Goal: Task Accomplishment & Management: Manage account settings

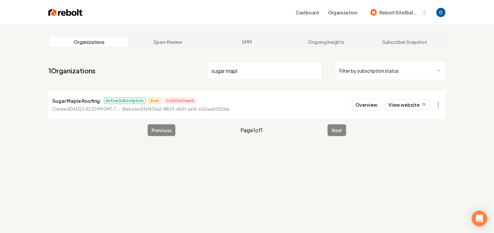
type input "sugar mapl"
click at [77, 100] on p "Sugar Maple Roofing" at bounding box center [76, 101] width 48 height 8
copy p "Sugar Maple Roofing"
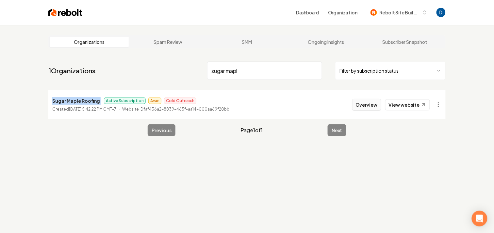
click at [381, 105] on button "Overview" at bounding box center [366, 105] width 29 height 12
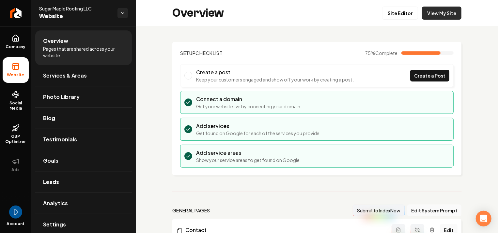
click at [442, 11] on link "View My Site" at bounding box center [442, 13] width 40 height 13
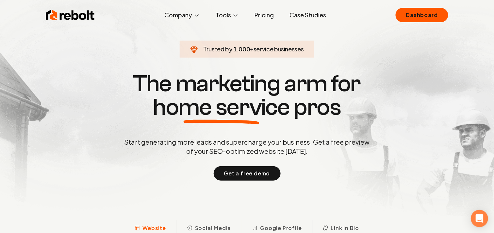
click at [482, 215] on icon "Open Intercom Messenger" at bounding box center [480, 218] width 8 height 8
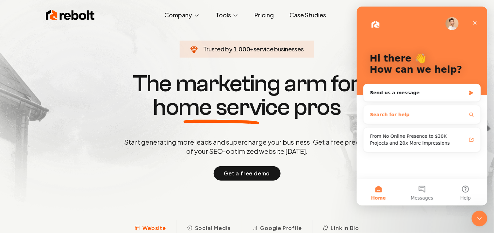
click at [397, 119] on button "Search for help" at bounding box center [422, 113] width 112 height 13
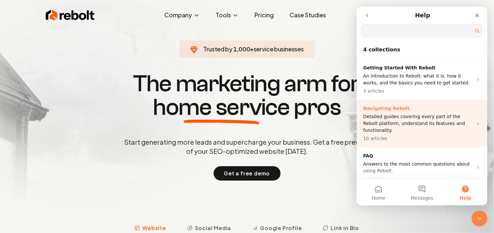
scroll to position [42, 0]
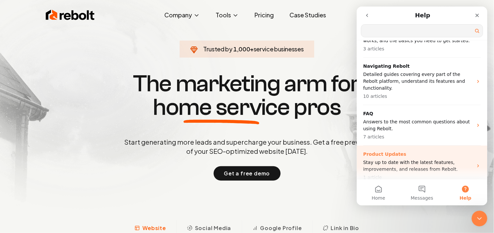
click at [397, 150] on div "Product Updates Stay up to date with the latest features, improvements, and rel…" at bounding box center [418, 165] width 110 height 30
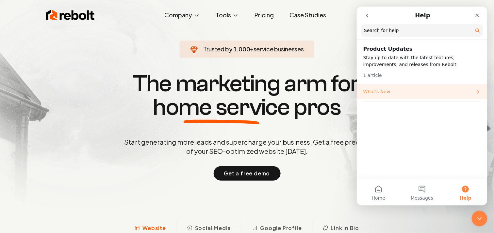
click at [395, 94] on p "What's New" at bounding box center [418, 91] width 110 height 7
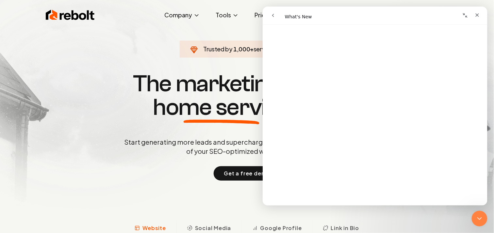
scroll to position [0, 0]
click at [307, 35] on h1 "What's New" at bounding box center [374, 37] width 225 height 20
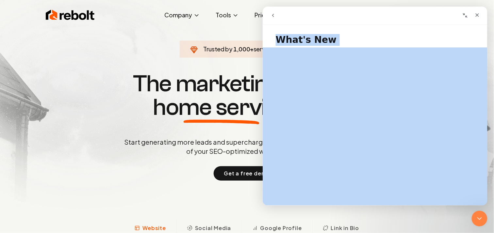
copy h1 "What's New"
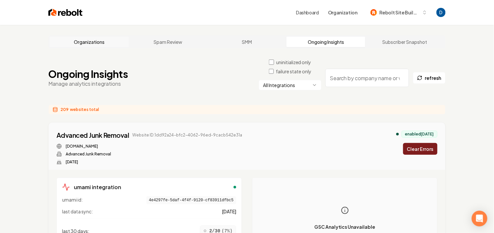
click at [89, 44] on link "Organizations" at bounding box center [89, 42] width 79 height 10
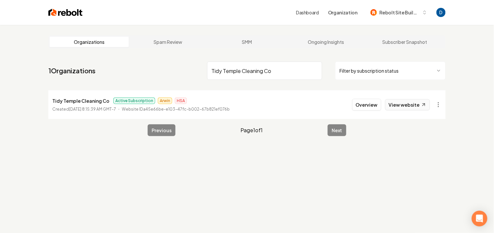
type input "Tidy Temple Cleaning Co"
click at [403, 101] on link "View website" at bounding box center [407, 104] width 45 height 11
click at [365, 105] on button "Overview" at bounding box center [366, 105] width 29 height 12
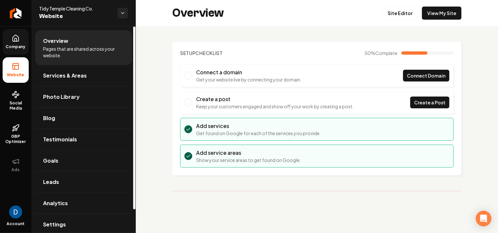
click at [10, 40] on link "Company" at bounding box center [16, 41] width 26 height 25
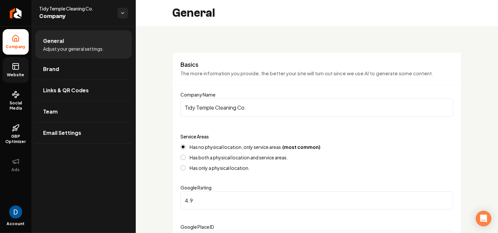
click at [14, 67] on icon at bounding box center [16, 66] width 8 height 8
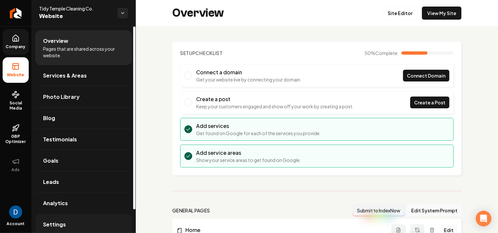
click at [85, 229] on link "Settings" at bounding box center [83, 224] width 97 height 21
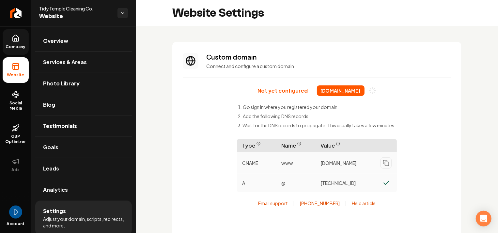
click at [260, 83] on section "Custom domain Connect and configure a custom domain. Not yet configured tidy-te…" at bounding box center [316, 147] width 289 height 210
click at [265, 85] on section "Custom domain Connect and configure a custom domain. Not yet configured tidy-te…" at bounding box center [316, 147] width 289 height 210
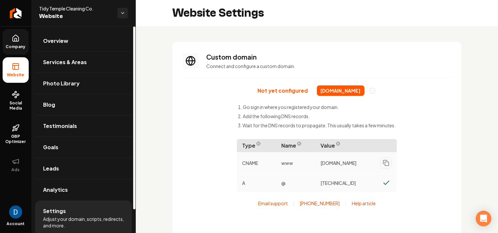
click at [16, 45] on span "Company" at bounding box center [15, 46] width 25 height 5
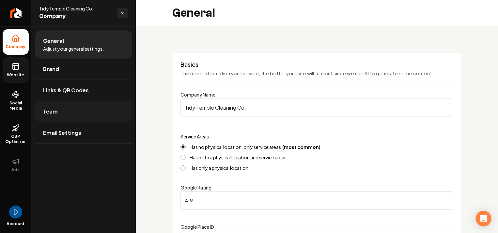
click at [72, 113] on link "Team" at bounding box center [83, 111] width 97 height 21
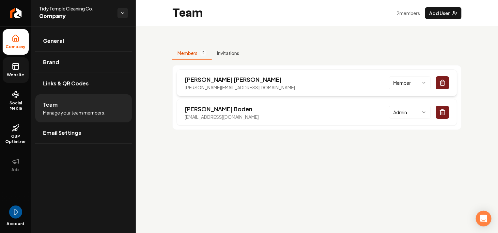
click at [204, 78] on p "Santiago Vásquez" at bounding box center [240, 79] width 110 height 9
click at [429, 78] on html "Company Website Social Media GBP Optimizer Ads Account Tidy Temple Cleaning Co.…" at bounding box center [249, 116] width 498 height 233
click at [435, 79] on html "Company Website Social Media GBP Optimizer Ads Account Tidy Temple Cleaning Co.…" at bounding box center [249, 116] width 498 height 233
click at [441, 82] on icon "Main content area" at bounding box center [443, 83] width 4 height 4
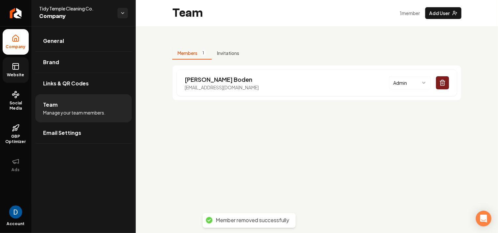
click at [204, 116] on main "Team 1 member Add User Members 1 Invitations Amie Boden tidytemplecleaningco@gm…" at bounding box center [317, 116] width 363 height 233
click at [216, 88] on p "tidytemplecleaningco@gmail.com" at bounding box center [222, 87] width 74 height 7
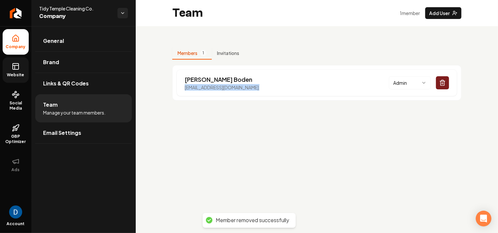
copy p "tidytemplecleaningco@gmail.com"
click at [51, 8] on span "Tidy Temple Cleaning Co." at bounding box center [75, 8] width 73 height 7
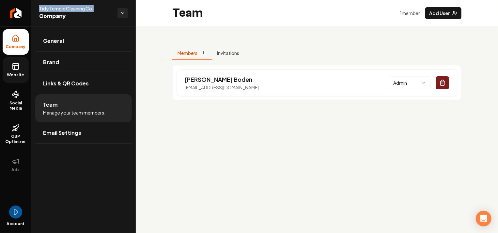
click at [51, 8] on span "Tidy Temple Cleaning Co." at bounding box center [75, 8] width 73 height 7
copy span "Tidy Temple Cleaning Co."
click at [22, 13] on link "Return to dashboard" at bounding box center [15, 13] width 31 height 26
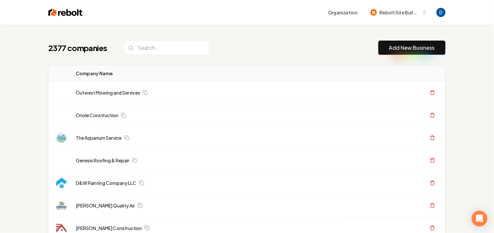
click at [213, 54] on div "2377 companies Add New Business" at bounding box center [246, 47] width 397 height 14
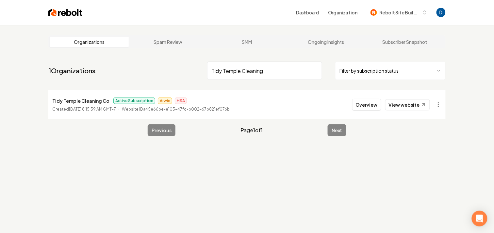
click at [441, 104] on html "Dashboard Organization Rebolt Site Builder Organizations Spam Review SMM Ongoin…" at bounding box center [247, 116] width 494 height 233
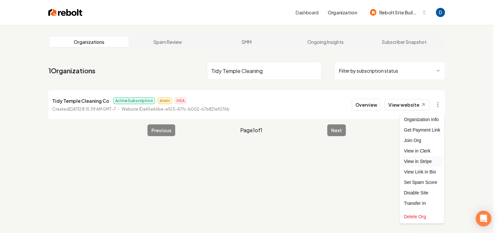
click at [417, 160] on link "View in Stripe" at bounding box center [422, 161] width 41 height 10
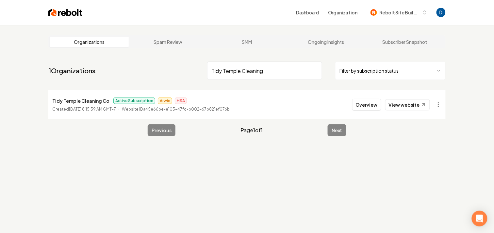
click at [232, 70] on input "Tidy Temple Cleaning" at bounding box center [264, 70] width 115 height 18
paste input "exas Tidy Cleaners"
type input "Texas Tidy Cleaners"
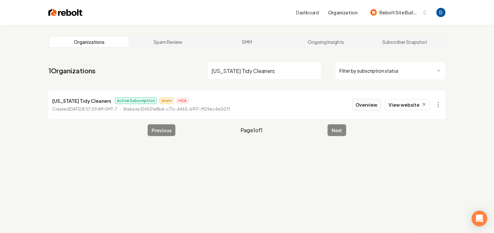
click at [358, 103] on button "Overview" at bounding box center [366, 105] width 29 height 12
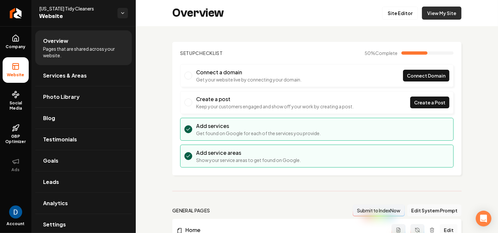
click at [444, 13] on link "View My Site" at bounding box center [442, 13] width 40 height 13
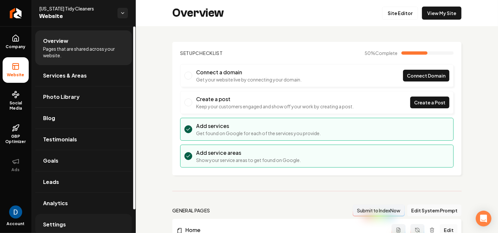
click at [83, 221] on link "Settings" at bounding box center [83, 224] width 97 height 21
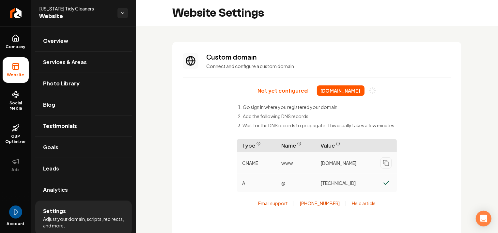
click at [62, 7] on span "Texas Tidy Cleaners" at bounding box center [75, 8] width 73 height 7
copy span "Texas Tidy Cleaners"
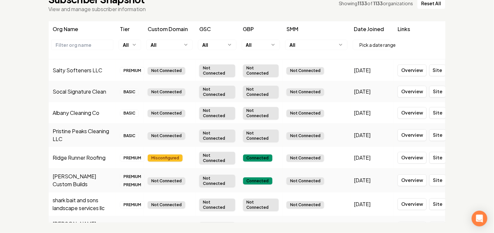
click at [169, 44] on html "Dashboard Organization Rebolt Site Builder Organizations Spam Review SMM Ongoin…" at bounding box center [247, 51] width 494 height 233
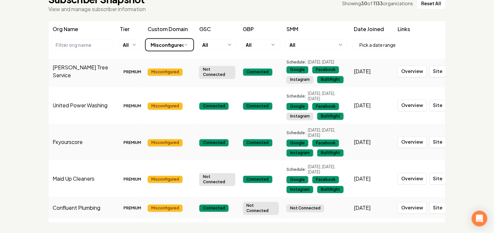
scroll to position [786, 0]
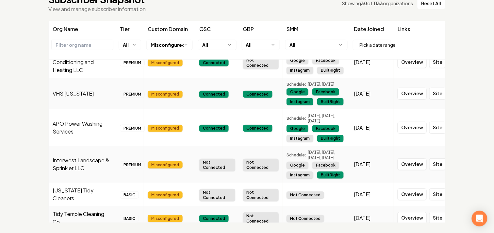
click at [89, 206] on td "Tidy Temple Cleaning Co" at bounding box center [82, 218] width 67 height 24
copy td "Tidy Temple Cleaning Co"
click at [161, 215] on div "Misconfigured" at bounding box center [165, 218] width 35 height 7
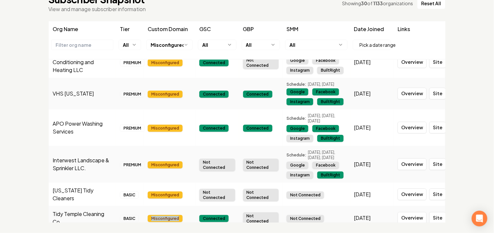
click at [161, 215] on div "Misconfigured" at bounding box center [165, 218] width 35 height 7
click at [69, 182] on td "[US_STATE] Tidy Cleaners" at bounding box center [82, 194] width 67 height 24
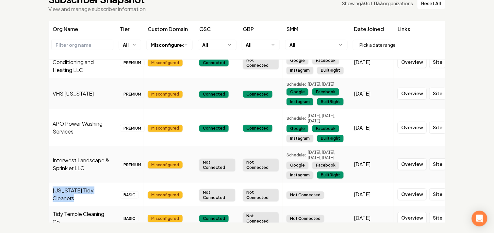
click at [73, 182] on td "[US_STATE] Tidy Cleaners" at bounding box center [82, 194] width 67 height 24
click at [75, 182] on td "[US_STATE] Tidy Cleaners" at bounding box center [82, 194] width 67 height 24
copy td "[US_STATE] Tidy Cleaners"
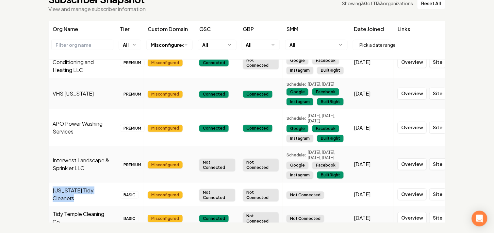
click at [81, 148] on td "Interwest Landscape & Sprinkler LLC." at bounding box center [82, 164] width 67 height 37
copy td "Interwest Landscape & Sprinkler LLC."
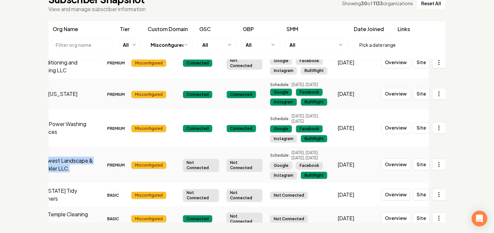
scroll to position [785, 19]
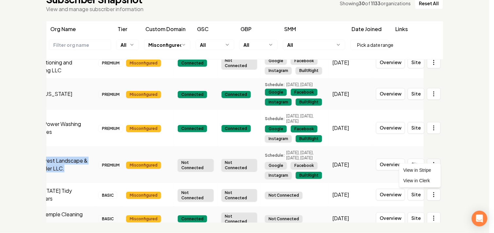
click at [431, 148] on html "Dashboard Organization Rebolt Site Builder Organizations Spam Review SMM Ongoin…" at bounding box center [247, 51] width 494 height 233
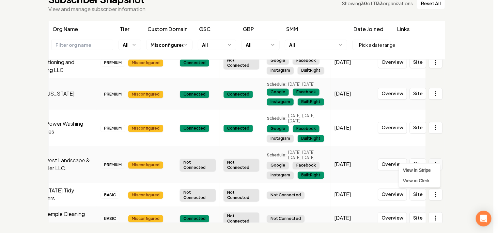
click at [431, 148] on html "Dashboard Organization Rebolt Site Builder Organizations Spam Review SMM Ongoin…" at bounding box center [249, 51] width 498 height 233
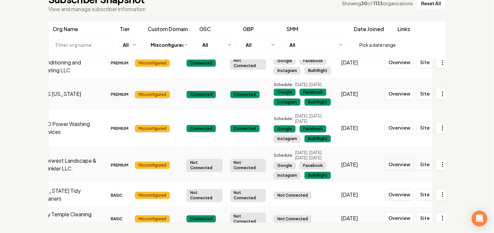
scroll to position [785, 0]
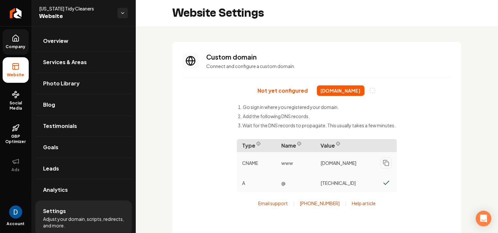
click at [10, 48] on span "Company" at bounding box center [15, 46] width 25 height 5
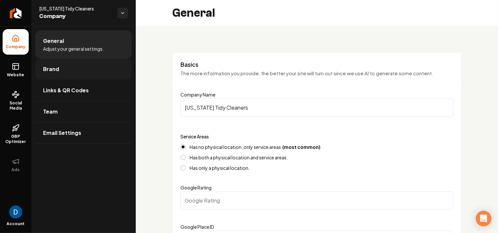
click at [65, 68] on link "Brand" at bounding box center [83, 68] width 97 height 21
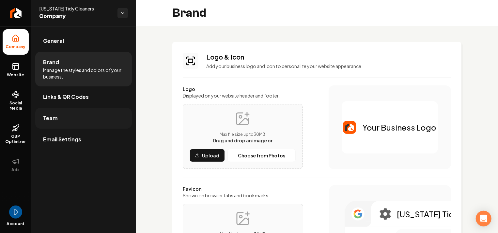
click at [64, 115] on link "Team" at bounding box center [83, 117] width 97 height 21
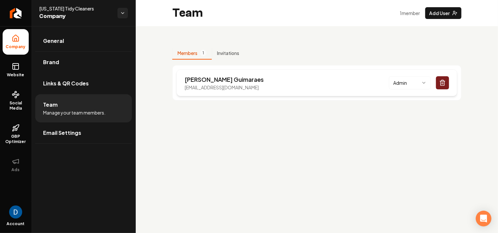
click at [211, 77] on p "[PERSON_NAME]" at bounding box center [224, 79] width 79 height 9
copy p "Guimaraes"
click at [209, 75] on p "[PERSON_NAME]" at bounding box center [224, 79] width 79 height 9
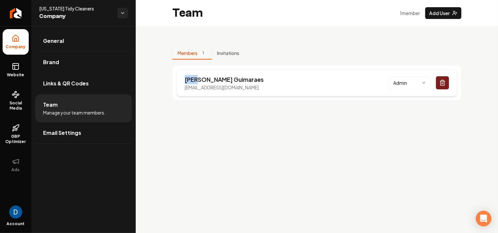
click at [209, 75] on p "[PERSON_NAME]" at bounding box center [224, 79] width 79 height 9
click at [8, 16] on link "Return to dashboard" at bounding box center [15, 13] width 31 height 26
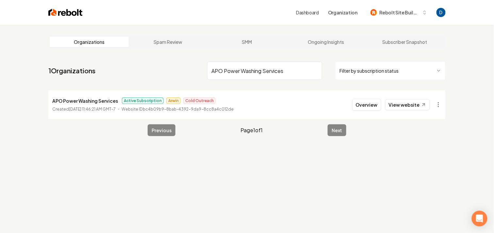
click at [89, 100] on p "APO Power Washing Services" at bounding box center [85, 101] width 66 height 8
click at [406, 99] on link "View website" at bounding box center [407, 104] width 45 height 11
click at [240, 70] on input "APO Power Washing Services" at bounding box center [264, 70] width 115 height 18
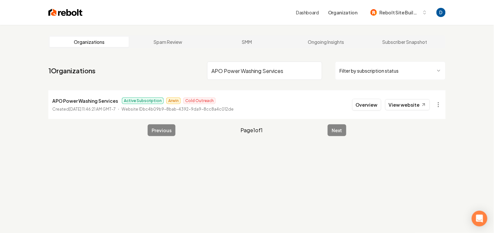
click at [240, 70] on input "APO Power Washing Services" at bounding box center [264, 70] width 115 height 18
paste input "VHS [US_STATE]"
type input "VHS [US_STATE]"
click at [430, 105] on div "Overview View website" at bounding box center [396, 105] width 89 height 12
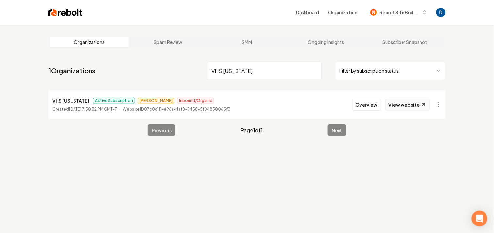
click at [428, 104] on link "View website" at bounding box center [407, 104] width 45 height 11
click at [378, 102] on button "Overview" at bounding box center [366, 105] width 29 height 12
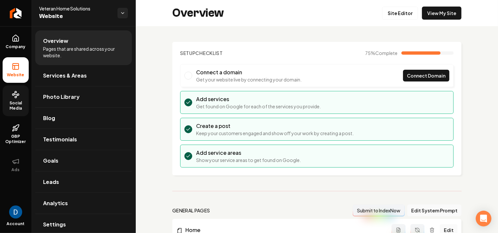
click at [13, 107] on span "Social Media" at bounding box center [16, 105] width 26 height 10
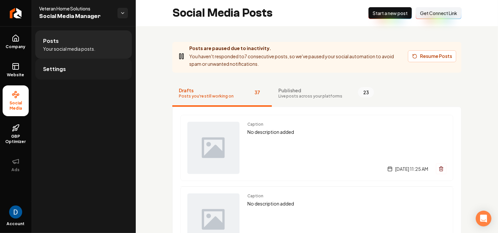
click at [84, 67] on link "Settings" at bounding box center [83, 68] width 97 height 21
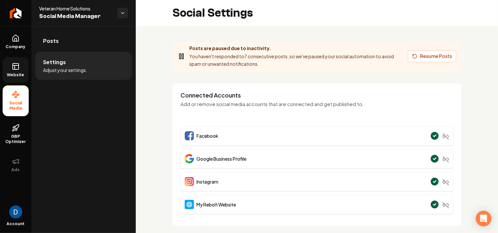
click at [11, 73] on span "Website" at bounding box center [16, 74] width 23 height 5
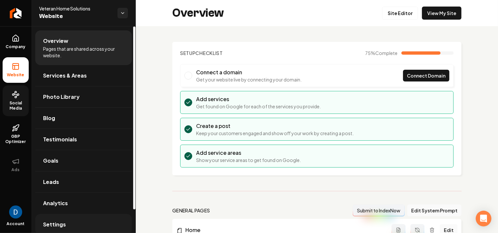
click at [68, 221] on link "Settings" at bounding box center [83, 224] width 97 height 21
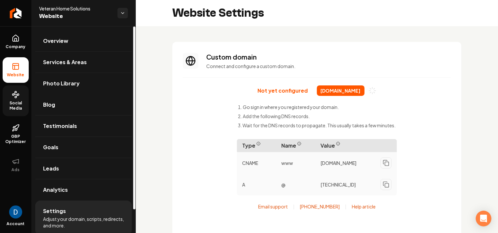
scroll to position [23, 0]
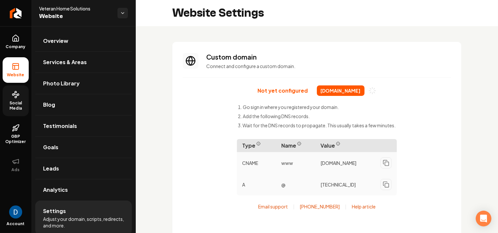
click at [65, 9] on span "Veteran Home Solutions" at bounding box center [75, 8] width 73 height 7
copy span "Veteran Home Solutions"
click at [22, 13] on link "Return to dashboard" at bounding box center [15, 13] width 31 height 26
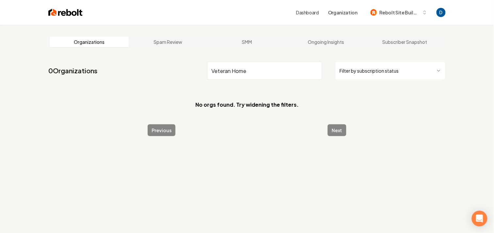
click at [240, 73] on input "Veteran Home" at bounding box center [264, 70] width 115 height 18
click at [240, 74] on input "Veteran Home" at bounding box center [264, 70] width 115 height 18
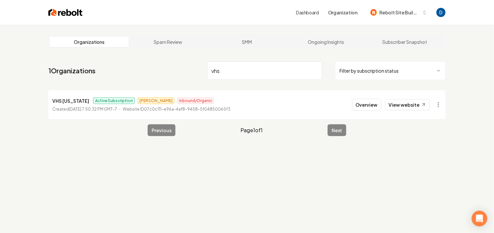
type input "vhs"
click at [431, 107] on div "Overview View website" at bounding box center [396, 105] width 89 height 12
click at [434, 105] on html "Dashboard Organization Rebolt Site Builder Organizations Spam Review SMM Ongoin…" at bounding box center [247, 116] width 494 height 233
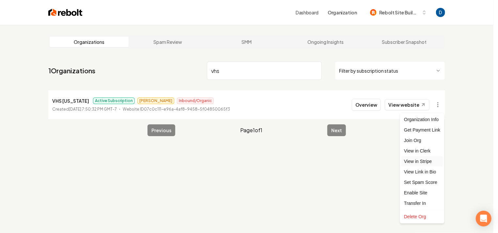
click at [420, 156] on link "View in Stripe" at bounding box center [422, 161] width 41 height 10
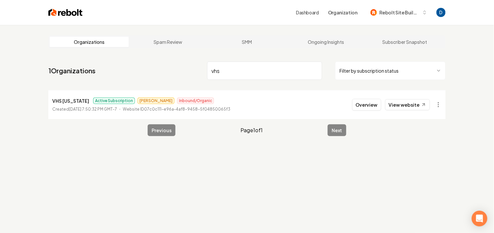
click at [55, 94] on li "VHS Utah Active Subscription Anthony Inbound/Organic Created October 20, 2024, …" at bounding box center [246, 104] width 397 height 29
copy p "VHS Utah"
click at [354, 111] on li "VHS Utah Active Subscription Anthony Inbound/Organic Created October 20, 2024, …" at bounding box center [246, 104] width 397 height 29
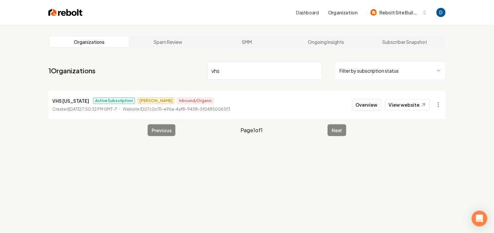
click at [361, 106] on button "Overview" at bounding box center [366, 105] width 29 height 12
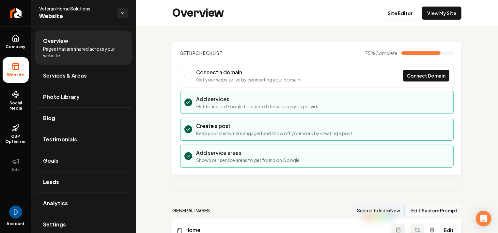
click at [81, 9] on span "Veteran Home Solutions" at bounding box center [75, 8] width 73 height 7
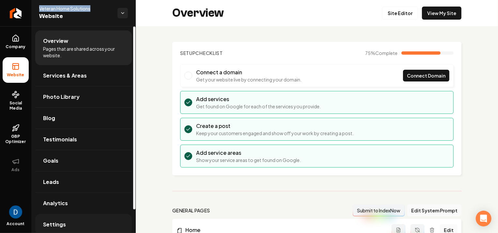
click at [61, 217] on link "Settings" at bounding box center [83, 224] width 97 height 21
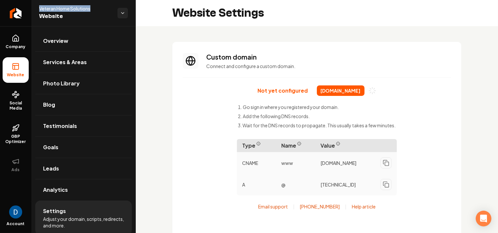
scroll to position [55, 0]
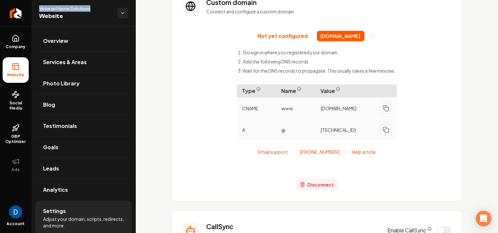
click at [318, 182] on button "Disconnect" at bounding box center [317, 184] width 42 height 12
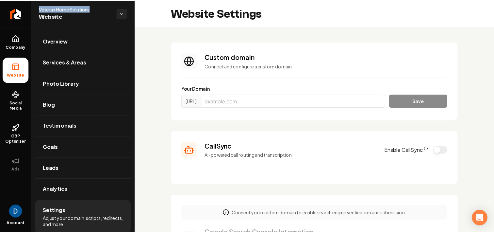
scroll to position [23, 0]
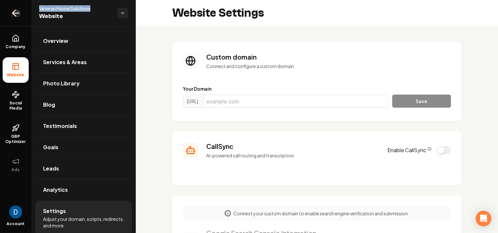
click at [12, 11] on icon "Return to dashboard" at bounding box center [15, 13] width 10 height 10
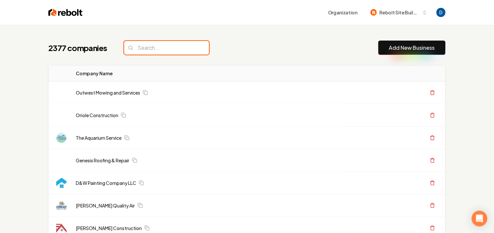
click at [156, 49] on input "search" at bounding box center [166, 48] width 85 height 14
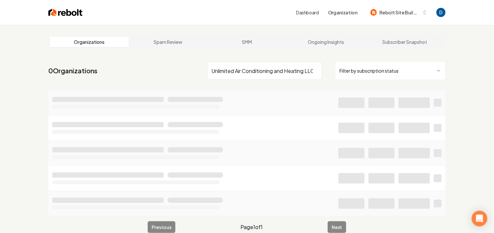
scroll to position [0, 5]
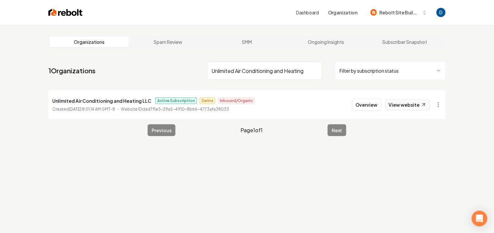
type input "Unlimited Air Conditioning and Heating"
click at [399, 105] on link "View website" at bounding box center [407, 104] width 45 height 11
click at [365, 105] on button "Overview" at bounding box center [366, 105] width 29 height 12
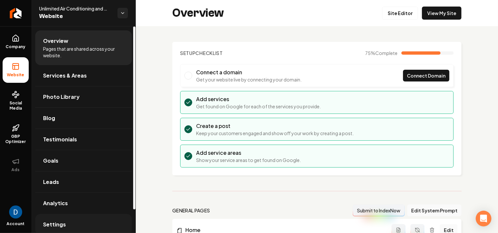
click at [91, 222] on link "Settings" at bounding box center [83, 224] width 97 height 21
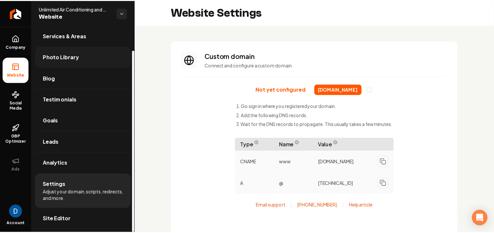
scroll to position [27, 0]
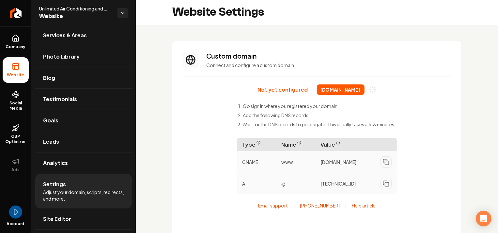
click at [56, 8] on span "Unlimited Air Conditioning and Heating LLC" at bounding box center [75, 8] width 73 height 7
copy span "Unlimited Air Conditioning and Heating LLC"
click at [19, 13] on icon "Return to dashboard" at bounding box center [15, 13] width 10 height 10
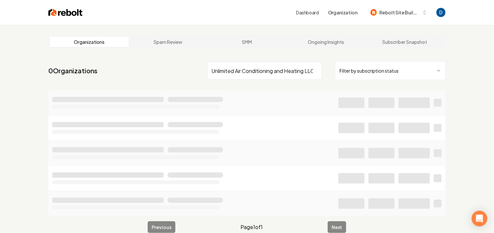
scroll to position [0, 3]
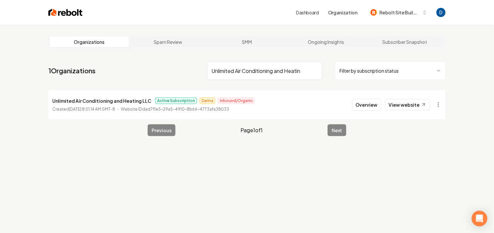
type input "Unlimited Air Conditioning and Heatin"
click at [447, 102] on main "Organizations Spam Review SMM Ongoing Insights Subscriber Snapshot 1 Organizati…" at bounding box center [247, 85] width 418 height 121
click at [439, 106] on html "Dashboard Organization Rebolt Site Builder Organizations Spam Review SMM Ongoin…" at bounding box center [249, 116] width 498 height 233
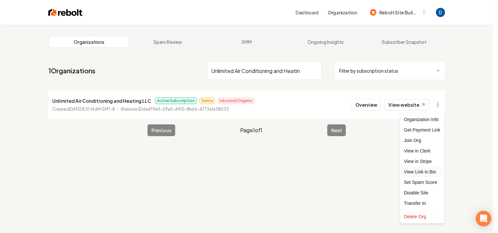
click at [411, 169] on link "View Link in Bio" at bounding box center [422, 171] width 41 height 10
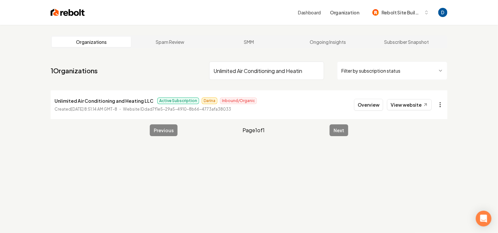
click at [440, 107] on html "Dashboard Organization Rebolt Site Builder Organizations Spam Review SMM Ongoin…" at bounding box center [249, 116] width 498 height 233
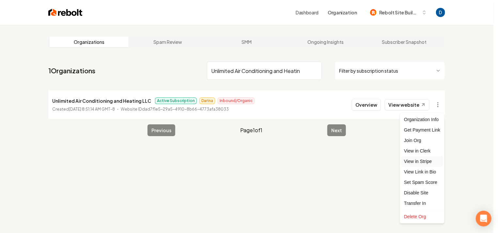
click at [426, 158] on link "View in Stripe" at bounding box center [422, 161] width 41 height 10
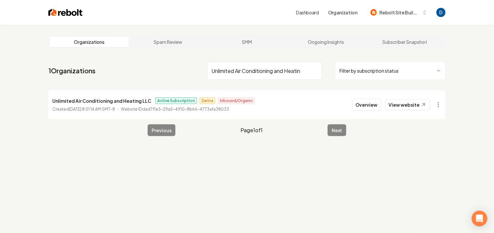
click at [250, 67] on input "Unlimited Air Conditioning and Heatin" at bounding box center [264, 70] width 115 height 18
click at [93, 100] on p "Unlimited Air Conditioning and Heating LLC" at bounding box center [101, 101] width 99 height 8
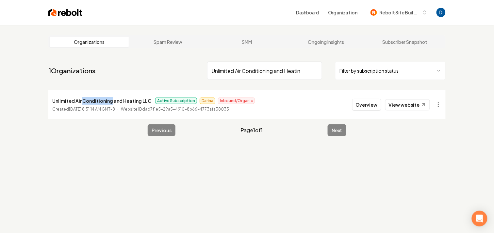
click at [93, 100] on p "Unlimited Air Conditioning and Heating LLC" at bounding box center [101, 101] width 99 height 8
click at [132, 163] on div "Organizations Spam Review SMM Ongoing Insights Subscriber Snapshot 1 Organizati…" at bounding box center [247, 141] width 494 height 233
click at [405, 102] on link "View website" at bounding box center [407, 104] width 45 height 11
click at [362, 102] on button "Overview" at bounding box center [366, 105] width 29 height 12
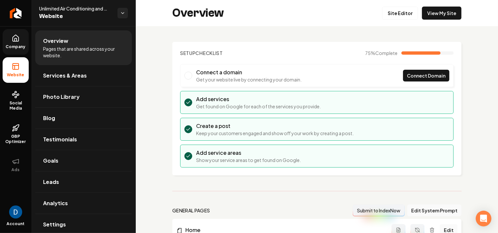
click at [15, 44] on span "Company" at bounding box center [15, 46] width 25 height 5
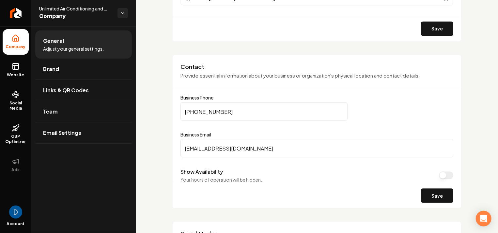
scroll to position [378, 0]
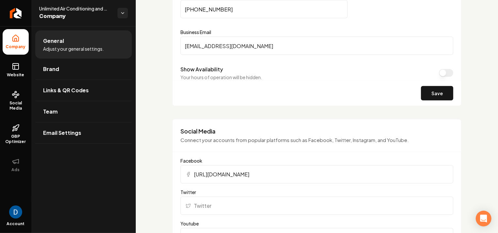
click at [200, 1] on input "(945) 998-7066" at bounding box center [264, 9] width 167 height 18
click at [66, 109] on link "Team" at bounding box center [83, 111] width 97 height 21
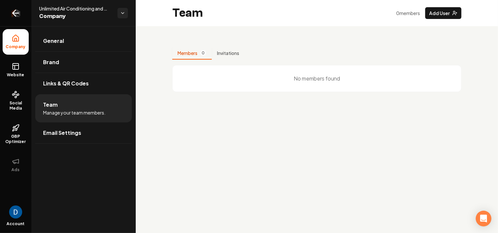
click at [10, 13] on icon "Return to dashboard" at bounding box center [15, 13] width 10 height 10
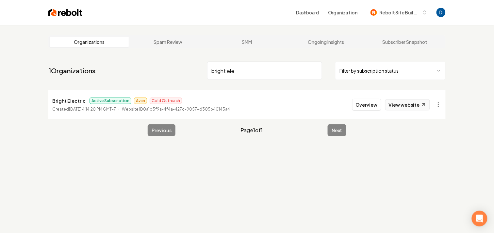
click at [407, 107] on link "View website" at bounding box center [407, 104] width 45 height 11
click at [227, 65] on input "bright ele" at bounding box center [264, 70] width 115 height 18
paste input "NY NJ Roofing"
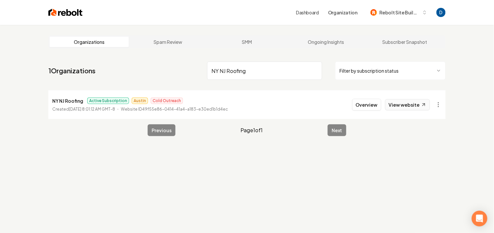
type input "NY NJ Roofing"
click at [419, 109] on link "View website" at bounding box center [407, 104] width 45 height 11
click at [380, 105] on button "Overview" at bounding box center [366, 105] width 29 height 12
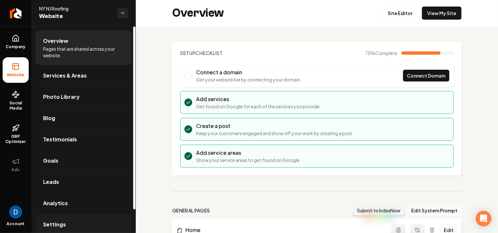
click at [89, 215] on link "Settings" at bounding box center [83, 224] width 97 height 21
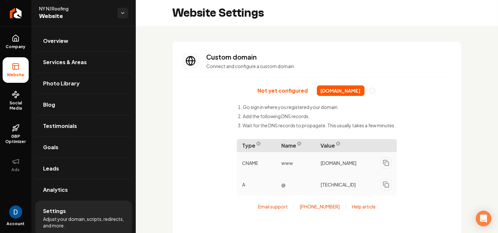
click at [343, 89] on span "nynj-roofing.com" at bounding box center [341, 90] width 48 height 10
copy div "nynj-roofing.com"
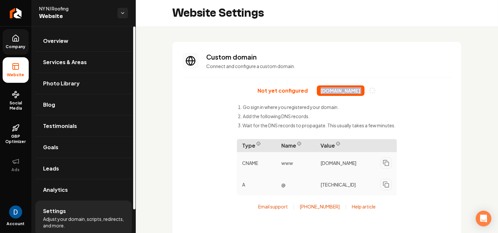
click at [3, 33] on link "Company" at bounding box center [16, 41] width 26 height 25
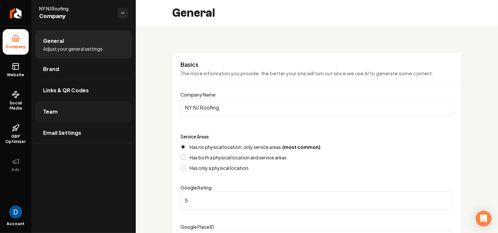
click at [79, 112] on link "Team" at bounding box center [83, 111] width 97 height 21
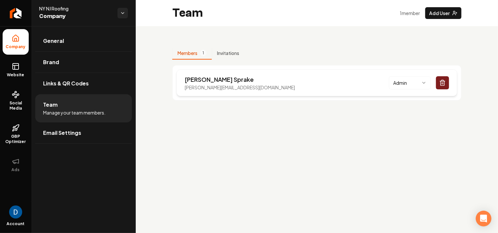
click at [204, 78] on p "Matthew Sprake" at bounding box center [240, 79] width 110 height 9
copy p "Matthew Sprake"
click at [213, 88] on p "matthew@nynj-roofing.com" at bounding box center [240, 87] width 110 height 7
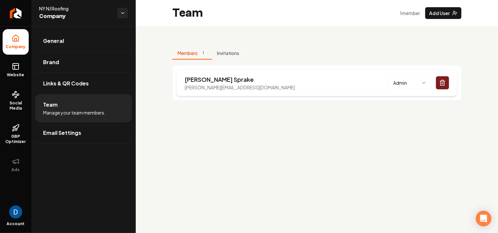
click at [213, 88] on p "matthew@nynj-roofing.com" at bounding box center [240, 87] width 110 height 7
copy p "matthew@nynj-roofing.com"
click at [220, 75] on p "Matthew Sprake" at bounding box center [240, 79] width 110 height 9
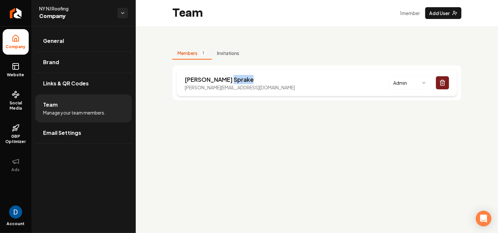
copy p "Sprake"
click at [207, 85] on p "matthew@nynj-roofing.com" at bounding box center [240, 87] width 110 height 7
copy p "matthew@nynj-roofing.com"
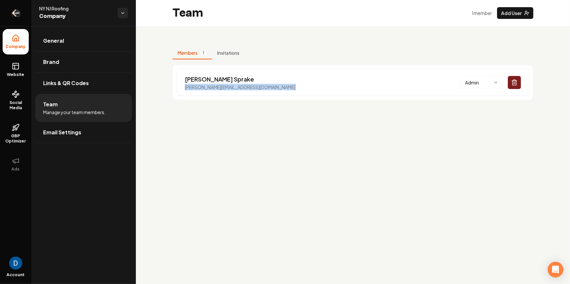
click at [16, 11] on icon "Return to dashboard" at bounding box center [15, 13] width 10 height 10
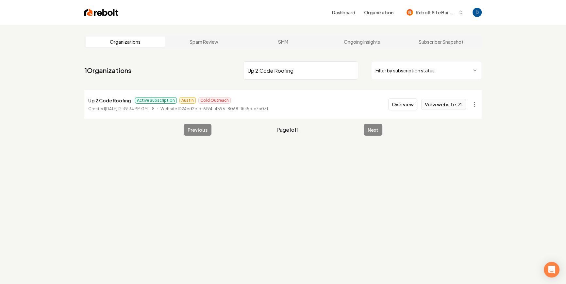
type input "Up 2 Code Roofing"
click at [437, 103] on link "View website" at bounding box center [443, 104] width 45 height 11
click at [412, 106] on button "Overview" at bounding box center [402, 105] width 29 height 12
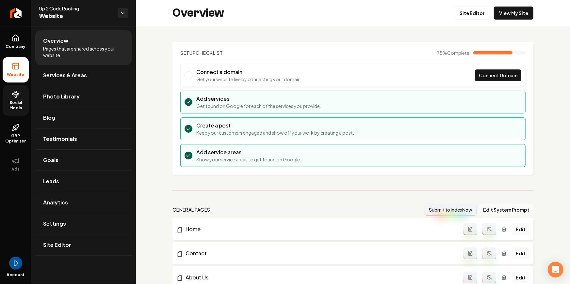
click at [14, 112] on link "Social Media" at bounding box center [16, 100] width 26 height 31
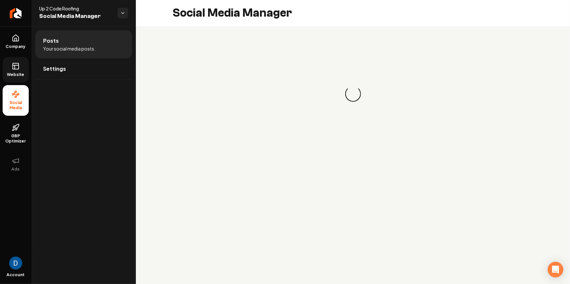
click at [16, 66] on icon at bounding box center [16, 66] width 8 height 8
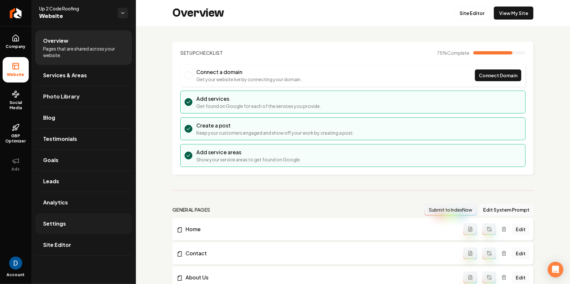
click at [84, 223] on link "Settings" at bounding box center [83, 224] width 97 height 21
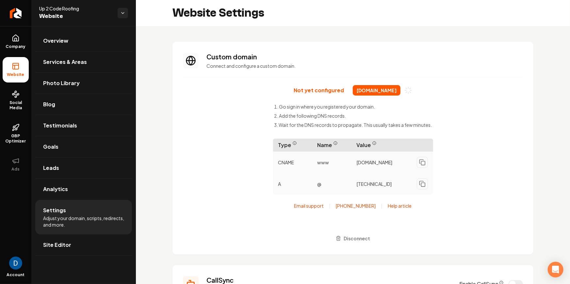
click at [359, 92] on span "up2coderoofing.com" at bounding box center [377, 90] width 48 height 10
copy div "up2coderoofing.com"
click at [20, 11] on icon "Return to dashboard" at bounding box center [15, 13] width 10 height 10
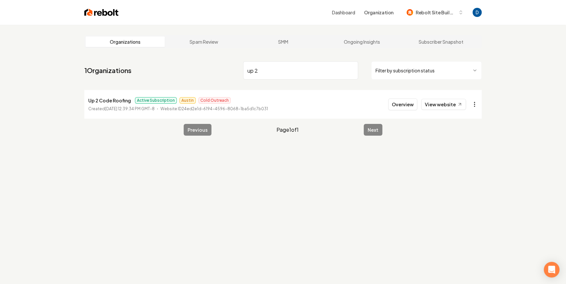
click at [474, 104] on html "Dashboard Organization Rebolt Site Builder Organizations Spam Review SMM Ongoin…" at bounding box center [283, 142] width 566 height 284
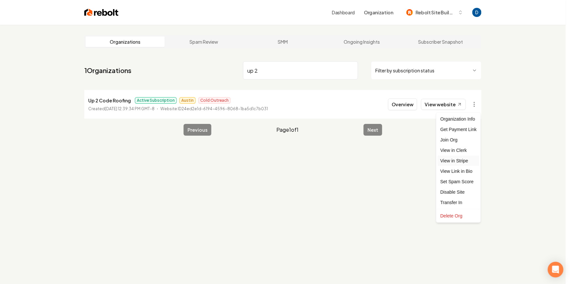
click at [454, 158] on link "View in Stripe" at bounding box center [458, 161] width 41 height 10
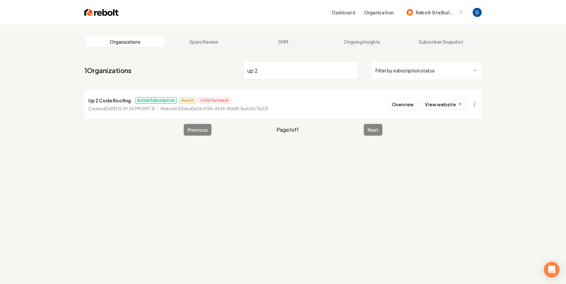
click at [105, 102] on p "Up 2 Code Roofing" at bounding box center [109, 101] width 43 height 8
click at [108, 104] on p "Up 2 Code Roofing" at bounding box center [109, 101] width 43 height 8
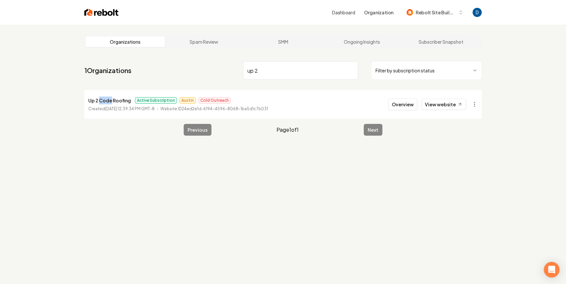
click at [108, 104] on p "Up 2 Code Roofing" at bounding box center [109, 101] width 43 height 8
click at [204, 80] on nav "1 Organizations up 2 Filter by subscription status" at bounding box center [282, 73] width 397 height 29
click at [254, 71] on input "up 2" at bounding box center [300, 70] width 115 height 18
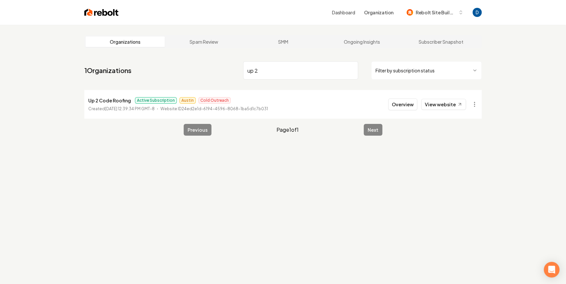
paste input "Kitchen And Bath by JC"
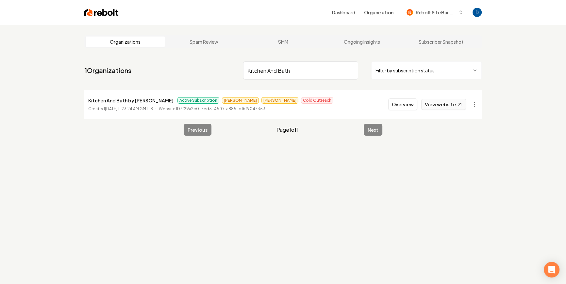
type input "Kitchen And Bath"
click at [461, 103] on icon at bounding box center [460, 105] width 6 height 6
click at [476, 105] on html "Dashboard Organization Rebolt Site Builder Organizations Spam Review SMM Ongoin…" at bounding box center [285, 142] width 570 height 284
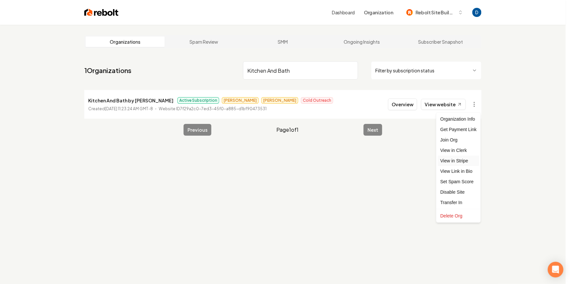
click at [455, 162] on link "View in Stripe" at bounding box center [458, 161] width 41 height 10
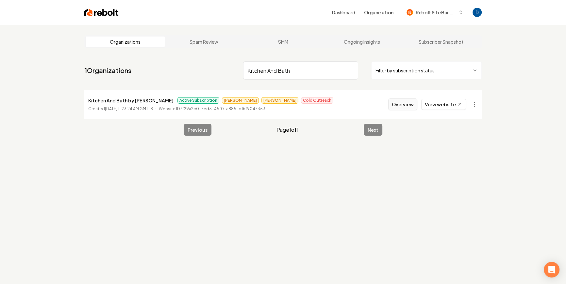
click at [400, 101] on button "Overview" at bounding box center [402, 105] width 29 height 12
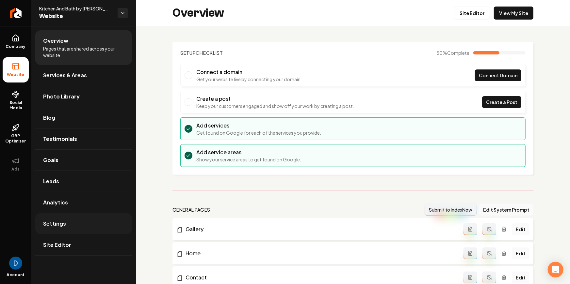
click at [81, 225] on link "Settings" at bounding box center [83, 224] width 97 height 21
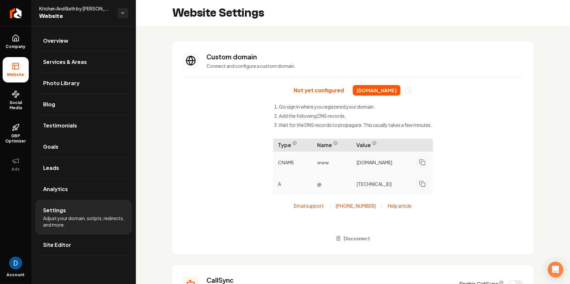
click at [68, 11] on span "Kitchen And Bath by JC" at bounding box center [75, 8] width 73 height 7
click at [61, 41] on span "Overview" at bounding box center [55, 41] width 25 height 8
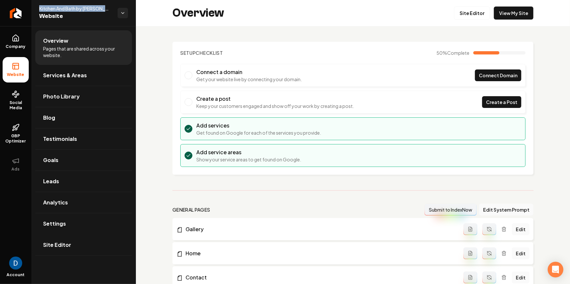
click at [76, 15] on span "Website" at bounding box center [75, 16] width 73 height 9
click at [74, 12] on span "Website" at bounding box center [75, 16] width 73 height 9
click at [76, 9] on span "Kitchen And Bath by JC" at bounding box center [75, 8] width 73 height 7
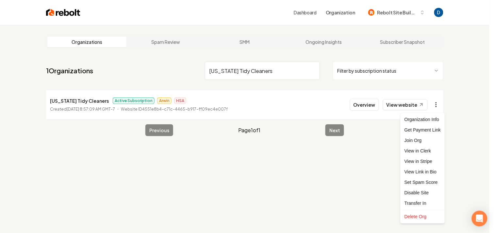
click at [432, 100] on html "Dashboard Organization Rebolt Site Builder Organizations Spam Review SMM Ongoin…" at bounding box center [247, 116] width 494 height 233
click at [434, 104] on html "Dashboard Organization Rebolt Site Builder Organizations Spam Review SMM Ongoin…" at bounding box center [249, 116] width 498 height 233
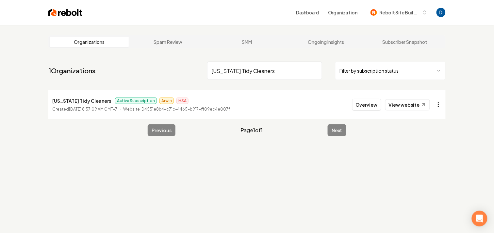
click at [434, 105] on html "Dashboard Organization Rebolt Site Builder Organizations Spam Review SMM Ongoin…" at bounding box center [247, 116] width 494 height 233
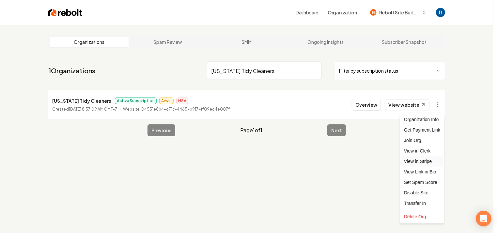
click at [417, 158] on link "View in Stripe" at bounding box center [422, 161] width 41 height 10
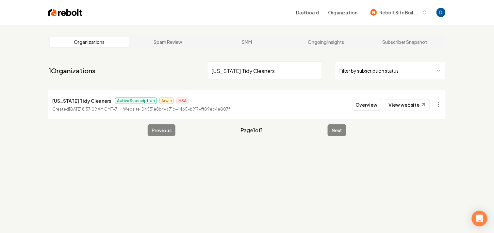
click at [240, 68] on input "[US_STATE] Tidy Cleaners" at bounding box center [264, 70] width 115 height 18
click at [240, 68] on input "Texas Tidy Cleaners" at bounding box center [264, 70] width 115 height 18
click at [241, 68] on input "Texas Tidy Cleaners" at bounding box center [264, 70] width 115 height 18
paste input "Interwest Landscape & Sprinkler LLC."
type input "Interwest Landscape & Sprinkler"
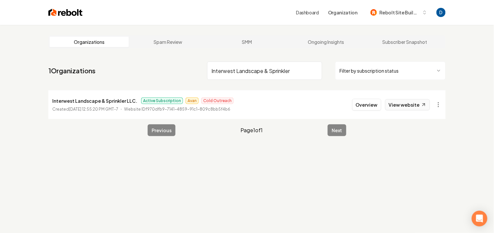
click at [421, 105] on icon at bounding box center [424, 105] width 6 height 6
click at [365, 100] on button "Overview" at bounding box center [366, 105] width 29 height 12
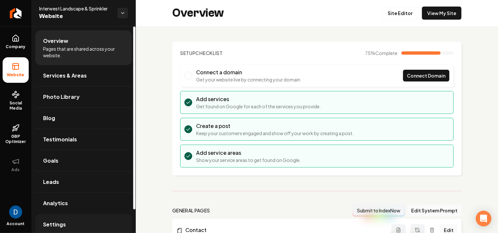
click at [88, 221] on link "Settings" at bounding box center [83, 224] width 97 height 21
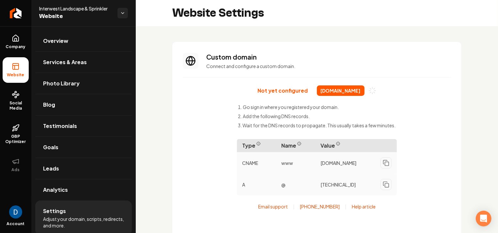
scroll to position [59, 0]
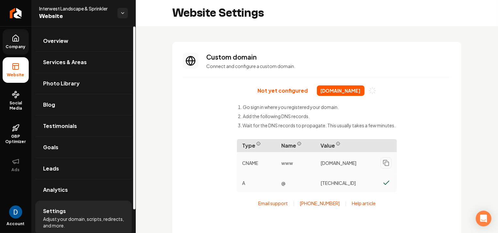
click at [17, 40] on icon at bounding box center [16, 38] width 8 height 8
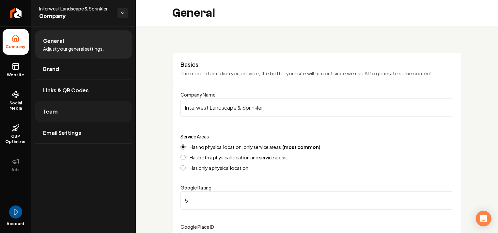
click at [62, 115] on link "Team" at bounding box center [83, 111] width 97 height 21
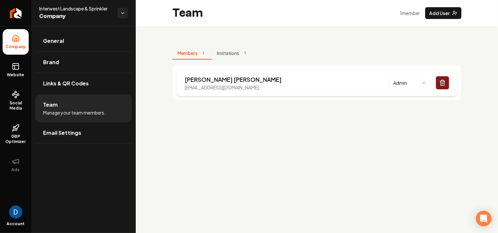
click at [204, 73] on div "Jerry Mumm interwestlandscape@gmail.com Admin" at bounding box center [317, 82] width 281 height 27
click at [205, 77] on p "Jerry Mumm" at bounding box center [233, 79] width 97 height 9
copy p "Mumm"
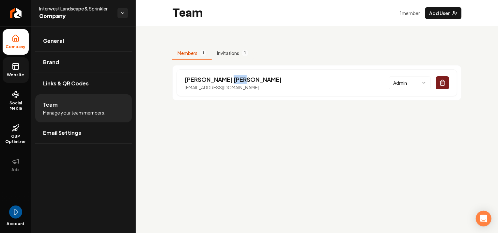
click at [10, 64] on link "Website" at bounding box center [16, 69] width 26 height 25
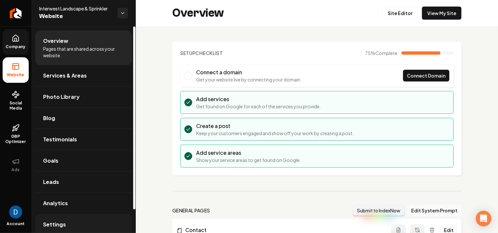
click at [42, 222] on link "Settings" at bounding box center [83, 224] width 97 height 21
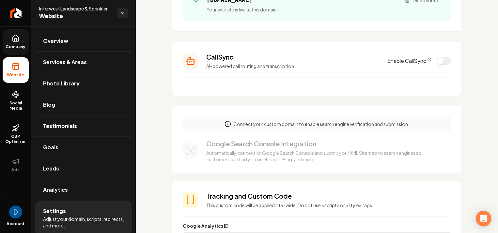
scroll to position [109, 0]
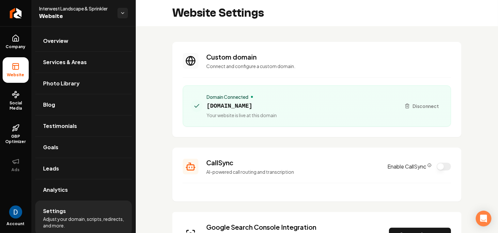
scroll to position [109, 0]
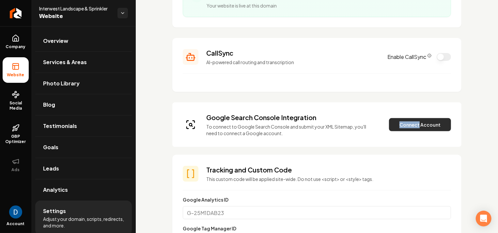
click at [401, 123] on button "Connect Account" at bounding box center [420, 124] width 62 height 13
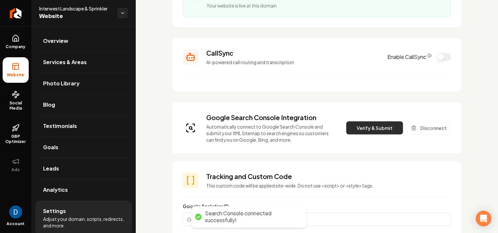
click at [358, 126] on button "Verify & Submit" at bounding box center [375, 127] width 57 height 13
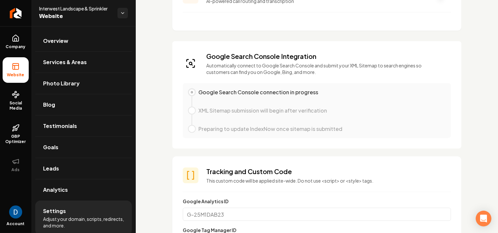
scroll to position [188, 0]
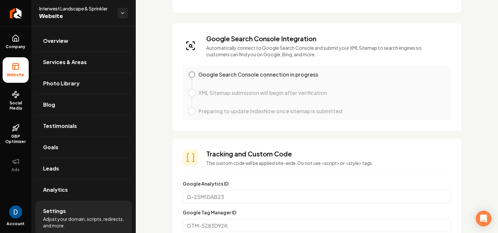
click at [282, 42] on h3 "Google Search Console Integration" at bounding box center [324, 38] width 237 height 9
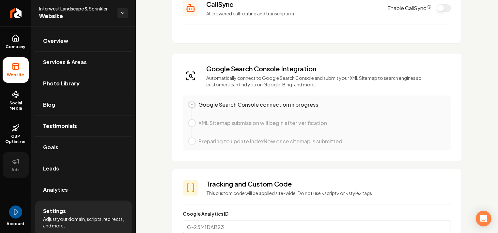
scroll to position [157, 0]
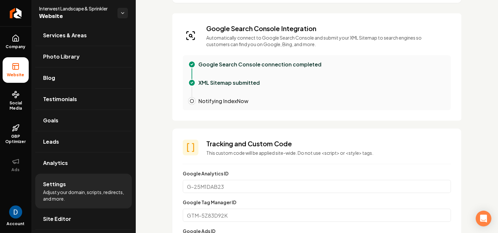
scroll to position [198, 0]
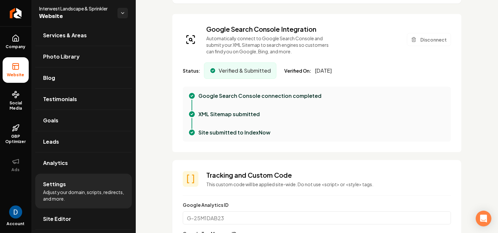
click at [328, 81] on div "Google Search Console Integration Automatically connect to Google Search Consol…" at bounding box center [316, 83] width 289 height 138
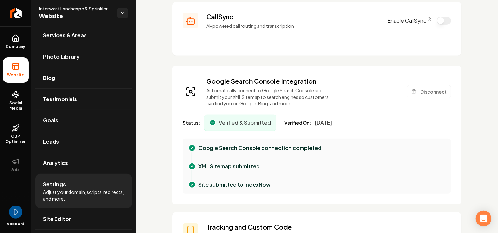
scroll to position [153, 0]
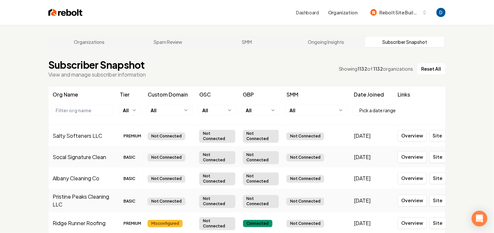
click at [168, 111] on html "Dashboard Organization Rebolt Site Builder Organizations Spam Review SMM Ongoin…" at bounding box center [247, 116] width 494 height 233
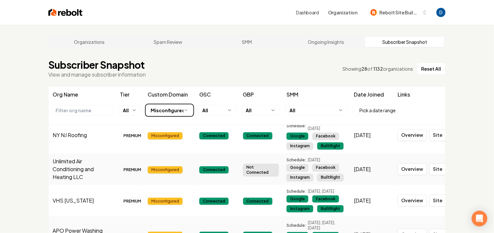
scroll to position [65, 0]
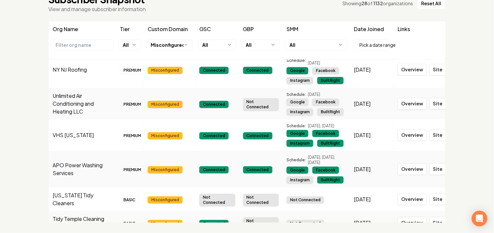
click at [83, 151] on td "APO Power Washing Services" at bounding box center [82, 169] width 67 height 37
copy td "APO Power Washing Services"
click at [66, 151] on td "APO Power Washing Services" at bounding box center [82, 169] width 67 height 37
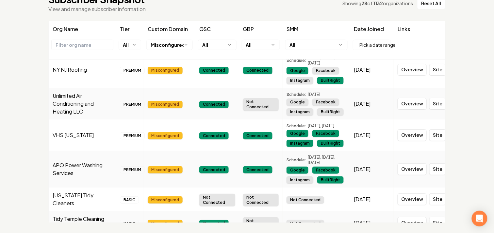
click at [67, 151] on td "APO Power Washing Services" at bounding box center [82, 169] width 67 height 37
copy td "APO Power Washing Services"
click at [67, 121] on td "VHS [US_STATE]" at bounding box center [82, 134] width 67 height 31
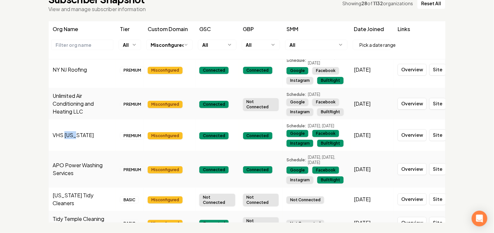
click at [67, 121] on td "VHS [US_STATE]" at bounding box center [82, 134] width 67 height 31
copy td "VHS [US_STATE]"
click at [57, 88] on td "Unlimited Air Conditioning and Heating LLC" at bounding box center [82, 103] width 67 height 31
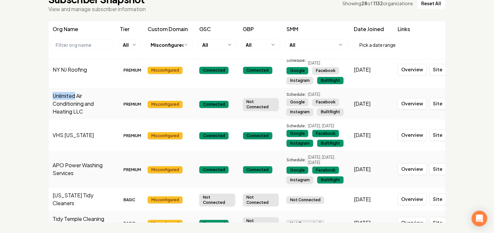
click at [57, 88] on td "Unlimited Air Conditioning and Heating LLC" at bounding box center [82, 103] width 67 height 31
copy td "Unlimited Air Conditioning and Heating LLC"
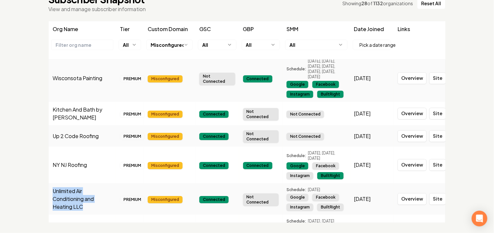
scroll to position [609, 0]
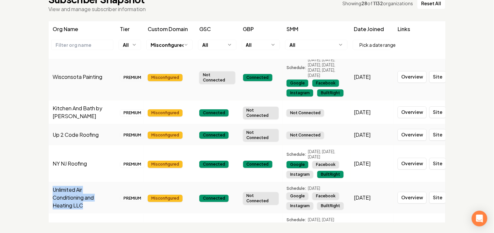
copy td "Unlimited Air Conditioning and Heating LLC"
click at [83, 145] on td "NY NJ Roofing" at bounding box center [82, 163] width 67 height 37
click at [62, 182] on td "Unlimited Air Conditioning and Heating LLC" at bounding box center [82, 197] width 67 height 31
click at [75, 151] on td "NY NJ Roofing" at bounding box center [82, 163] width 67 height 37
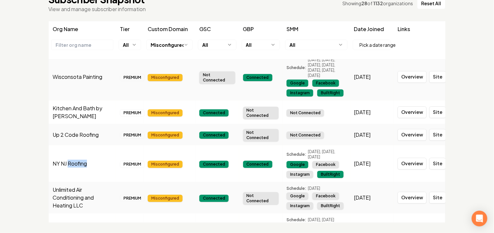
click at [75, 151] on td "NY NJ Roofing" at bounding box center [82, 163] width 67 height 37
copy td "NY NJ Roofing"
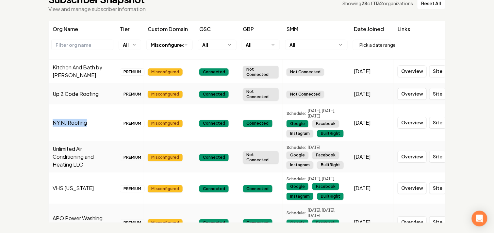
scroll to position [630, 0]
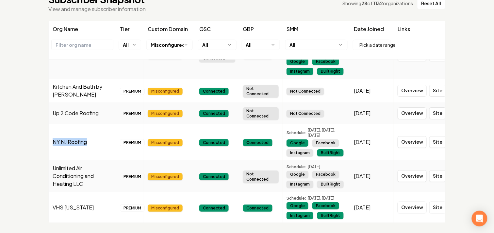
click at [68, 126] on td "NY NJ Roofing" at bounding box center [82, 141] width 67 height 37
click at [82, 130] on td "NY NJ Roofing" at bounding box center [82, 141] width 67 height 37
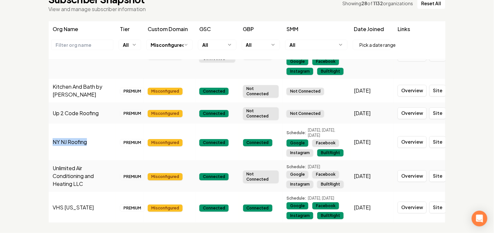
click at [82, 130] on td "NY NJ Roofing" at bounding box center [82, 141] width 67 height 37
copy td "NY NJ Roofing"
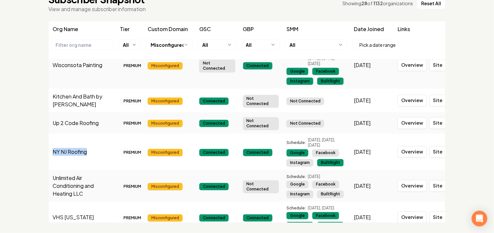
scroll to position [622, 0]
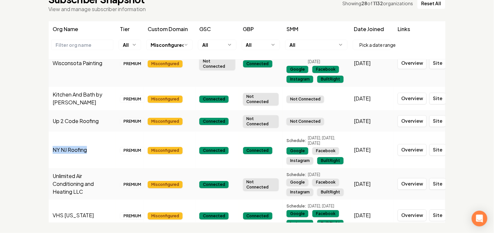
click at [81, 135] on td "NY NJ Roofing" at bounding box center [82, 149] width 67 height 37
copy td "NY NJ Roofing"
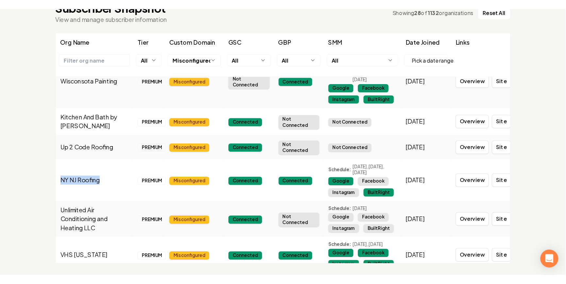
scroll to position [50, 0]
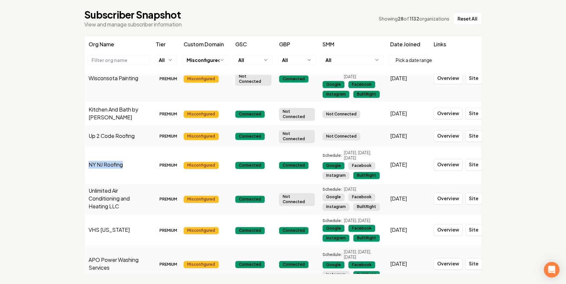
click at [120, 125] on td "Up 2 Code Roofing" at bounding box center [118, 135] width 67 height 21
copy td "Up 2 Code Roofing"
click at [113, 102] on td "Kitchen And Bath by JC" at bounding box center [118, 114] width 67 height 24
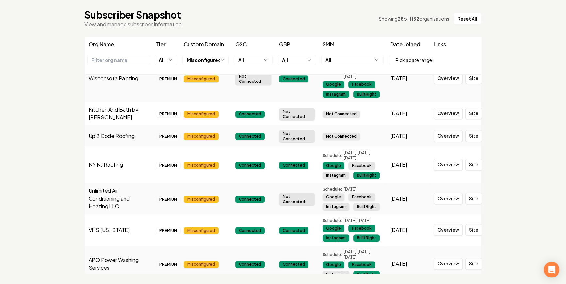
click at [114, 102] on td "Kitchen And Bath by JC" at bounding box center [118, 114] width 67 height 24
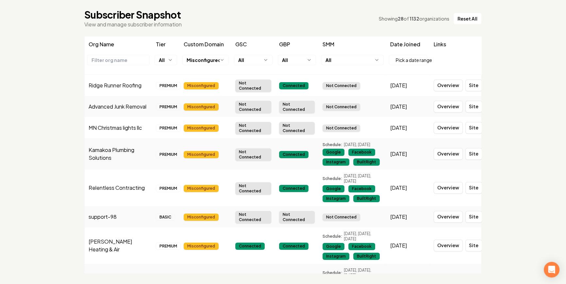
scroll to position [622, 0]
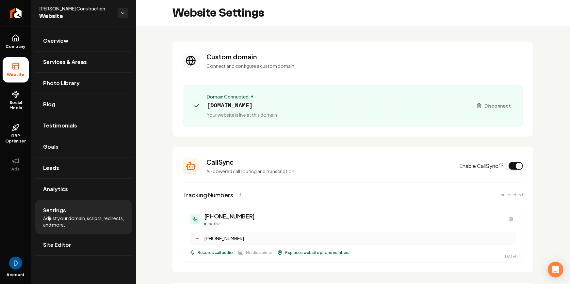
scroll to position [143, 0]
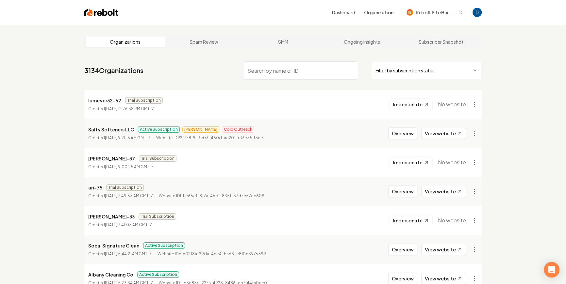
click at [272, 67] on input "search" at bounding box center [300, 70] width 115 height 18
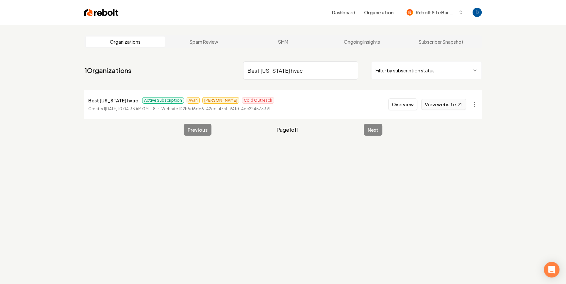
type input "Best [US_STATE] hvac"
click at [458, 103] on icon at bounding box center [460, 105] width 6 height 6
click at [409, 109] on button "Overview" at bounding box center [402, 105] width 29 height 12
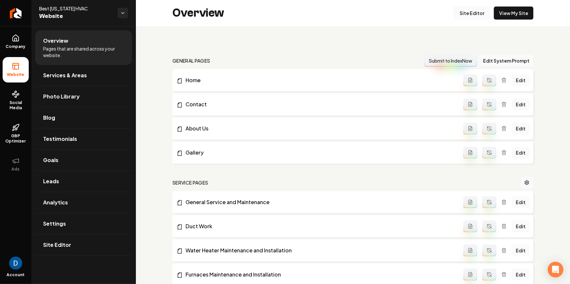
click at [462, 10] on link "Site Editor" at bounding box center [472, 13] width 36 height 13
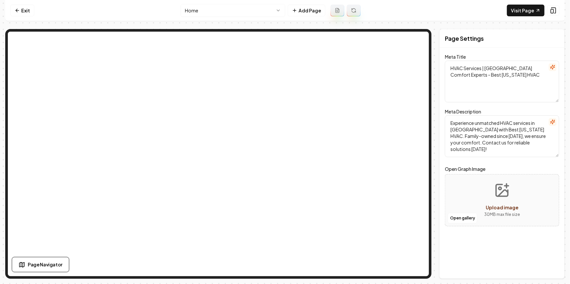
click at [221, 6] on html "Computer Required This feature is only available on a computer. Please switch t…" at bounding box center [285, 142] width 570 height 284
click at [29, 11] on link "Exit" at bounding box center [22, 11] width 24 height 12
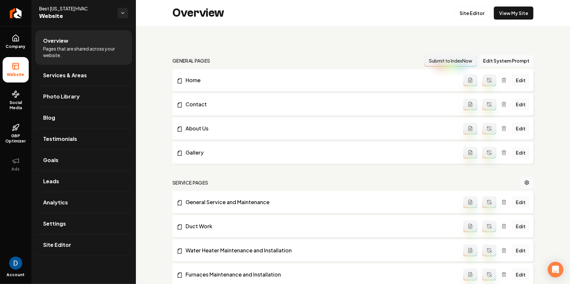
click at [48, 8] on span "Best [US_STATE] HVAC" at bounding box center [75, 8] width 73 height 7
copy span "Best [US_STATE] HVAC"
click at [74, 181] on link "Leads" at bounding box center [83, 181] width 97 height 21
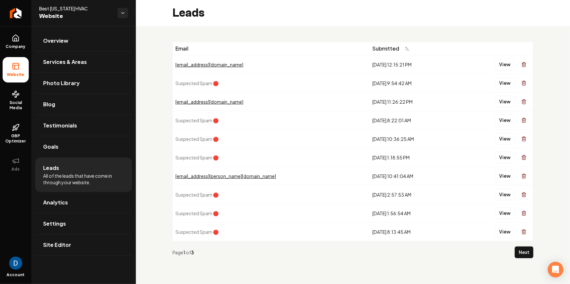
click at [258, 172] on td "[EMAIL_ADDRESS][PERSON_NAME][DOMAIN_NAME]" at bounding box center [271, 176] width 197 height 19
click at [255, 178] on div "[EMAIL_ADDRESS][PERSON_NAME][DOMAIN_NAME]" at bounding box center [271, 176] width 192 height 7
click at [169, 166] on div "Email Submitted [EMAIL_ADDRESS][DOMAIN_NAME] [DATE] 12:15:21 PM View Suspected …" at bounding box center [353, 152] width 434 height 253
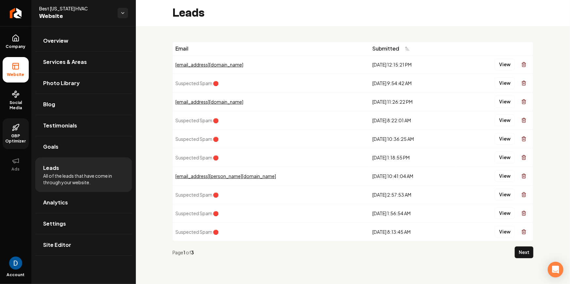
click at [22, 129] on link "GBP Optimizer" at bounding box center [16, 134] width 26 height 31
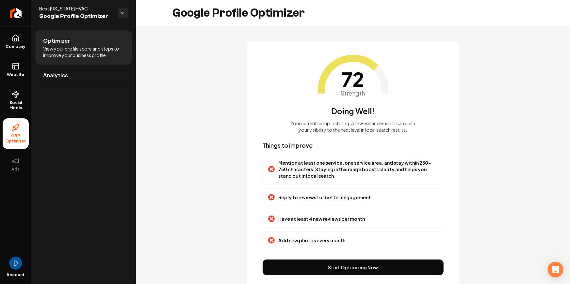
click at [61, 12] on span "Google Profile Optimizer" at bounding box center [75, 16] width 73 height 9
click at [62, 9] on span "Best [US_STATE] HVAC" at bounding box center [75, 8] width 73 height 7
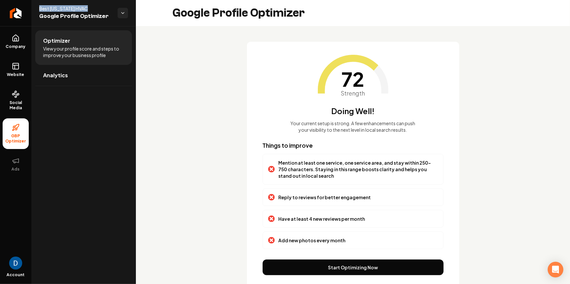
click at [62, 9] on span "Best [US_STATE] HVAC" at bounding box center [75, 8] width 73 height 7
copy span "Best [US_STATE] HVAC"
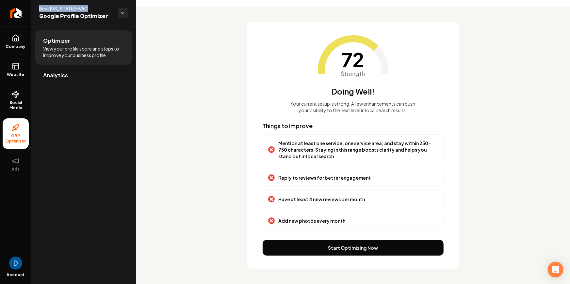
scroll to position [20, 0]
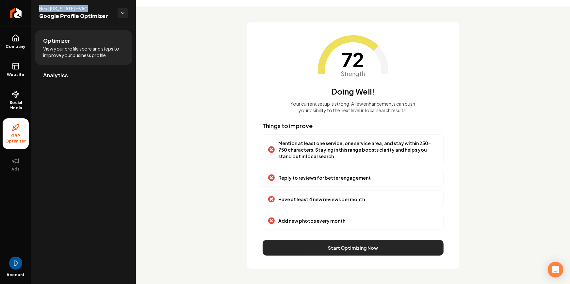
click at [326, 251] on button "Start Optimizing Now" at bounding box center [353, 248] width 181 height 16
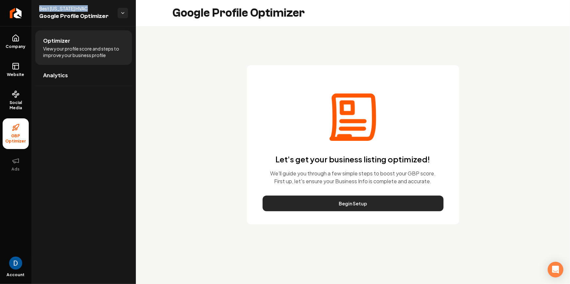
click at [363, 206] on button "Begin Setup" at bounding box center [353, 204] width 181 height 16
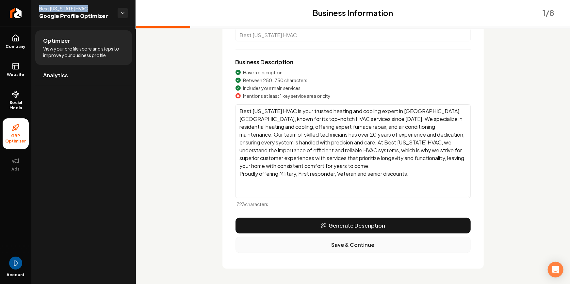
scroll to position [71, 0]
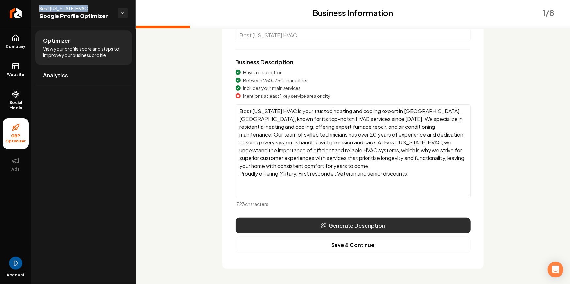
click at [352, 219] on button "Generate Description" at bounding box center [352, 226] width 235 height 16
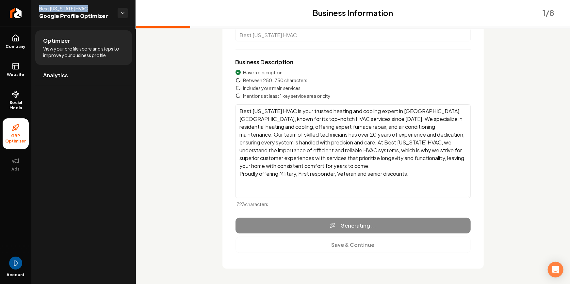
type textarea "Best [US_STATE] HVAC, based in [GEOGRAPHIC_DATA], [GEOGRAPHIC_DATA], has been a…"
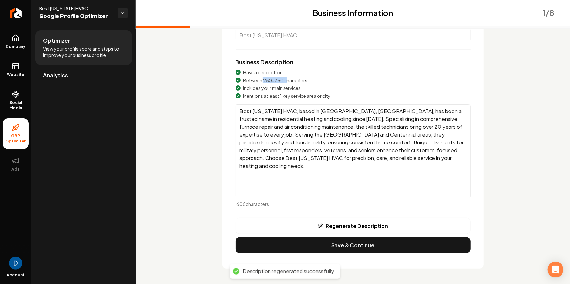
drag, startPoint x: 260, startPoint y: 80, endPoint x: 284, endPoint y: 82, distance: 23.9
click at [284, 82] on span "Between 250-750 characters" at bounding box center [275, 80] width 64 height 7
click at [260, 89] on span "Includes your main services" at bounding box center [271, 88] width 57 height 7
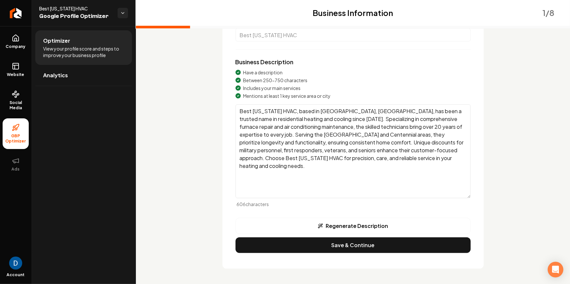
click at [281, 99] on span "Mentions at least 1 key service area or city" at bounding box center [287, 96] width 88 height 7
click at [295, 117] on textarea "Best Colorado HVAC, based in Aurora, CO, has been a trusted name in residential…" at bounding box center [352, 152] width 235 height 94
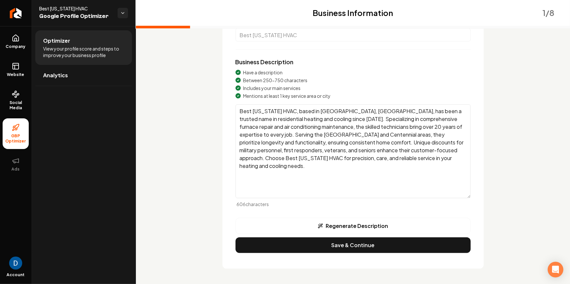
click at [295, 117] on textarea "Best Colorado HVAC, based in Aurora, CO, has been a trusted name in residential…" at bounding box center [352, 152] width 235 height 94
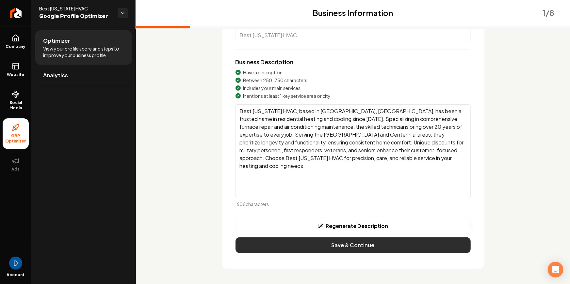
click at [358, 244] on button "Save & Continue" at bounding box center [352, 246] width 235 height 16
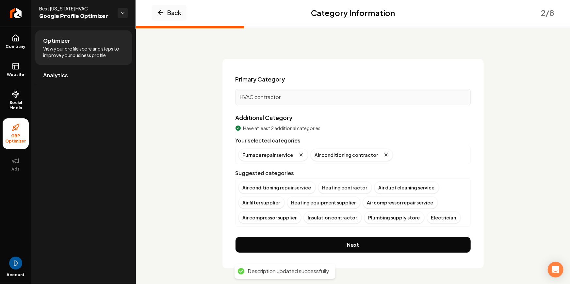
scroll to position [13, 0]
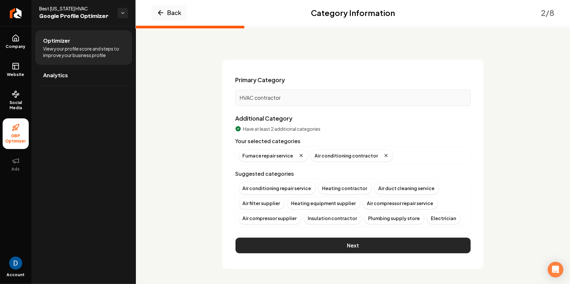
click at [314, 247] on button "Next" at bounding box center [352, 246] width 235 height 16
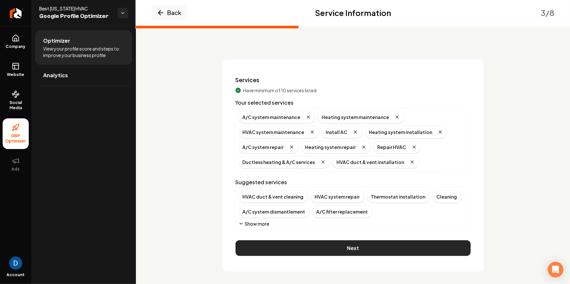
click at [313, 249] on button "Next" at bounding box center [352, 249] width 235 height 16
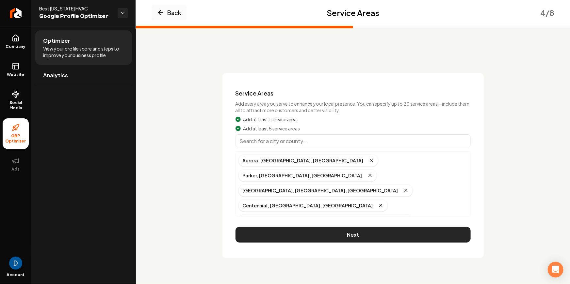
click at [328, 227] on button "Next" at bounding box center [352, 235] width 235 height 16
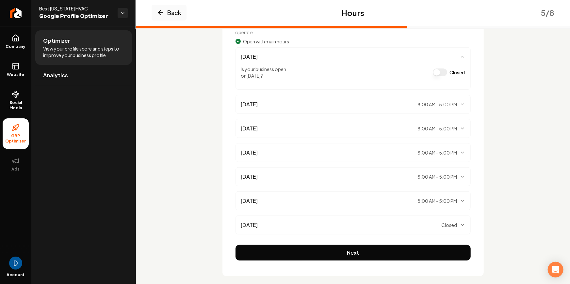
scroll to position [92, 0]
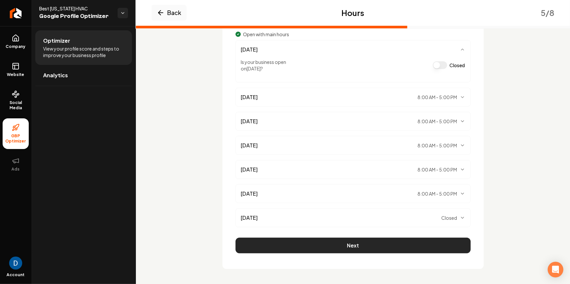
click at [398, 247] on button "Next" at bounding box center [352, 246] width 235 height 16
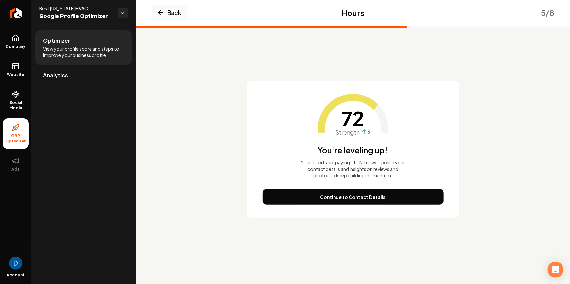
scroll to position [0, 0]
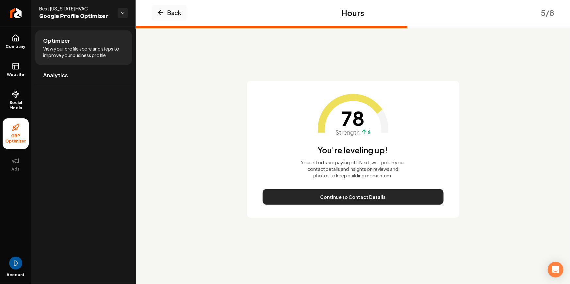
click at [350, 197] on button "Continue to Contact Details" at bounding box center [353, 197] width 181 height 16
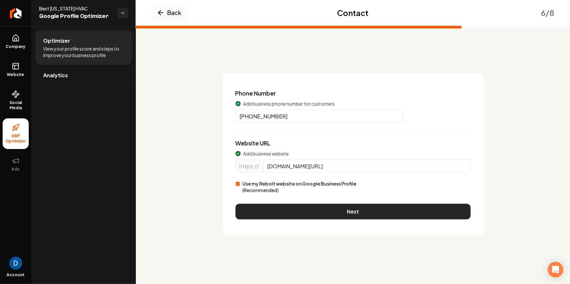
click at [341, 211] on button "Next" at bounding box center [352, 212] width 235 height 16
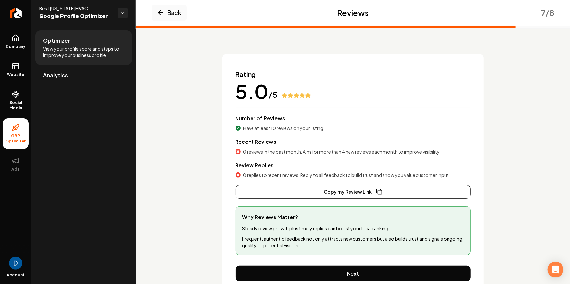
scroll to position [19, 0]
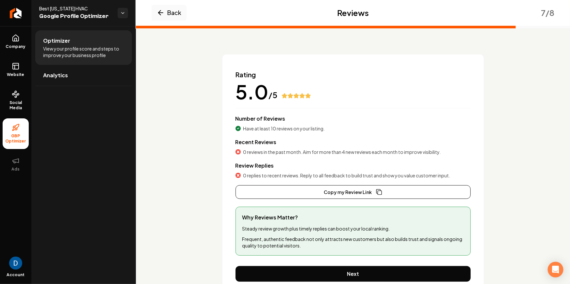
click at [252, 145] on div "Recent Reviews 0 reviews in the past month. Aim for more than 4 new reviews eac…" at bounding box center [352, 146] width 235 height 17
click at [253, 145] on span "Recent Reviews" at bounding box center [255, 142] width 41 height 7
click at [350, 161] on div "Rating 5.0 /5 Number of Reviews Have at least 10 reviews on your listing. Recen…" at bounding box center [352, 134] width 235 height 129
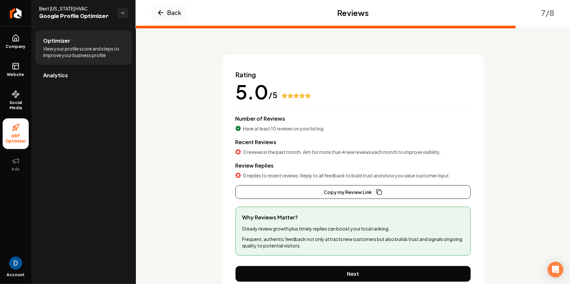
click at [355, 150] on span "0 reviews in the past month. Aim for more than 4 new reviews each month to impr…" at bounding box center [342, 152] width 198 height 7
click at [313, 172] on span "0 replies to recent reviews. Reply to all feedback to build trust and show you …" at bounding box center [346, 175] width 207 height 7
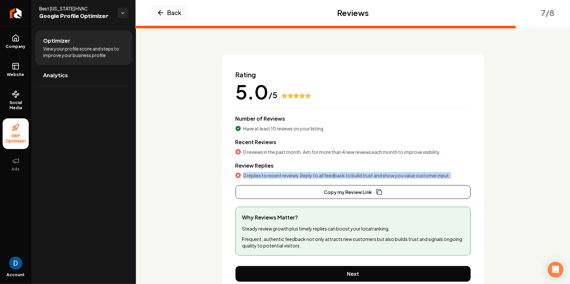
click at [313, 172] on span "0 replies to recent reviews. Reply to all feedback to build trust and show you …" at bounding box center [346, 175] width 207 height 7
click at [243, 176] on span "0 replies to recent reviews. Reply to all feedback to build trust and show you …" at bounding box center [346, 175] width 207 height 7
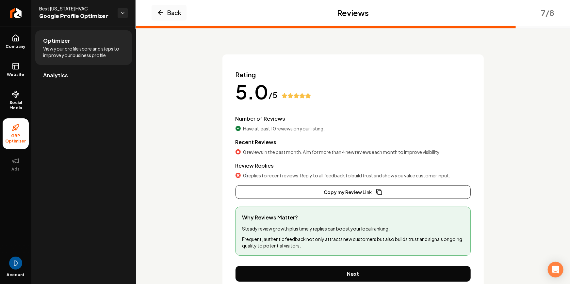
click at [243, 176] on span "0 replies to recent reviews. Reply to all feedback to build trust and show you …" at bounding box center [346, 175] width 207 height 7
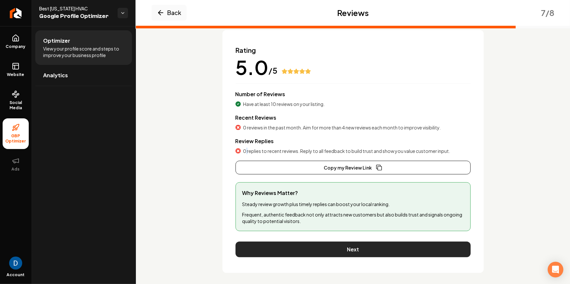
scroll to position [47, 0]
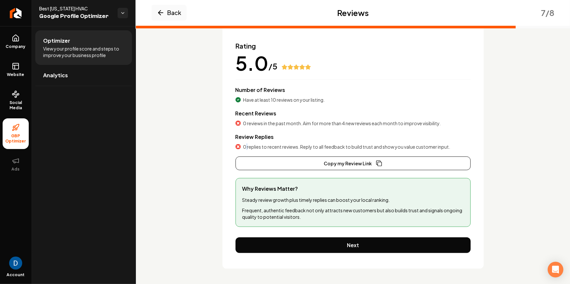
click at [321, 244] on button "Next" at bounding box center [352, 246] width 235 height 16
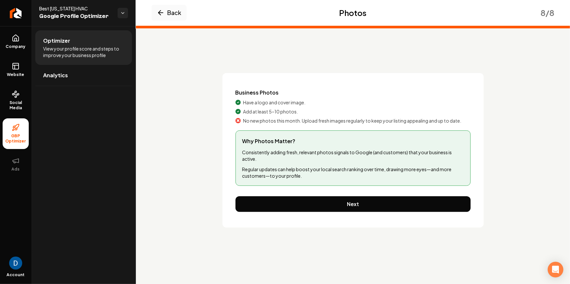
click at [275, 110] on span "Add at least 5–10 photos." at bounding box center [270, 111] width 55 height 7
click at [274, 115] on div "Business Photos Have a logo and cover image. Add at least 5–10 photos. No new p…" at bounding box center [352, 106] width 235 height 35
click at [274, 121] on span "No new photos this month. Upload fresh images regularly to keep your listing ap…" at bounding box center [352, 121] width 218 height 7
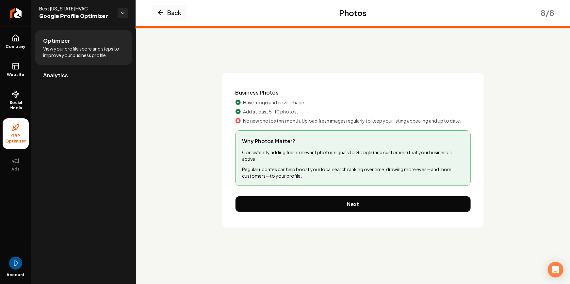
click at [274, 121] on span "No new photos this month. Upload fresh images regularly to keep your listing ap…" at bounding box center [352, 121] width 218 height 7
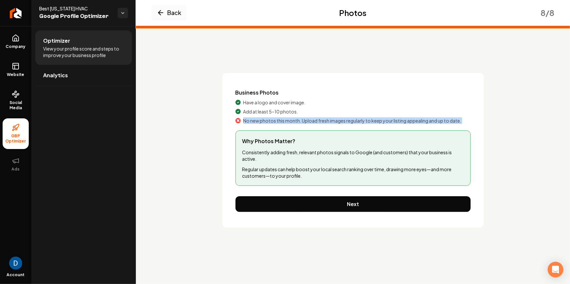
click at [274, 121] on span "No new photos this month. Upload fresh images regularly to keep your listing ap…" at bounding box center [352, 121] width 218 height 7
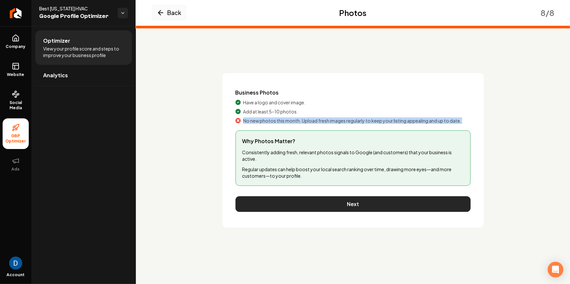
click at [315, 208] on button "Next" at bounding box center [352, 205] width 235 height 16
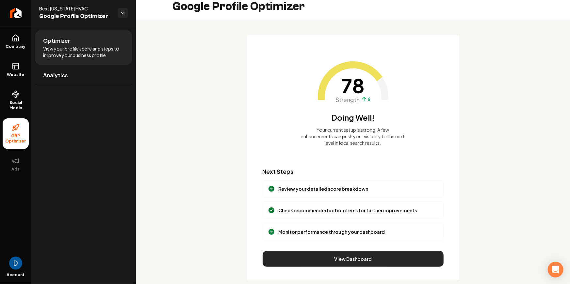
scroll to position [9, 0]
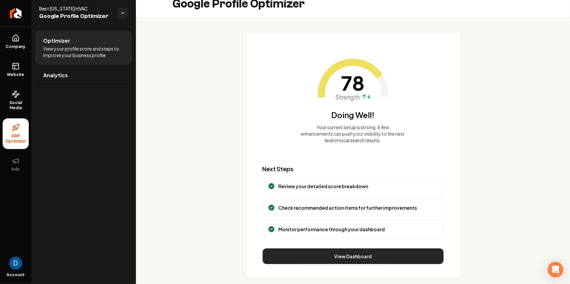
click at [359, 256] on button "View Dashboard" at bounding box center [353, 257] width 181 height 16
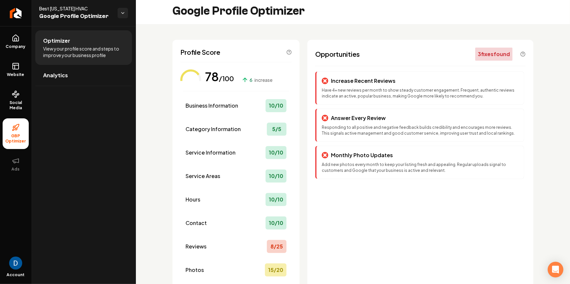
scroll to position [2, 0]
click at [71, 8] on span "Best [US_STATE] HVAC" at bounding box center [75, 8] width 73 height 7
copy span "Best [US_STATE] HVAC"
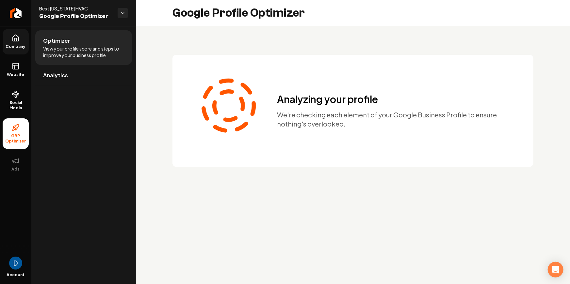
click at [22, 36] on link "Company" at bounding box center [16, 41] width 26 height 25
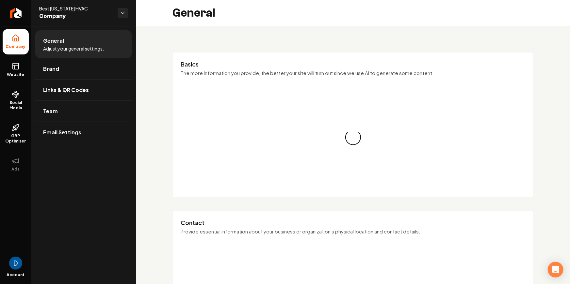
click at [22, 85] on ul "Company Website Social Media GBP Optimizer Ads" at bounding box center [15, 103] width 31 height 154
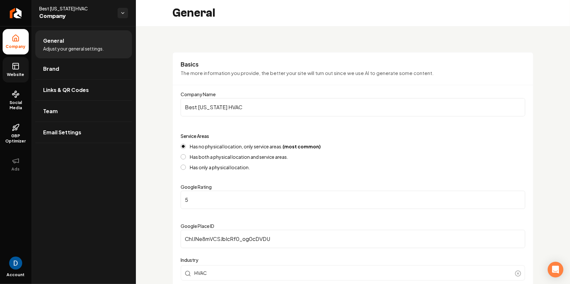
click at [21, 71] on link "Website" at bounding box center [16, 69] width 26 height 25
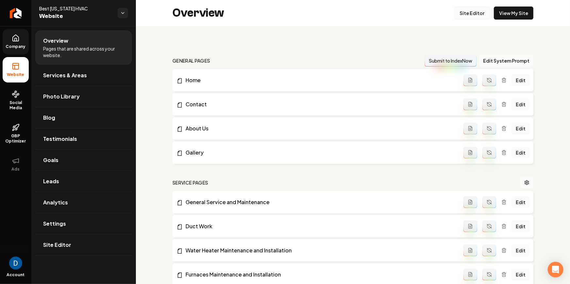
click at [477, 14] on link "Site Editor" at bounding box center [472, 13] width 36 height 13
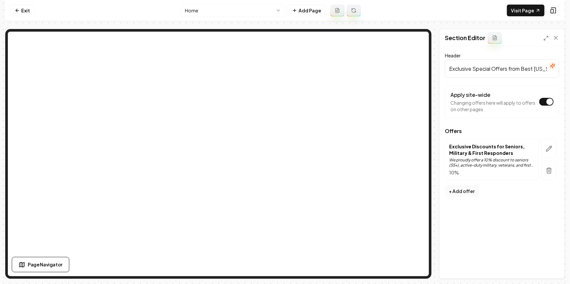
click at [464, 193] on button "+ Add offer" at bounding box center [462, 192] width 34 height 12
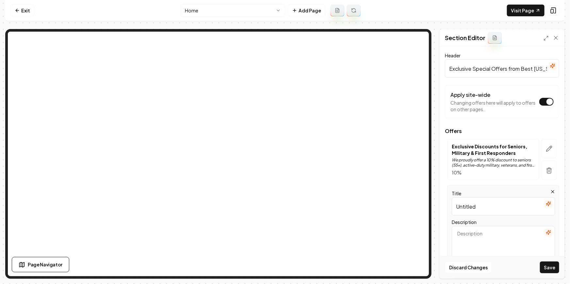
click at [481, 208] on input "Untitled" at bounding box center [503, 207] width 103 height 18
click at [476, 237] on textarea "Description" at bounding box center [503, 247] width 103 height 42
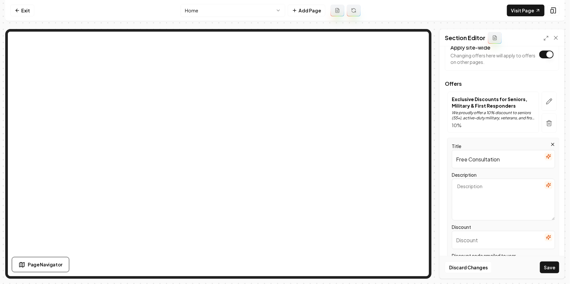
scroll to position [52, 0]
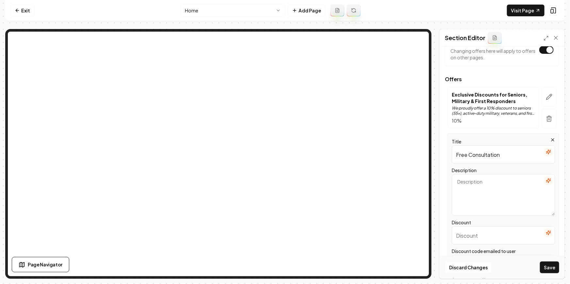
click at [471, 156] on input "Free Consultation" at bounding box center [503, 155] width 103 height 18
paste input "Free Evalu"
type input "Free Evaluation"
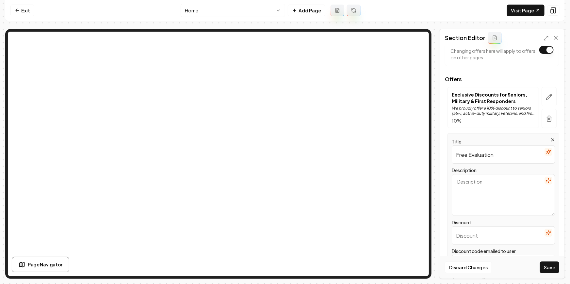
click at [525, 199] on textarea "Description" at bounding box center [503, 195] width 103 height 42
click at [546, 182] on icon "button" at bounding box center [548, 180] width 5 height 5
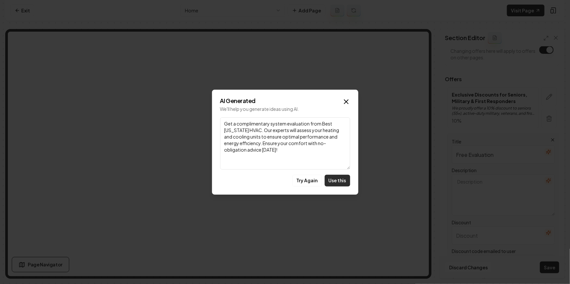
click at [339, 183] on button "Use this" at bounding box center [337, 181] width 25 height 12
type textarea "Get a complimentary system evaluation from Best Colorado HVAC. Our experts will…"
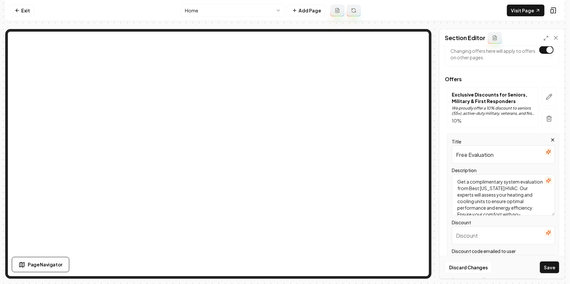
click at [501, 220] on div "Discount" at bounding box center [503, 232] width 103 height 26
click at [474, 234] on input "Discount" at bounding box center [503, 236] width 103 height 18
drag, startPoint x: 507, startPoint y: 106, endPoint x: 501, endPoint y: 112, distance: 8.1
click at [507, 106] on p "We proudly offer a 10% discount to seniors (55+), active-duty military, veteran…" at bounding box center [493, 111] width 83 height 10
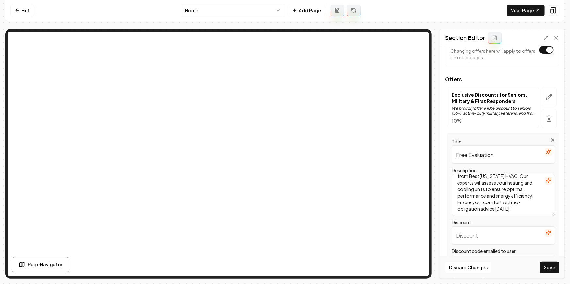
click at [482, 154] on input "Free Evaluation" at bounding box center [503, 155] width 103 height 18
click at [480, 226] on div "Discount" at bounding box center [503, 232] width 103 height 26
click at [546, 232] on icon "button" at bounding box center [548, 233] width 5 height 5
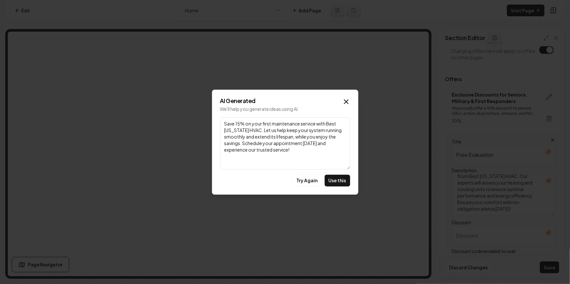
click at [345, 96] on div "AI Generated We'll help you generate ideas using AI. Link Save 15% on your firs…" at bounding box center [285, 142] width 146 height 105
click at [345, 97] on div "AI Generated We'll help you generate ideas using AI. Link Save 15% on your firs…" at bounding box center [285, 142] width 146 height 105
click at [346, 98] on icon "button" at bounding box center [346, 102] width 8 height 8
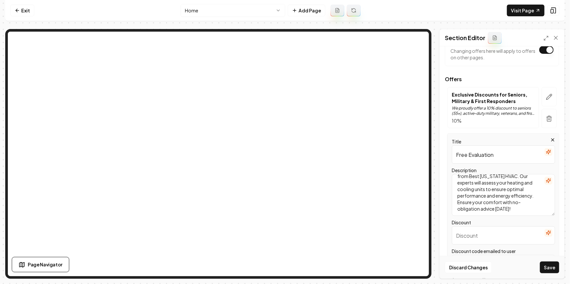
click at [487, 159] on input "Free Evaluation" at bounding box center [503, 155] width 103 height 18
click at [499, 228] on input "Discount" at bounding box center [503, 236] width 103 height 18
paste input "Free Evaluation"
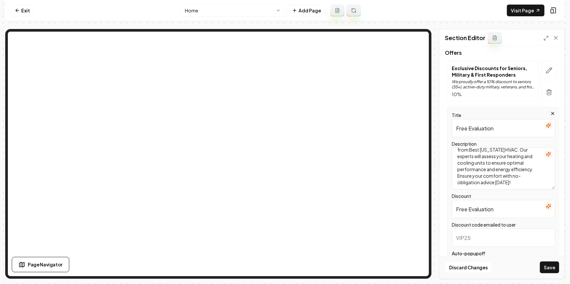
scroll to position [98, 0]
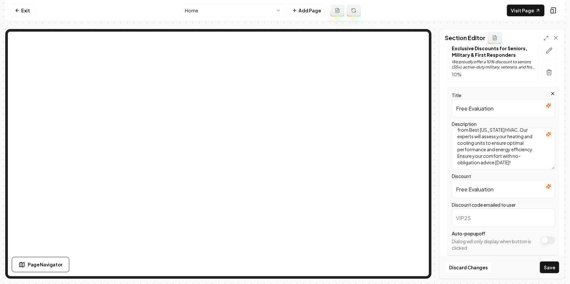
type input "Free Evaluation"
click at [476, 223] on input "Discount code emailed to user" at bounding box center [503, 218] width 103 height 18
type input "F"
type input "FREEEVALUATION"
click at [543, 242] on button "Apply site-wide" at bounding box center [548, 241] width 14 height 8
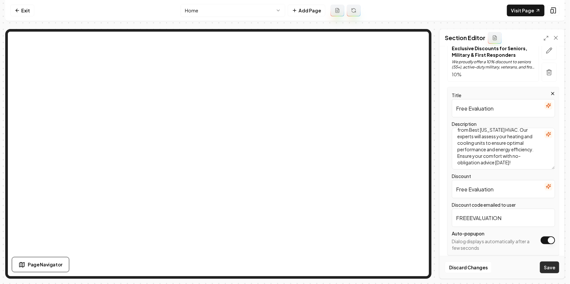
click at [551, 265] on button "Save" at bounding box center [549, 268] width 19 height 12
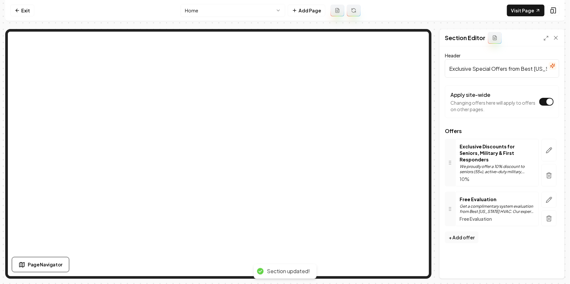
scroll to position [0, 0]
click at [546, 197] on icon "button" at bounding box center [549, 200] width 7 height 7
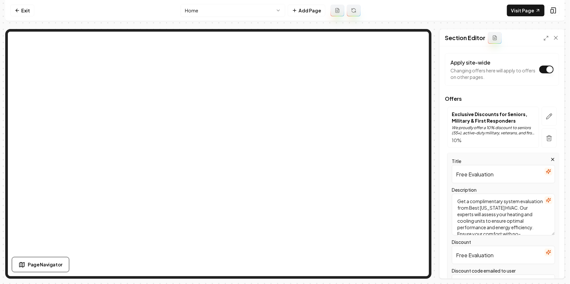
scroll to position [47, 0]
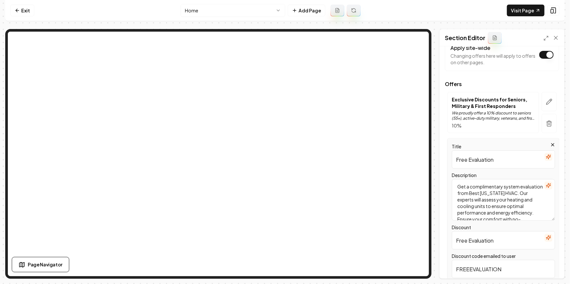
drag, startPoint x: 480, startPoint y: 195, endPoint x: 471, endPoint y: 198, distance: 9.8
click at [471, 198] on textarea "Get a complimentary system evaluation from Best Colorado HVAC. Our experts will…" at bounding box center [503, 200] width 103 height 42
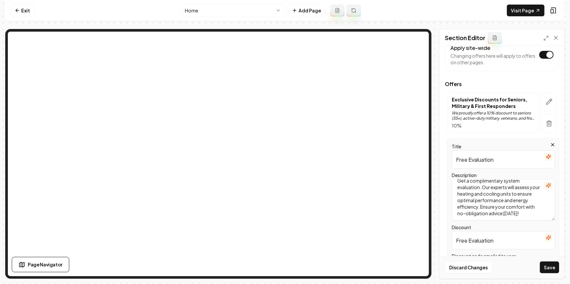
scroll to position [12, 0]
click at [499, 201] on textarea "Get a complimentary system evaluation. Our experts will assess your heating and…" at bounding box center [503, 200] width 103 height 42
type textarea "Get a complimentary system evaluation. Our experts will assess your heating and…"
click at [552, 273] on button "Save" at bounding box center [549, 268] width 19 height 12
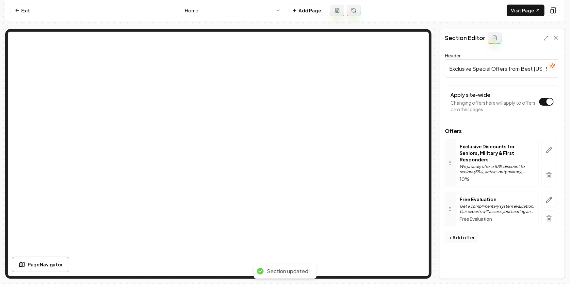
scroll to position [0, 0]
click at [519, 10] on link "Visit Page" at bounding box center [526, 11] width 38 height 12
click at [22, 5] on link "Exit" at bounding box center [22, 11] width 24 height 12
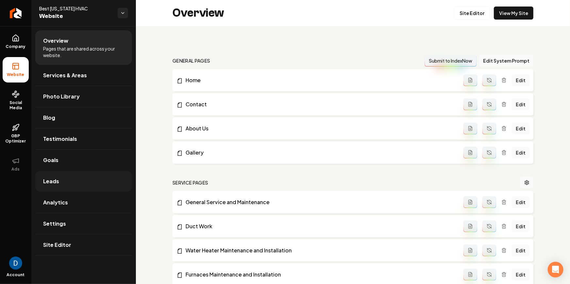
click at [86, 183] on link "Leads" at bounding box center [83, 181] width 97 height 21
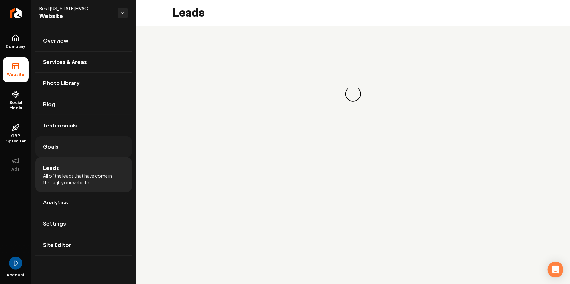
click at [74, 150] on link "Goals" at bounding box center [83, 147] width 97 height 21
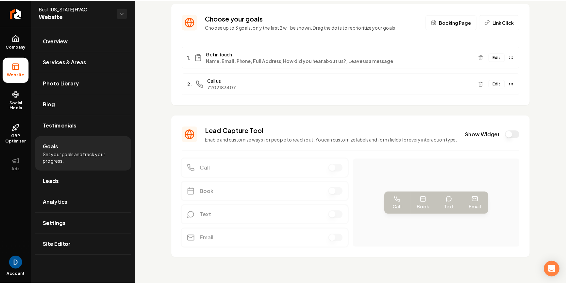
scroll to position [45, 0]
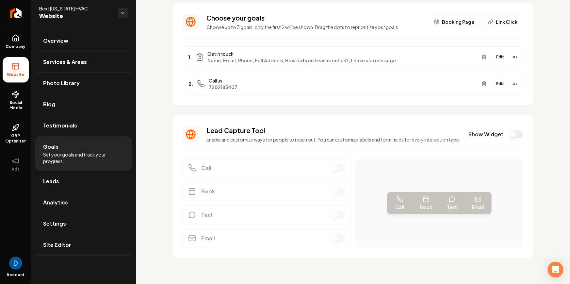
click at [512, 136] on div "Lead Capture Tool Enable and customize ways for people to reach out. You can cu…" at bounding box center [353, 134] width 340 height 17
click at [513, 133] on button "Show Widget" at bounding box center [516, 135] width 14 height 8
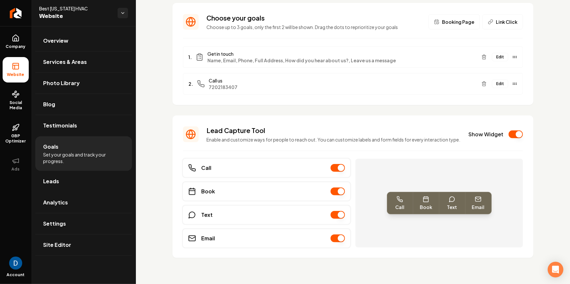
click at [511, 127] on div "Lead Capture Tool Enable and customize ways for people to reach out. You can cu…" at bounding box center [353, 134] width 340 height 17
click at [511, 131] on button "Show Widget" at bounding box center [516, 135] width 14 height 8
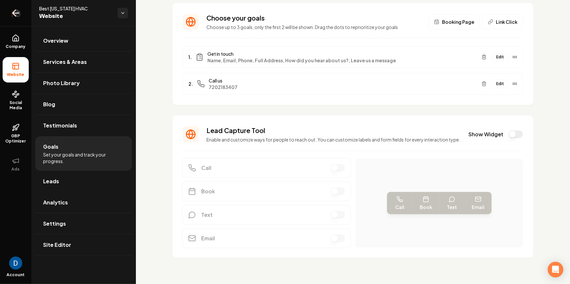
click at [24, 22] on link "Return to dashboard" at bounding box center [15, 13] width 31 height 26
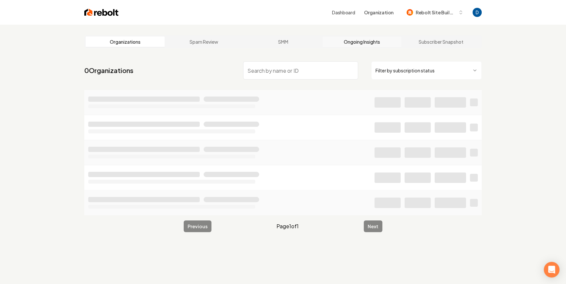
click at [373, 43] on link "Ongoing Insights" at bounding box center [361, 42] width 79 height 10
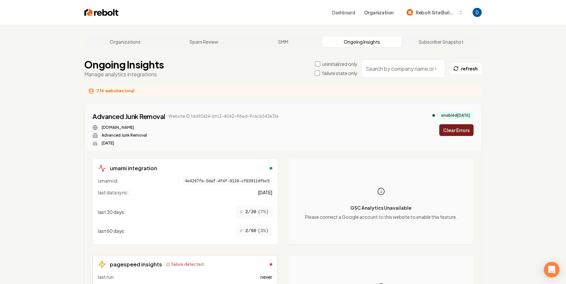
click at [398, 69] on input "search" at bounding box center [403, 68] width 84 height 18
paste input "Best Colorado HVAC"
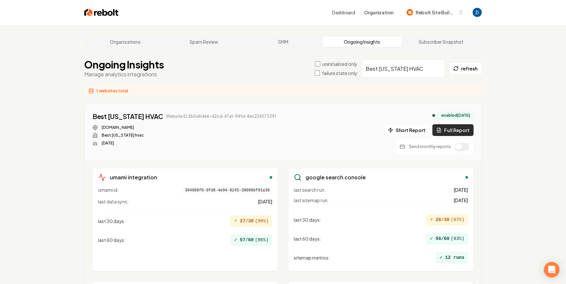
type input "Best Colorado HVAC"
click at [452, 127] on button "Full Report" at bounding box center [452, 130] width 41 height 12
click at [278, 114] on button "1 report" at bounding box center [290, 117] width 24 height 8
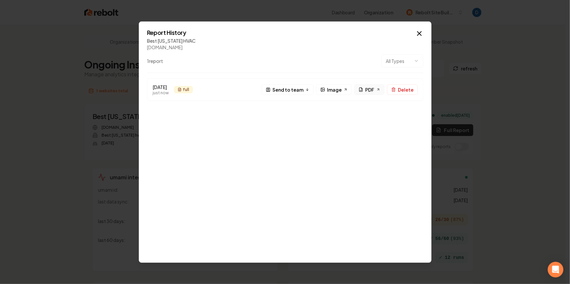
click at [367, 89] on span "PDF" at bounding box center [369, 89] width 9 height 7
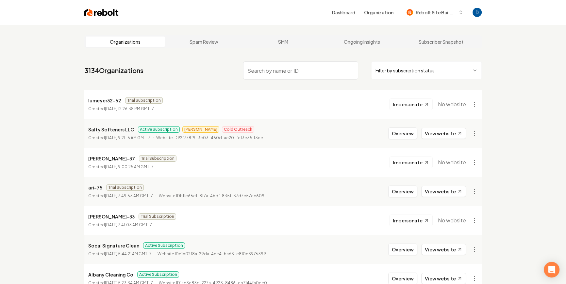
click at [249, 24] on div "Dashboard Organization Rebolt Site Builder" at bounding box center [283, 12] width 418 height 25
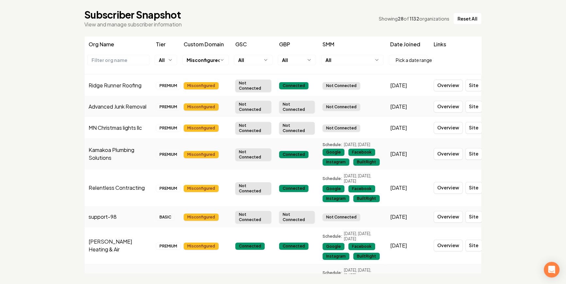
scroll to position [622, 0]
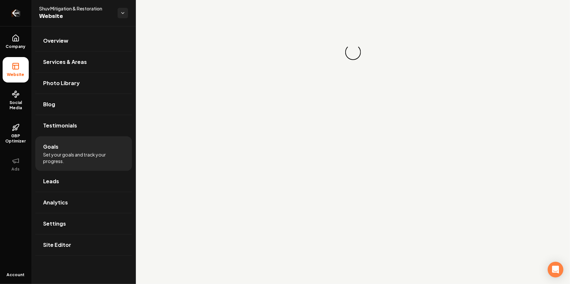
click at [23, 11] on link "Return to dashboard" at bounding box center [15, 13] width 31 height 26
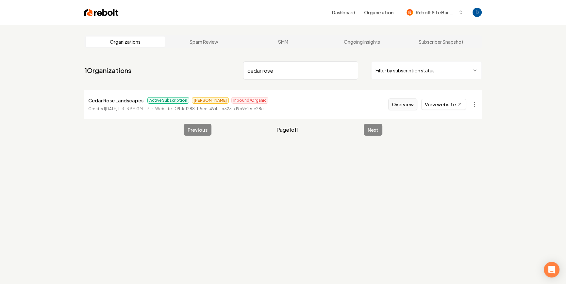
type input "cedar rose"
click at [403, 103] on button "Overview" at bounding box center [402, 105] width 29 height 12
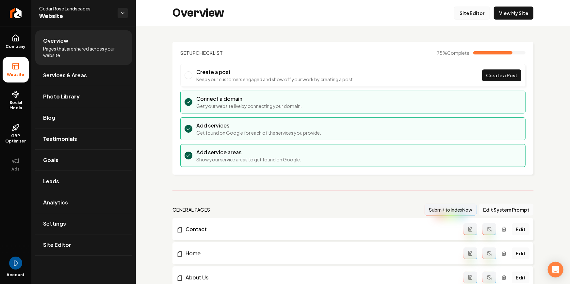
click at [475, 18] on link "Site Editor" at bounding box center [472, 13] width 36 height 13
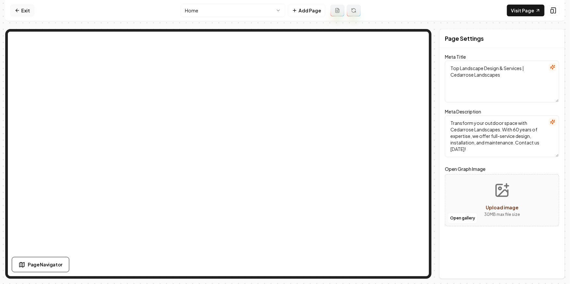
click at [24, 9] on link "Exit" at bounding box center [22, 11] width 24 height 12
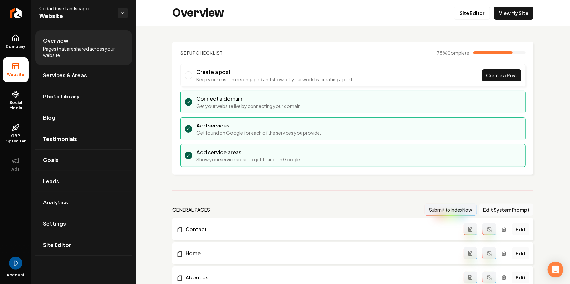
click at [69, 9] on span "Cedar Rose Landscapes" at bounding box center [75, 8] width 73 height 7
copy span "Cedar Rose Landscapes"
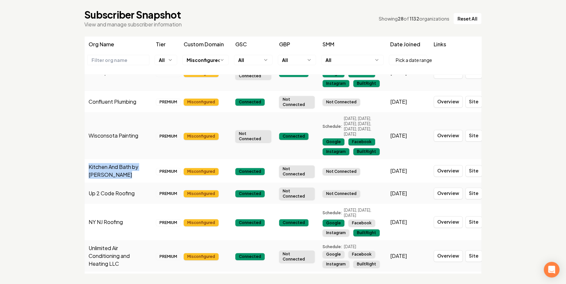
scroll to position [548, 0]
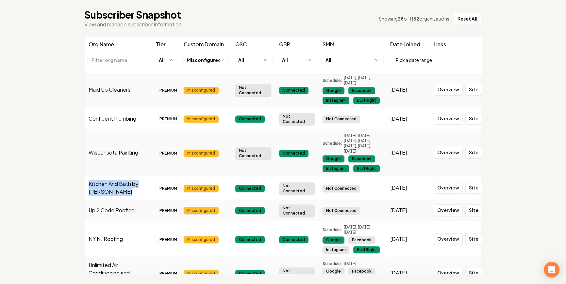
click at [124, 176] on td "Kitchen And Bath by [PERSON_NAME]" at bounding box center [118, 188] width 67 height 24
click at [127, 140] on td "Wisconsota Painting" at bounding box center [118, 152] width 67 height 47
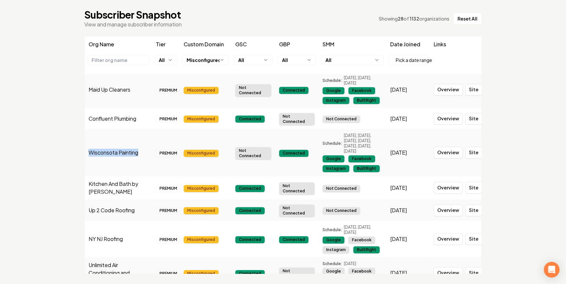
click at [127, 140] on td "Wisconsota Painting" at bounding box center [118, 152] width 67 height 47
copy td "Wisconsota Painting"
click at [105, 108] on td "Confluent Plumbing" at bounding box center [118, 118] width 67 height 21
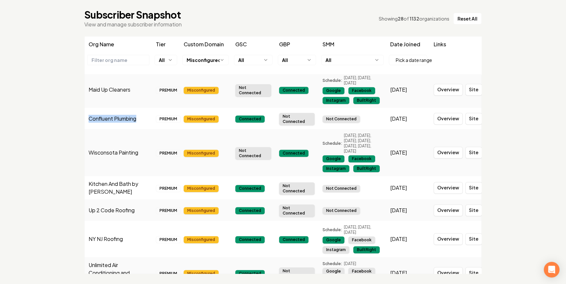
copy td "Confluent Plumbing"
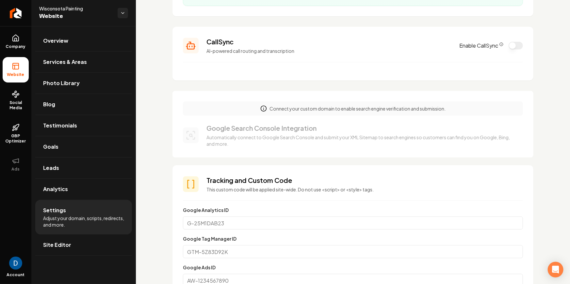
scroll to position [130, 0]
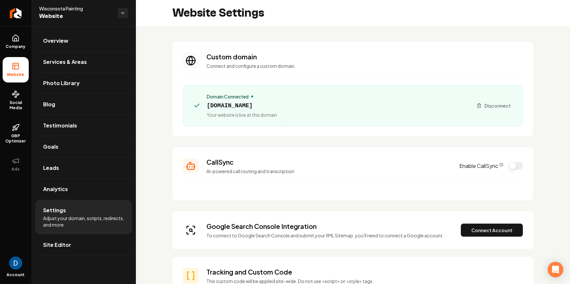
scroll to position [58, 0]
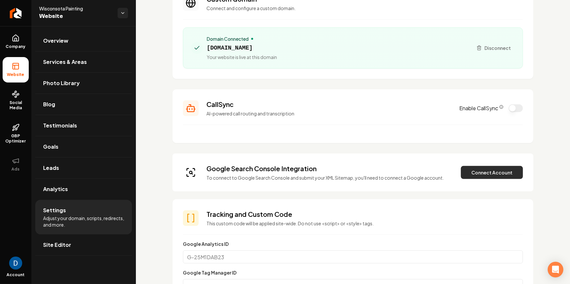
click at [480, 171] on button "Connect Account" at bounding box center [492, 172] width 62 height 13
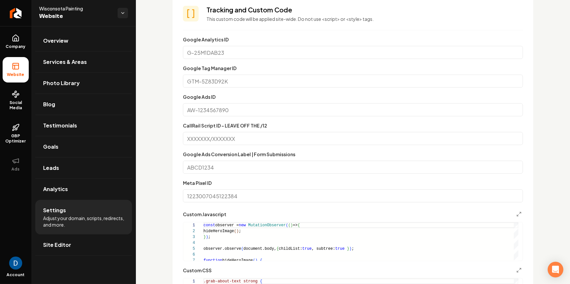
scroll to position [0, 0]
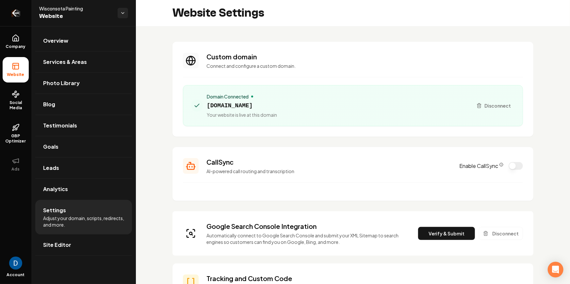
click at [17, 16] on icon "Return to dashboard" at bounding box center [15, 13] width 10 height 10
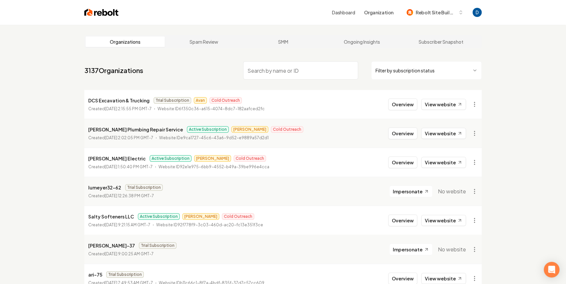
paste input "Maid Up Cleaners"
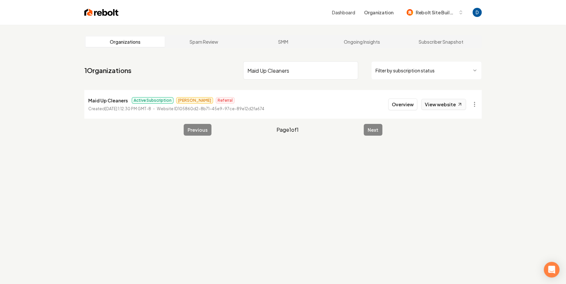
type input "Maid Up Cleaners"
click at [440, 104] on link "View website" at bounding box center [443, 104] width 45 height 11
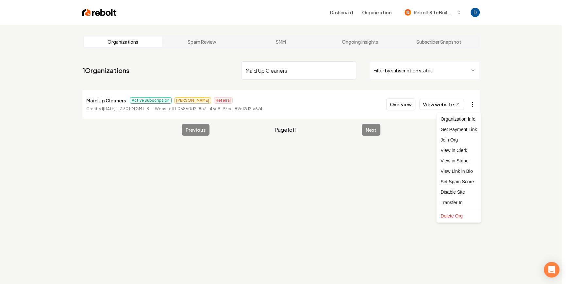
click at [473, 106] on html "Dashboard Organization Rebolt Site Builder Organizations Spam Review SMM Ongoin…" at bounding box center [283, 142] width 566 height 284
click at [457, 160] on link "View in Stripe" at bounding box center [458, 161] width 41 height 10
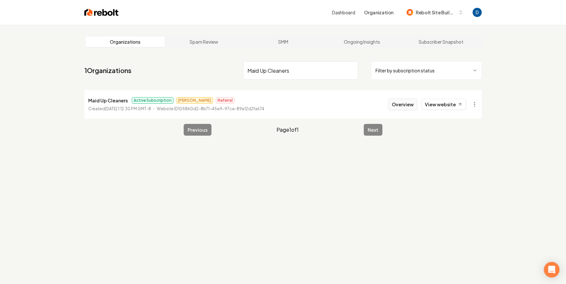
click at [406, 106] on button "Overview" at bounding box center [402, 105] width 29 height 12
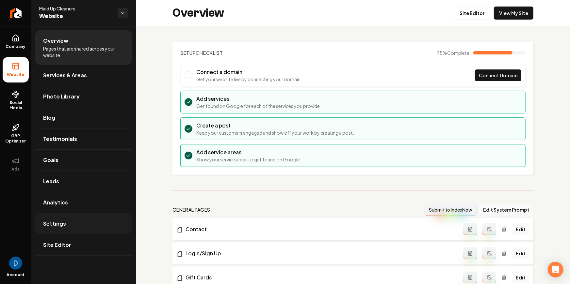
click at [74, 228] on link "Settings" at bounding box center [83, 224] width 97 height 21
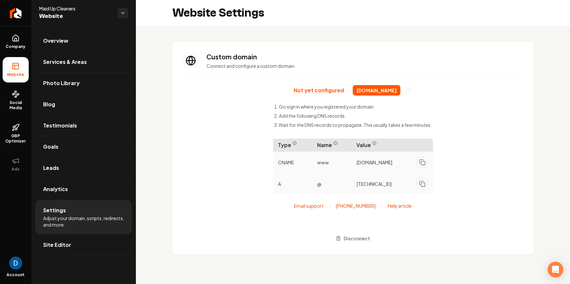
scroll to position [59, 0]
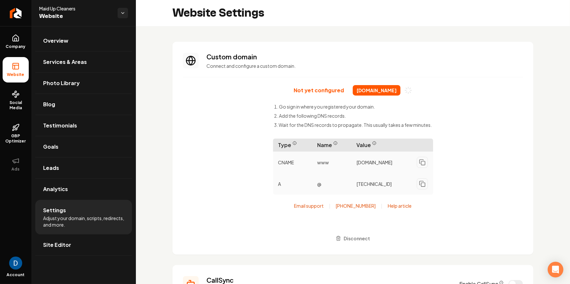
click at [367, 88] on span "maidupcleaners.com" at bounding box center [377, 90] width 48 height 10
copy div "maidupcleaners.com"
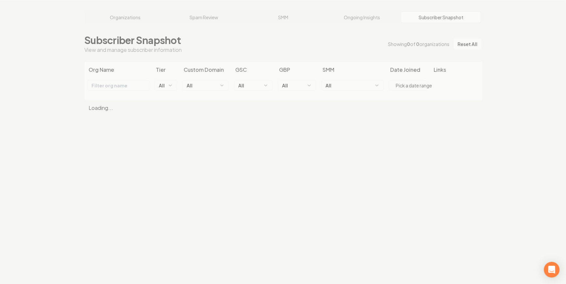
scroll to position [25, 0]
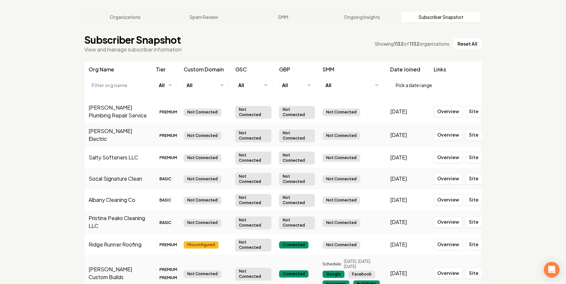
click at [201, 85] on html "Dashboard Organization Rebolt Site Builder Organizations Spam Review SMM Ongoin…" at bounding box center [283, 117] width 566 height 284
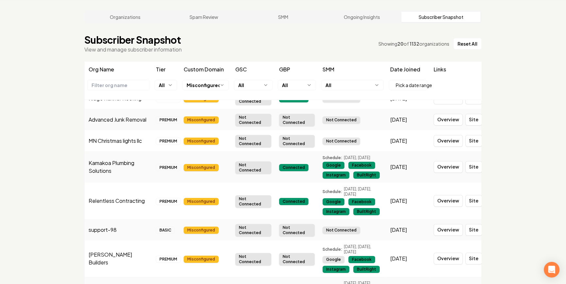
scroll to position [372, 0]
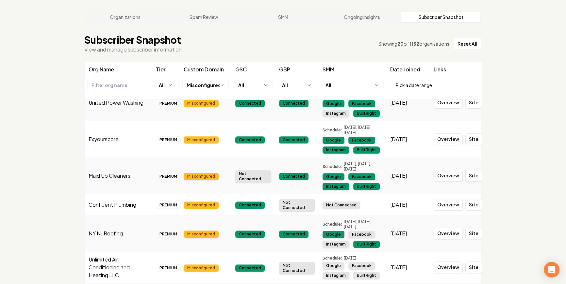
click at [110, 170] on td "Maid Up Cleaners" at bounding box center [118, 176] width 67 height 37
copy td "Maid Up Cleaners"
click at [106, 134] on td "Fxyourscore" at bounding box center [118, 139] width 67 height 37
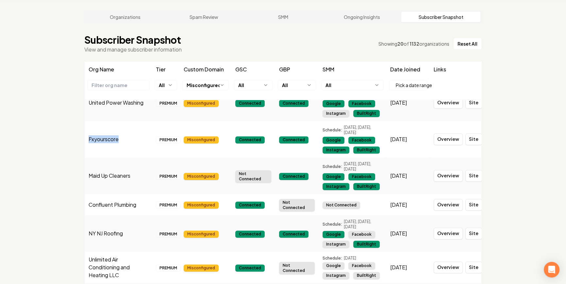
click at [106, 134] on td "Fxyourscore" at bounding box center [118, 139] width 67 height 37
copy td "Fxyourscore"
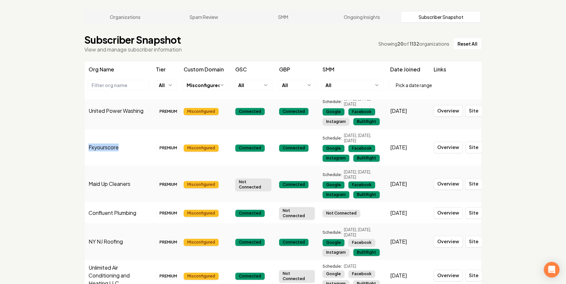
scroll to position [361, 0]
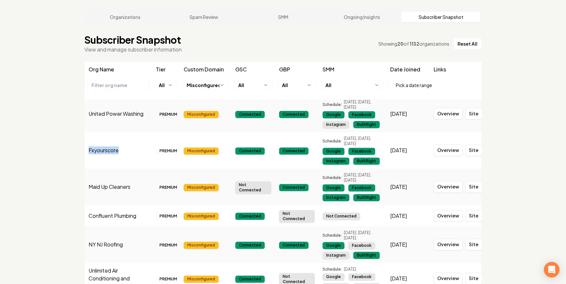
click at [112, 144] on td "Fxyourscore" at bounding box center [118, 150] width 67 height 37
click at [113, 147] on td "Fxyourscore" at bounding box center [118, 150] width 67 height 37
click at [113, 146] on td "Fxyourscore" at bounding box center [118, 150] width 67 height 37
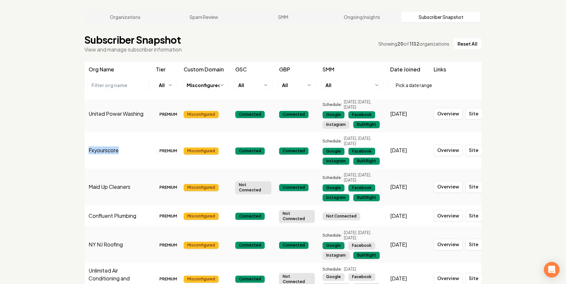
click at [113, 146] on td "Fxyourscore" at bounding box center [118, 150] width 67 height 37
click at [106, 136] on td "Fxyourscore" at bounding box center [118, 150] width 67 height 37
click at [105, 139] on td "Fxyourscore" at bounding box center [118, 150] width 67 height 37
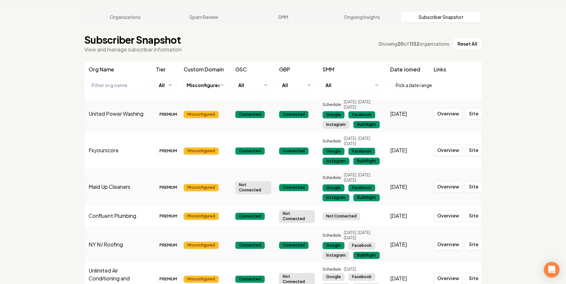
click at [105, 139] on td "Fxyourscore" at bounding box center [118, 150] width 67 height 37
copy td "Fxyourscore"
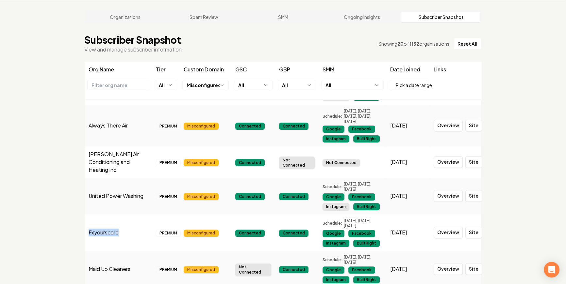
scroll to position [275, 0]
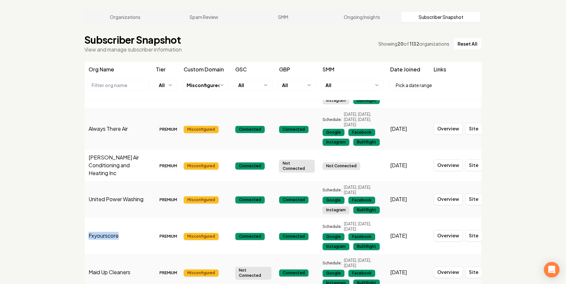
copy td "Fxyourscore"
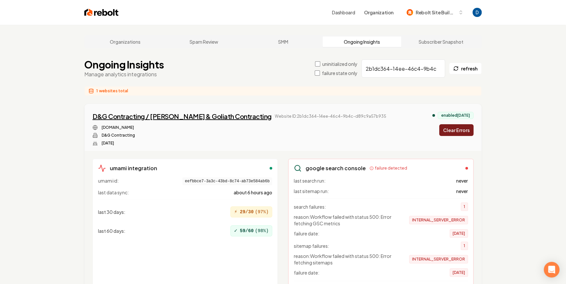
click at [130, 121] on div "D&G Contracting / [PERSON_NAME] & Goliath Contracting" at bounding box center [181, 116] width 179 height 9
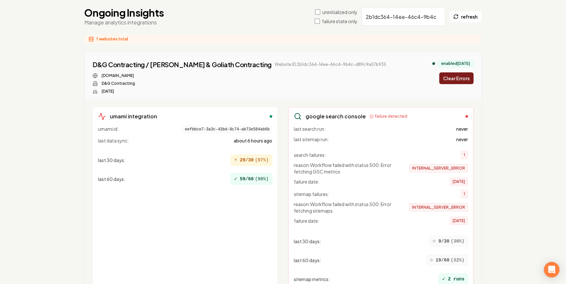
scroll to position [57, 0]
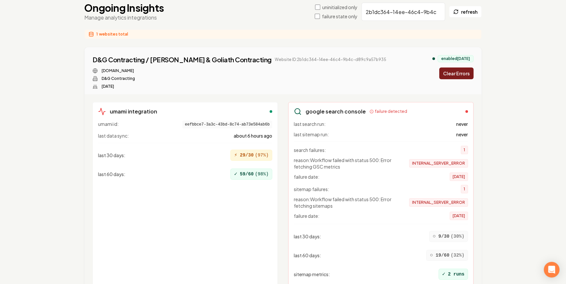
click at [105, 77] on div "[DOMAIN_NAME] D&G Contracting [DATE]" at bounding box center [239, 78] width 294 height 21
click at [101, 58] on div "D&G Contracting / [PERSON_NAME] & Goliath Contracting" at bounding box center [181, 59] width 179 height 9
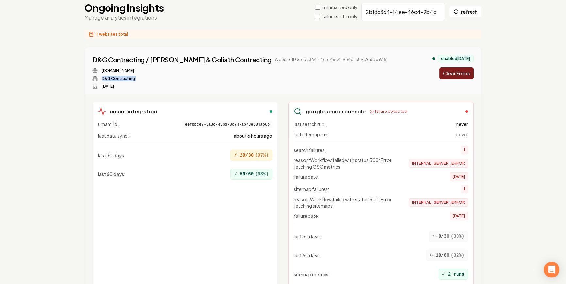
click at [454, 75] on button "Clear Errors" at bounding box center [456, 74] width 34 height 12
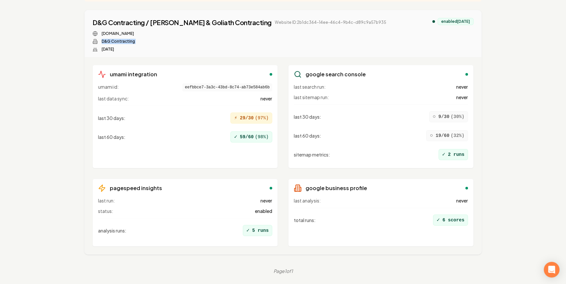
scroll to position [0, 0]
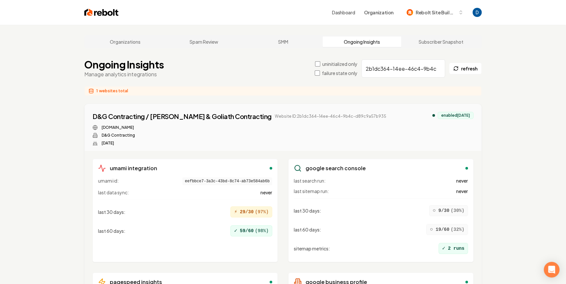
click at [329, 73] on label "failure state only" at bounding box center [340, 73] width 36 height 7
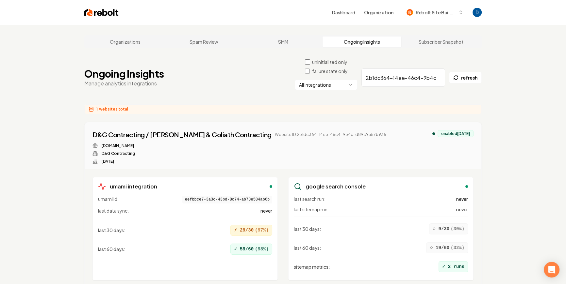
click at [370, 75] on input "2b1dc364-14ee-46c4-9b4c-d89c9a57b935" at bounding box center [403, 78] width 84 height 18
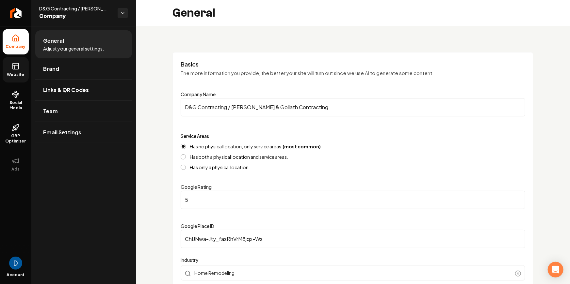
click at [14, 68] on icon at bounding box center [16, 66] width 8 height 8
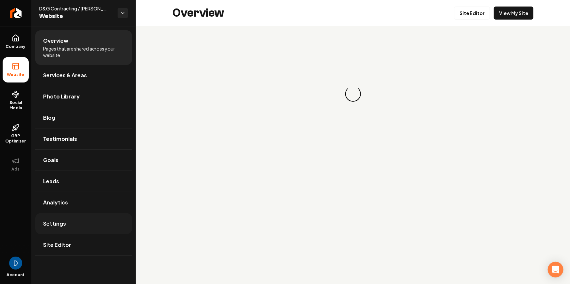
click at [89, 228] on link "Settings" at bounding box center [83, 224] width 97 height 21
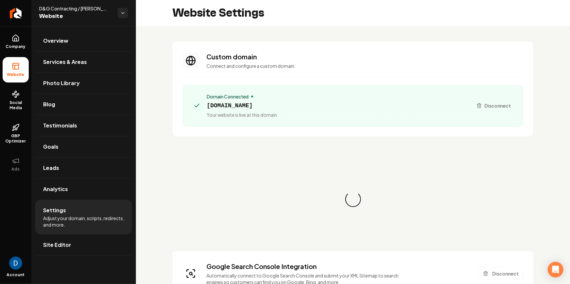
scroll to position [59, 0]
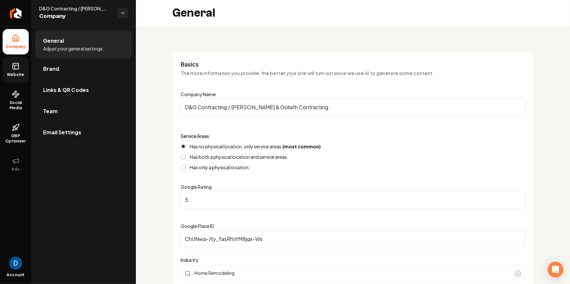
click at [16, 65] on icon at bounding box center [16, 66] width 8 height 8
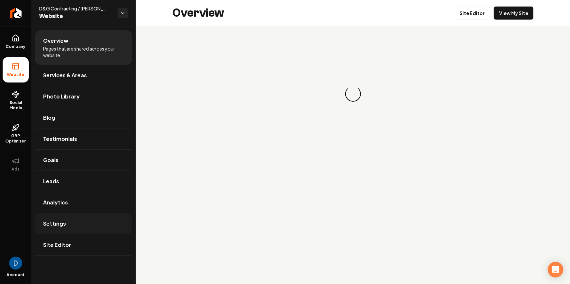
click at [75, 220] on link "Settings" at bounding box center [83, 224] width 97 height 21
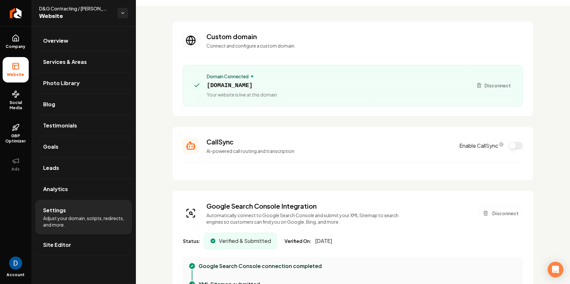
scroll to position [105, 0]
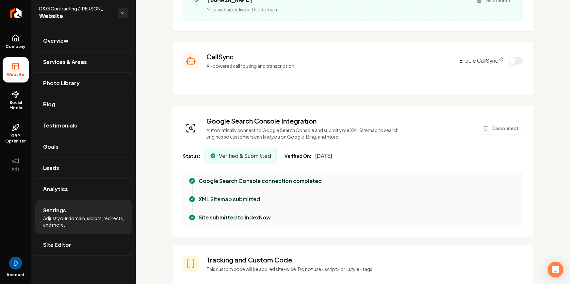
click at [259, 122] on h3 "Google Search Console Integration" at bounding box center [304, 121] width 196 height 9
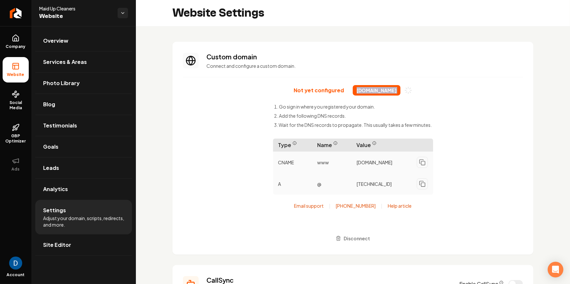
scroll to position [59, 0]
click at [207, 54] on h3 "Custom domain" at bounding box center [364, 56] width 316 height 9
click at [20, 12] on icon "Return to dashboard" at bounding box center [15, 13] width 10 height 10
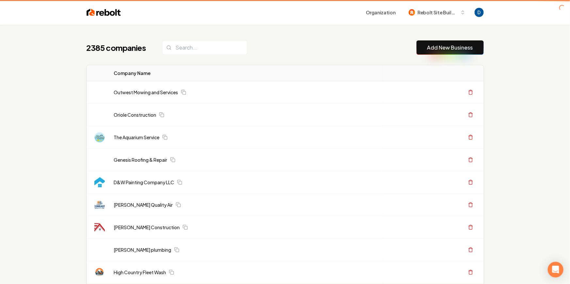
click at [269, 49] on div "2385 companies Add New Business" at bounding box center [285, 47] width 397 height 14
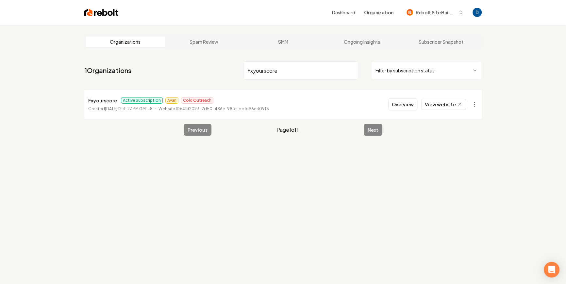
type input "Fxyourscore"
click at [443, 101] on link "View website" at bounding box center [443, 104] width 45 height 11
click at [411, 103] on button "Overview" at bounding box center [402, 105] width 29 height 12
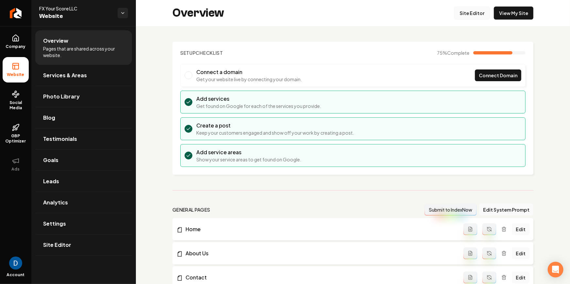
click at [469, 11] on link "Site Editor" at bounding box center [472, 13] width 36 height 13
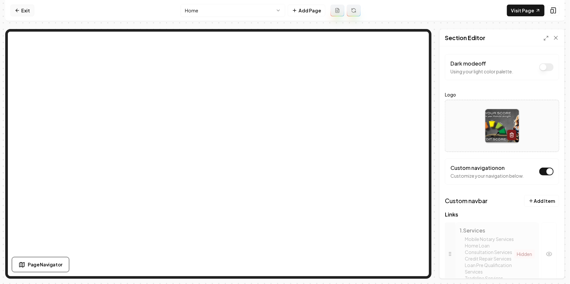
click at [22, 10] on link "Exit" at bounding box center [22, 11] width 24 height 12
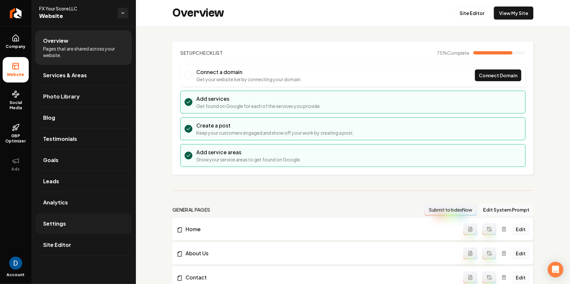
click at [69, 228] on link "Settings" at bounding box center [83, 224] width 97 height 21
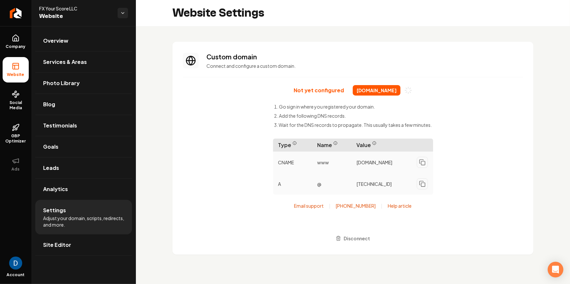
scroll to position [59, 0]
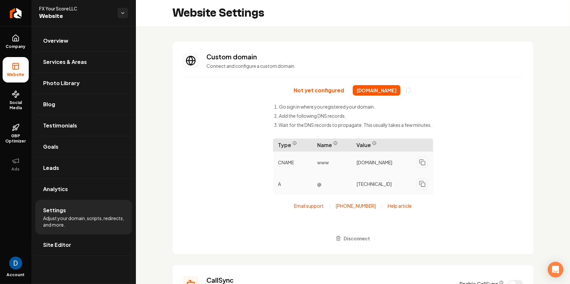
click at [377, 92] on span "[DOMAIN_NAME]" at bounding box center [377, 90] width 48 height 10
copy div "[DOMAIN_NAME]"
click at [43, 8] on span "FX Your Score LLC" at bounding box center [75, 8] width 73 height 7
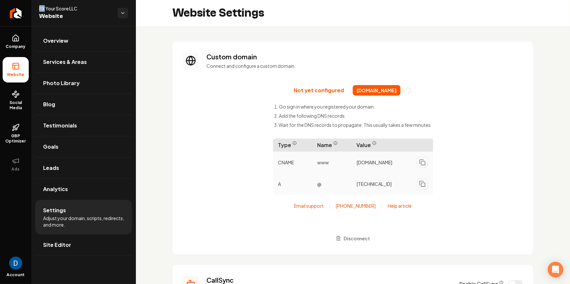
click at [43, 8] on span "FX Your Score LLC" at bounding box center [75, 8] width 73 height 7
copy span "FX Your Score LLC"
click at [12, 19] on link "Return to dashboard" at bounding box center [15, 13] width 31 height 26
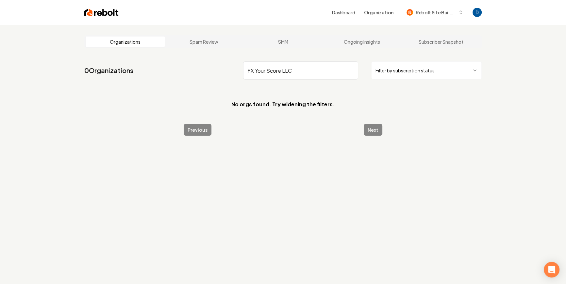
click at [305, 69] on input "FX Your Score LLC" at bounding box center [300, 70] width 115 height 18
type input "FX"
click at [258, 72] on input "FX" at bounding box center [300, 70] width 115 height 18
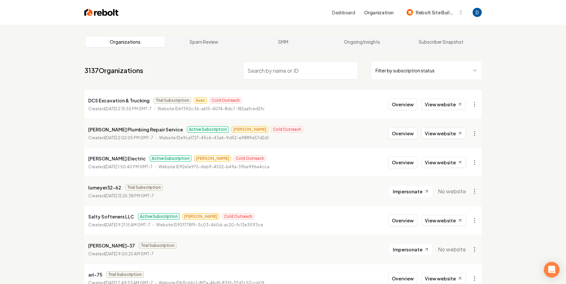
paste input "Fxyourscore"
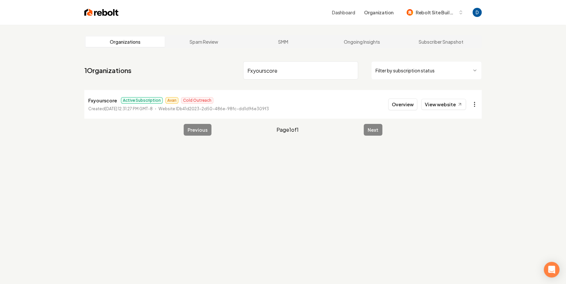
drag, startPoint x: 478, startPoint y: 95, endPoint x: 478, endPoint y: 107, distance: 12.4
click at [478, 102] on li "Fxyourscore Active Subscription Avan Cold Outreach Created [DATE] 12:31:27 PM G…" at bounding box center [282, 104] width 397 height 29
click at [478, 107] on html "Dashboard Organization Rebolt Site Builder Organizations Spam Review SMM Ongoin…" at bounding box center [283, 142] width 566 height 284
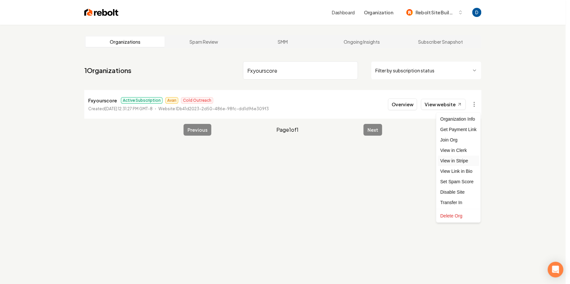
click at [454, 160] on link "View in Stripe" at bounding box center [458, 161] width 41 height 10
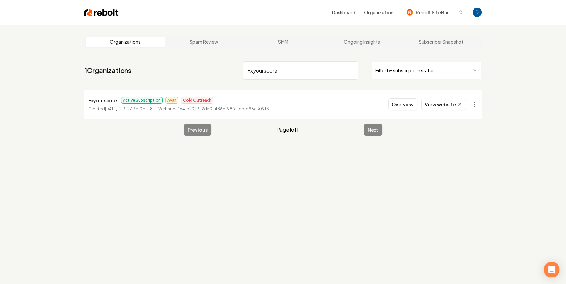
click at [273, 72] on input "Fxyourscore" at bounding box center [300, 70] width 115 height 18
paste input "Advanced Junk Removal"
type input "Advanced Junk Removal"
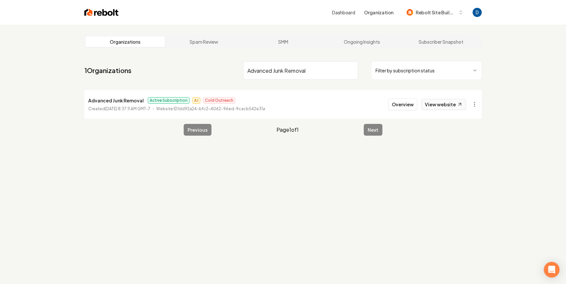
click at [434, 107] on link "View website" at bounding box center [443, 104] width 45 height 11
click at [410, 105] on button "Overview" at bounding box center [402, 105] width 29 height 12
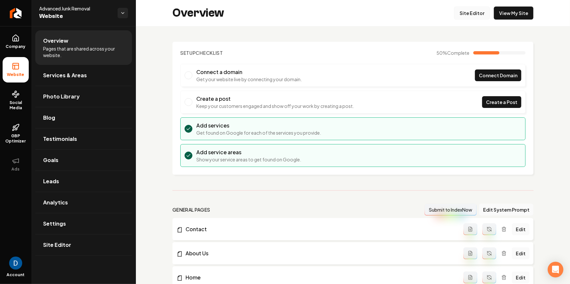
click at [467, 12] on link "Site Editor" at bounding box center [472, 13] width 36 height 13
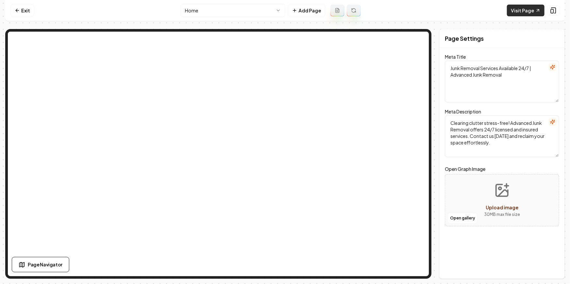
click at [517, 12] on link "Visit Page" at bounding box center [526, 11] width 38 height 12
click at [23, 12] on link "Exit" at bounding box center [22, 11] width 24 height 12
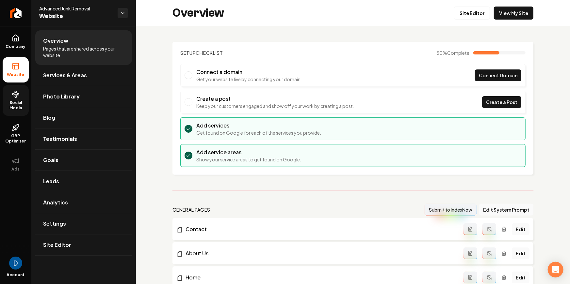
click at [14, 105] on span "Social Media" at bounding box center [16, 105] width 26 height 10
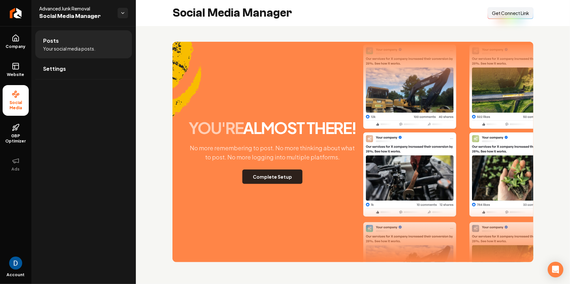
click at [271, 170] on button "Complete Setup" at bounding box center [272, 177] width 60 height 14
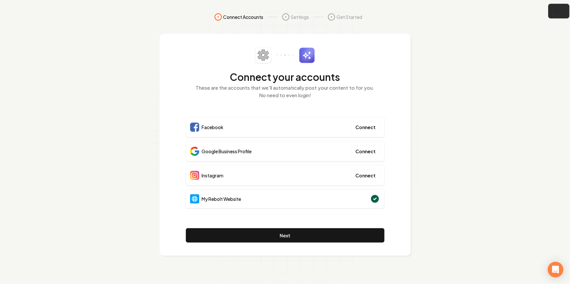
click at [561, 13] on icon "button" at bounding box center [557, 11] width 8 height 8
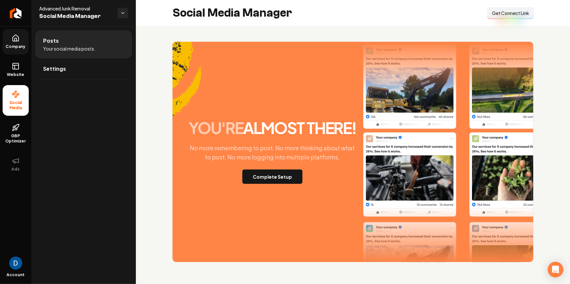
click at [20, 46] on span "Company" at bounding box center [15, 46] width 25 height 5
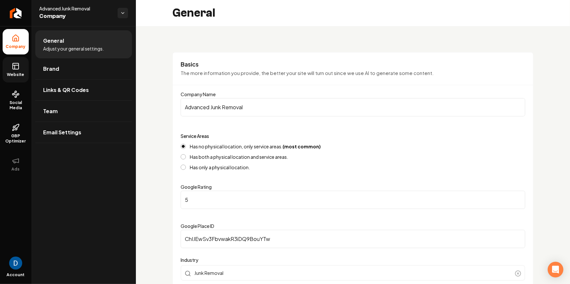
click at [20, 68] on link "Website" at bounding box center [16, 69] width 26 height 25
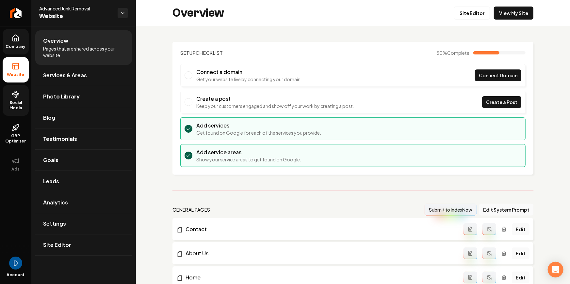
click at [11, 103] on span "Social Media" at bounding box center [16, 105] width 26 height 10
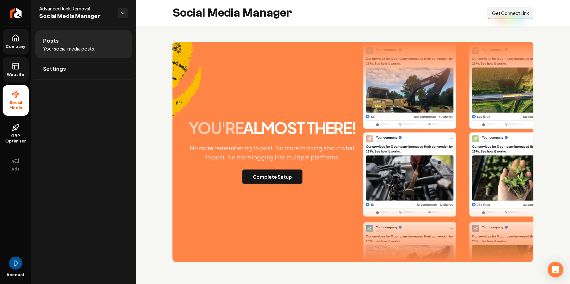
click at [349, 24] on div "Social Media Manager Connect Link Get Connect Link" at bounding box center [353, 13] width 434 height 26
click at [267, 171] on button "Complete Setup" at bounding box center [272, 177] width 60 height 14
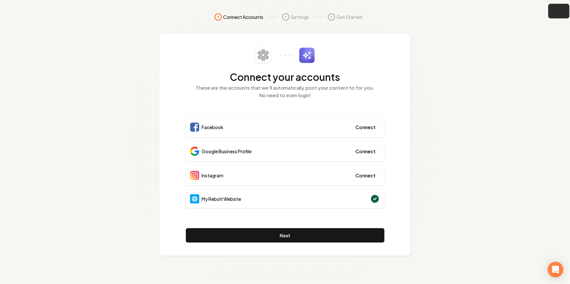
click at [560, 12] on icon "button" at bounding box center [557, 11] width 8 height 8
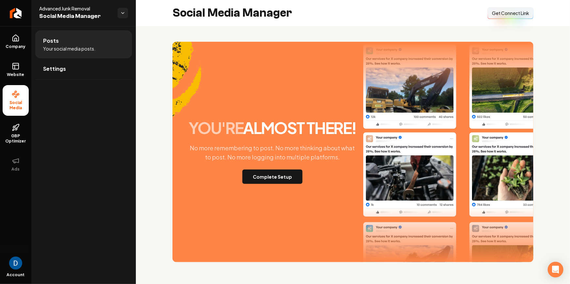
click at [512, 13] on span "Get Connect Link" at bounding box center [510, 13] width 37 height 7
click at [284, 177] on button "Complete Setup" at bounding box center [272, 177] width 60 height 14
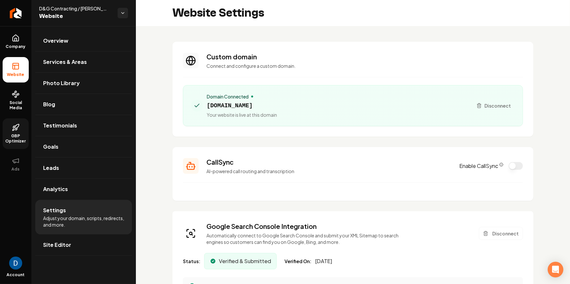
scroll to position [59, 0]
click at [226, 113] on span "Your website is live at this domain" at bounding box center [242, 115] width 70 height 7
click at [226, 110] on span "[DOMAIN_NAME]" at bounding box center [242, 105] width 70 height 9
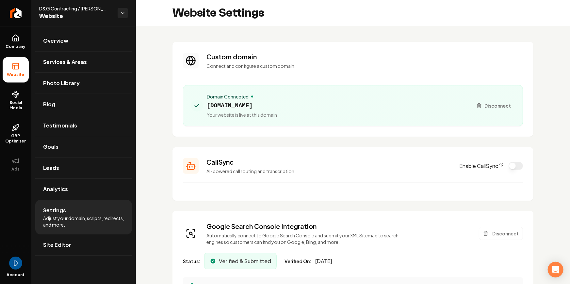
click at [226, 110] on span "[DOMAIN_NAME]" at bounding box center [242, 105] width 70 height 9
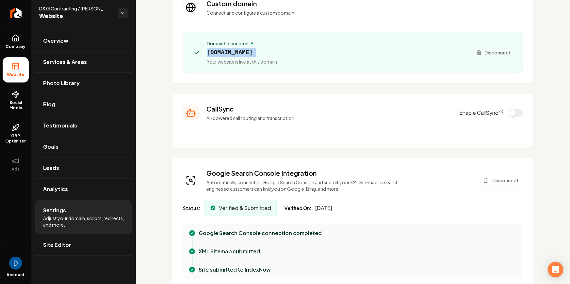
scroll to position [71, 0]
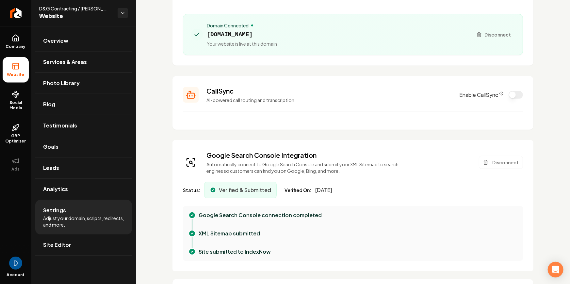
click at [234, 149] on div "Google Search Console Integration Automatically connect to Google Search Consol…" at bounding box center [352, 205] width 361 height 131
click at [235, 155] on h3 "Google Search Console Integration" at bounding box center [304, 155] width 196 height 9
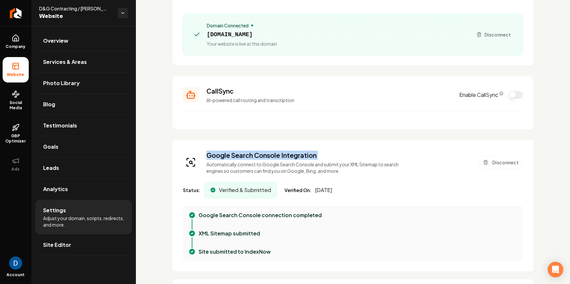
click at [305, 154] on h3 "Google Search Console Integration" at bounding box center [304, 155] width 196 height 9
click at [358, 175] on div "Google Search Console Integration Automatically connect to Google Search Consol…" at bounding box center [352, 205] width 361 height 131
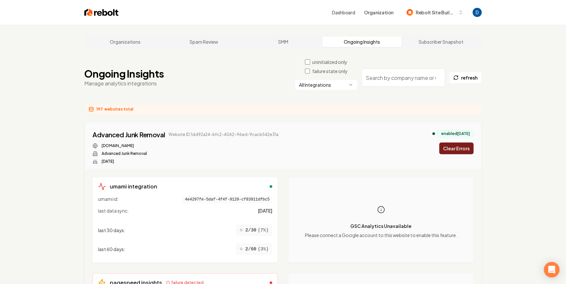
click at [111, 70] on h1 "Ongoing Insights" at bounding box center [123, 74] width 79 height 12
click at [242, 127] on div "Advanced Junk Removal Website ID: 1dd92a24-bfc2-4062-96ed-9cacb542e31a [DOMAIN_…" at bounding box center [283, 145] width 396 height 47
click at [266, 68] on div "Ongoing Insights Manage analytics integrations uninitialized only failure state…" at bounding box center [282, 78] width 397 height 38
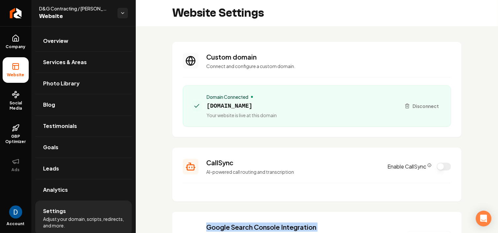
scroll to position [59, 0]
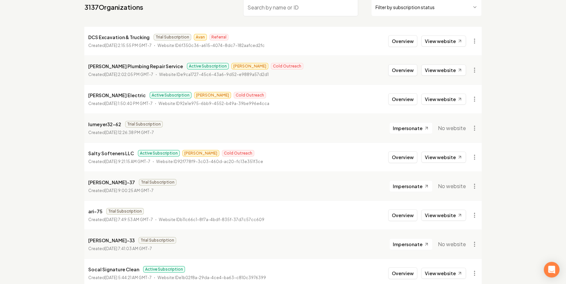
scroll to position [5, 0]
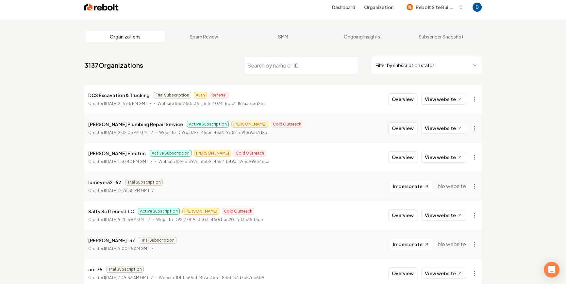
click at [265, 64] on input "search" at bounding box center [300, 65] width 115 height 18
paste input "fxyourscore"
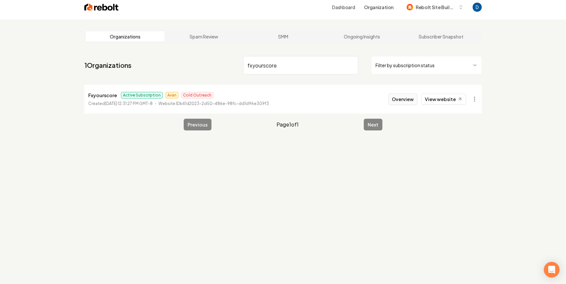
type input "fxyourscore"
click at [411, 101] on button "Overview" at bounding box center [402, 99] width 29 height 12
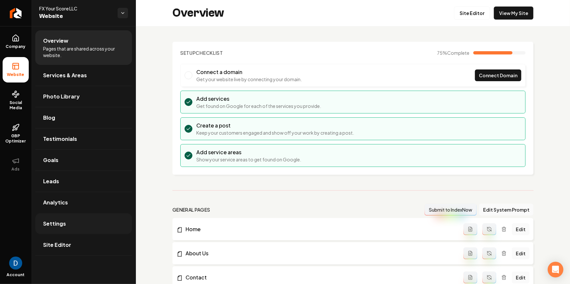
click at [54, 218] on link "Settings" at bounding box center [83, 224] width 97 height 21
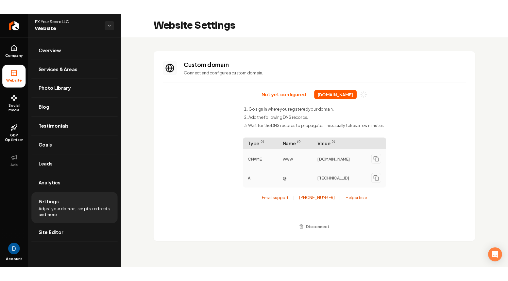
scroll to position [59, 0]
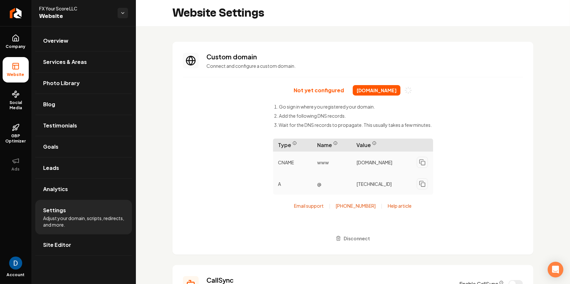
click at [74, 8] on span "FX Your Score LLC" at bounding box center [75, 8] width 73 height 7
copy span "FX Your Score LLC"
click at [13, 12] on icon "Return to dashboard" at bounding box center [14, 13] width 3 height 6
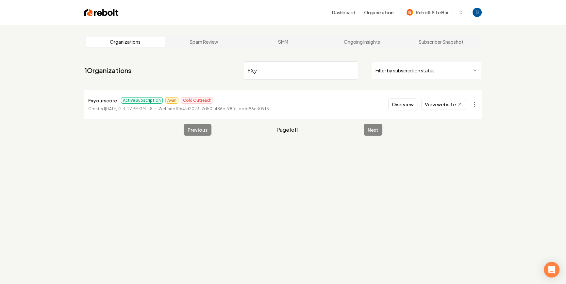
click at [155, 101] on span "Active Subscription" at bounding box center [142, 100] width 42 height 7
click at [137, 123] on main "Organizations Spam Review SMM Ongoing Insights Subscriber Snapshot 1 Organizati…" at bounding box center [283, 85] width 418 height 121
click at [478, 107] on html "Dashboard Organization Rebolt Site Builder Organizations Spam Review SMM Ongoin…" at bounding box center [283, 142] width 566 height 284
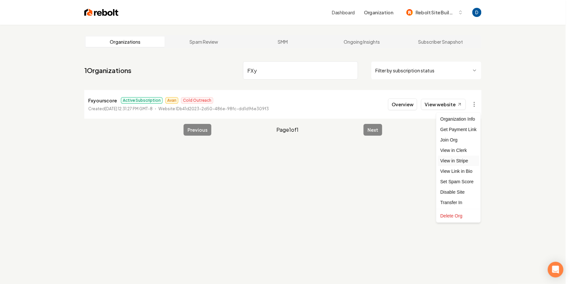
click at [457, 163] on link "View in Stripe" at bounding box center [458, 161] width 41 height 10
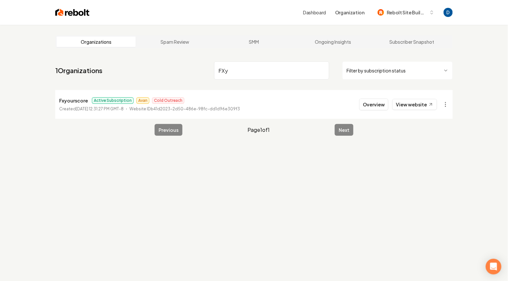
click at [242, 71] on input "FXy" at bounding box center [271, 70] width 115 height 18
click at [237, 69] on input "Advanced Junk Removal" at bounding box center [271, 70] width 115 height 18
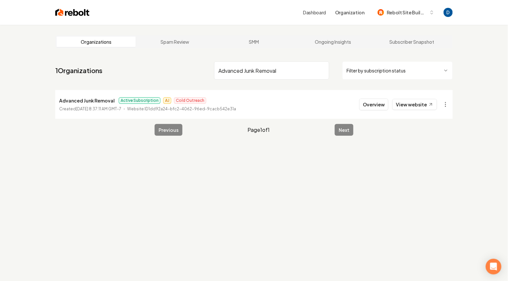
type input "Advanced Junk Removal"
click at [369, 100] on button "Overview" at bounding box center [373, 105] width 29 height 12
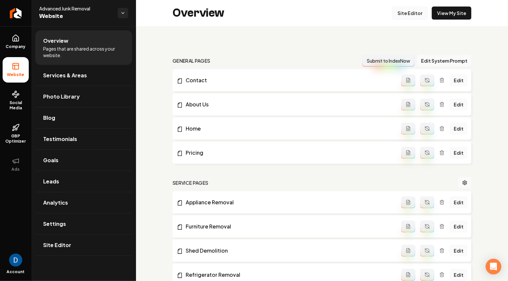
click at [406, 10] on link "Site Editor" at bounding box center [410, 13] width 36 height 13
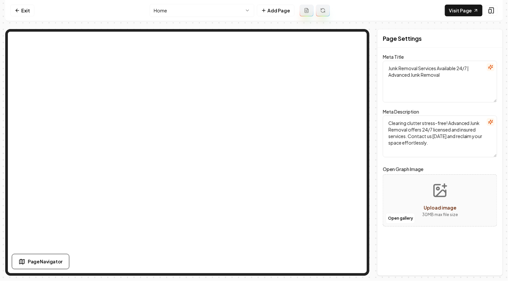
click at [225, 12] on html "Computer Required This feature is only available on a computer. Please switch t…" at bounding box center [254, 140] width 508 height 281
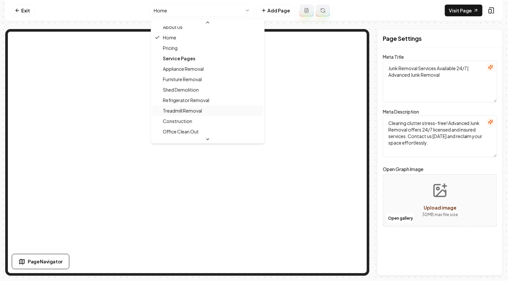
scroll to position [29, 0]
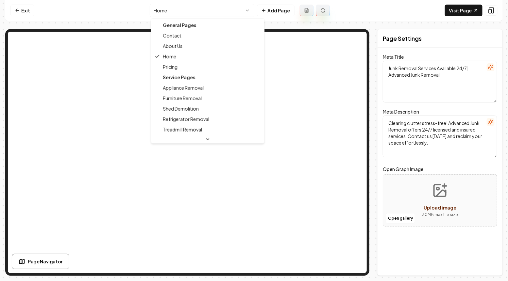
click at [179, 14] on html "Computer Required This feature is only available on a computer. Please switch t…" at bounding box center [254, 140] width 508 height 281
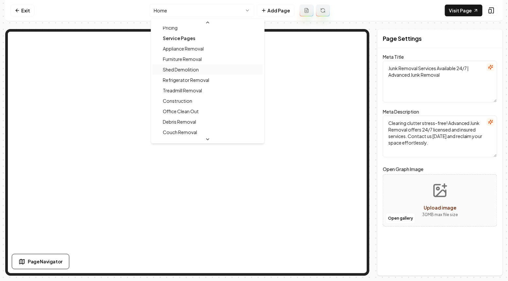
scroll to position [44, 0]
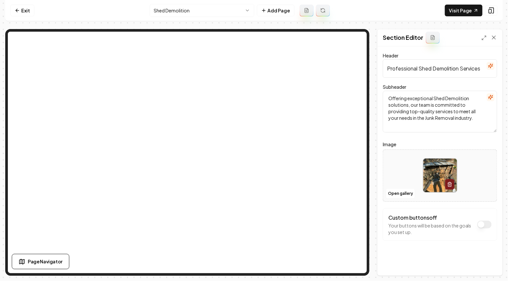
click at [199, 12] on html "Computer Required This feature is only available on a computer. Please switch t…" at bounding box center [254, 140] width 508 height 281
drag, startPoint x: 419, startPoint y: 70, endPoint x: 480, endPoint y: 69, distance: 60.8
click at [480, 69] on input "Professional Shed Demolition Services" at bounding box center [439, 68] width 114 height 18
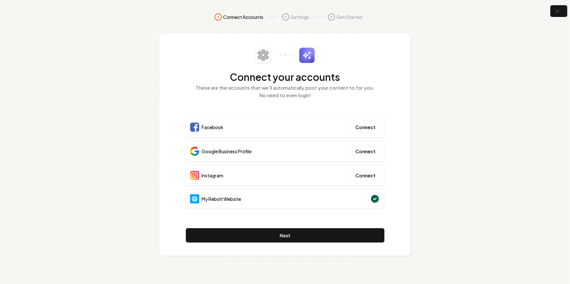
click at [233, 128] on div "Facebook Connect" at bounding box center [285, 127] width 199 height 20
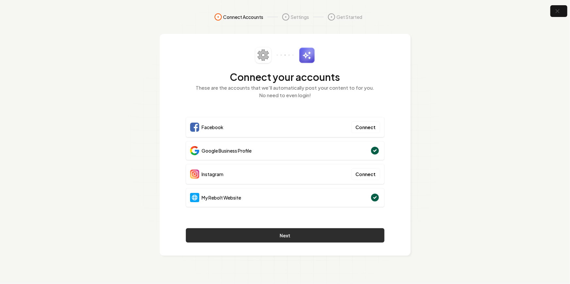
click at [321, 233] on button "Next" at bounding box center [285, 236] width 199 height 14
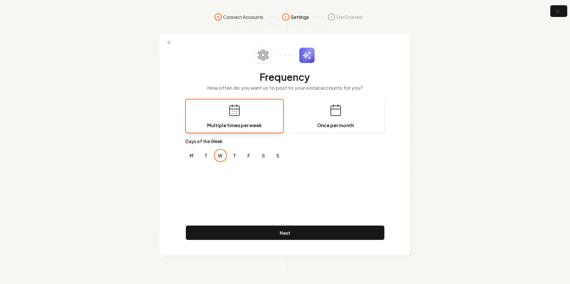
click at [194, 155] on button "M" at bounding box center [192, 156] width 12 height 12
click at [251, 155] on button "F" at bounding box center [249, 156] width 12 height 12
click at [309, 204] on div "Frequency How often do you want us to post to your social accounts for you? Mul…" at bounding box center [285, 145] width 199 height 196
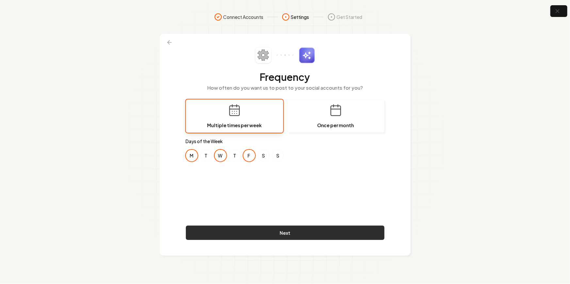
click at [297, 232] on button "Next" at bounding box center [285, 233] width 199 height 14
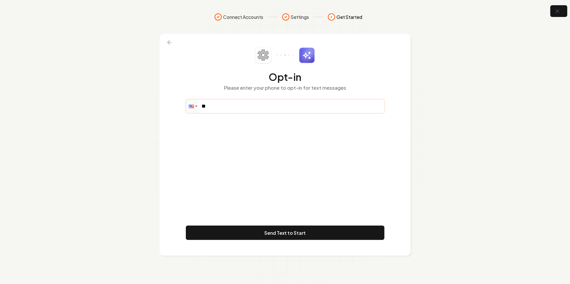
click at [259, 109] on input "**" at bounding box center [285, 106] width 198 height 13
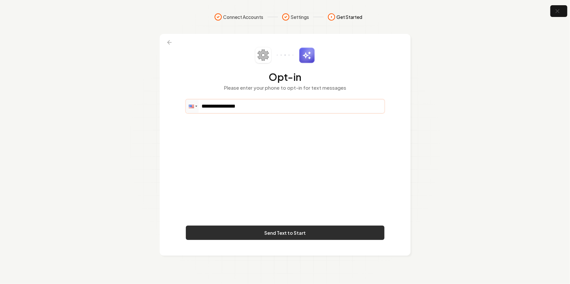
type input "**********"
click at [273, 235] on button "Send Text to Start" at bounding box center [285, 233] width 199 height 14
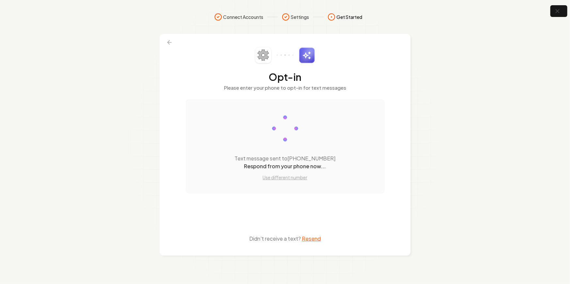
click at [456, 33] on nav "Connect Accounts Settings Get Started" at bounding box center [285, 23] width 418 height 21
click at [550, 10] on button "button" at bounding box center [558, 11] width 21 height 15
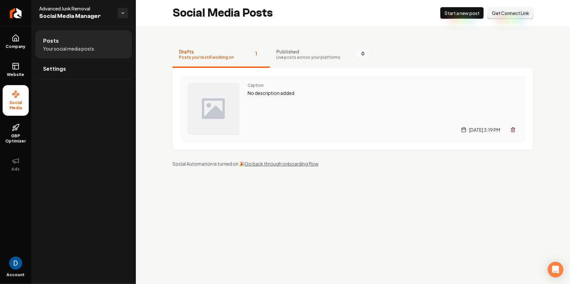
click at [326, 115] on div "Caption No description added Tuesday, September 16, 2025 | 3:19 PM" at bounding box center [383, 109] width 271 height 52
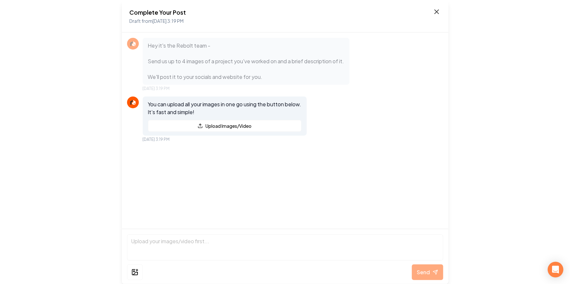
click at [434, 9] on icon at bounding box center [437, 12] width 8 height 8
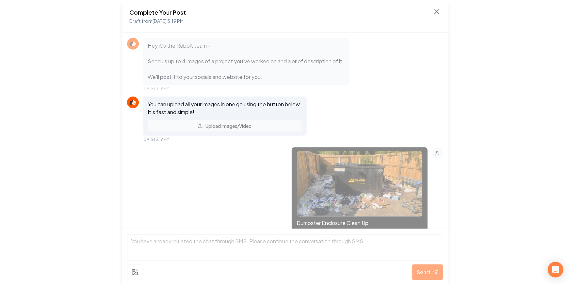
scroll to position [127, 0]
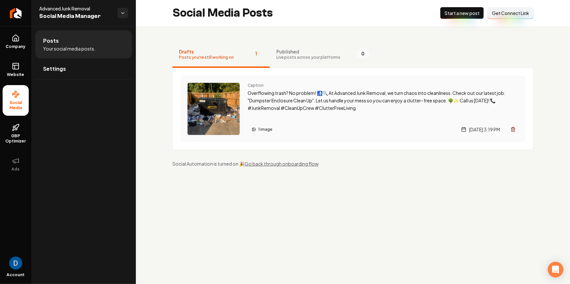
click at [289, 94] on p "Overflowing trash? No problem! 🚮🔍 At Advanced Junk Removal, we turn chaos into …" at bounding box center [383, 100] width 271 height 22
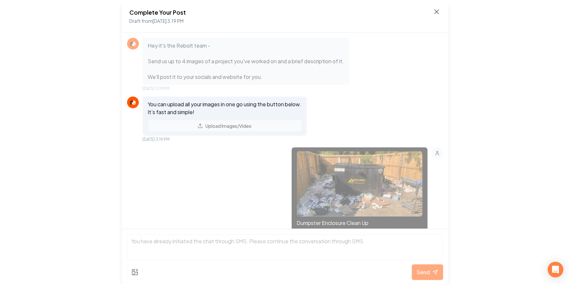
scroll to position [155, 0]
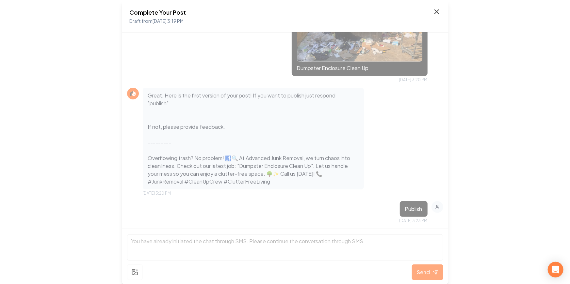
click at [435, 14] on icon at bounding box center [437, 12] width 8 height 8
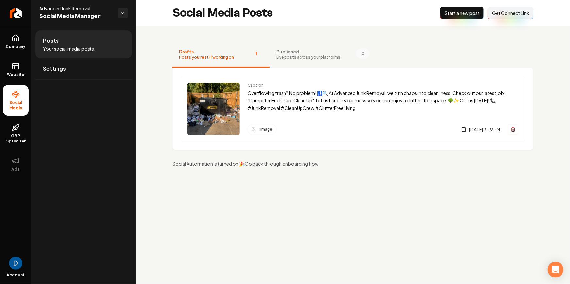
click at [419, 195] on main "Social Media Posts New Post Start a new post Connect Link Get Connect Link Draf…" at bounding box center [353, 142] width 434 height 284
click at [291, 131] on img "Main content area" at bounding box center [291, 129] width 5 height 5
click at [284, 130] on img "Main content area" at bounding box center [283, 129] width 5 height 5
click at [24, 59] on link "Website" at bounding box center [16, 69] width 26 height 25
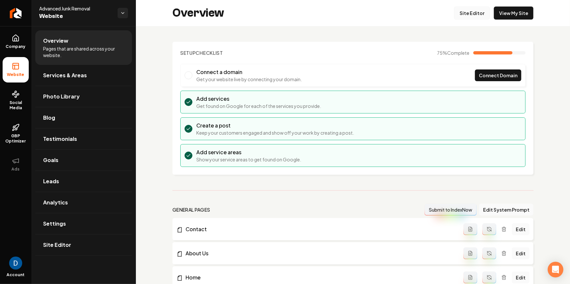
click at [469, 9] on link "Site Editor" at bounding box center [472, 13] width 36 height 13
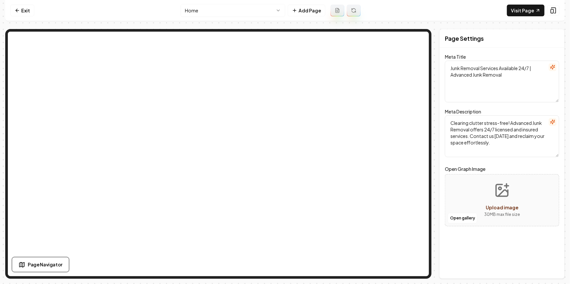
click at [222, 14] on html "Computer Required This feature is only available on a computer. Please switch t…" at bounding box center [285, 142] width 570 height 284
click at [223, 13] on html "Computer Required This feature is only available on a computer. Please switch t…" at bounding box center [285, 142] width 570 height 284
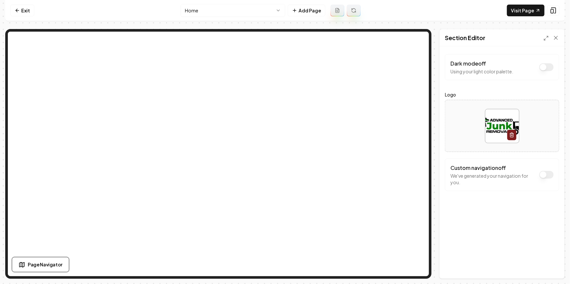
click at [228, 10] on html "Computer Required This feature is only available on a computer. Please switch t…" at bounding box center [285, 142] width 570 height 284
click at [557, 38] on icon at bounding box center [556, 38] width 7 height 7
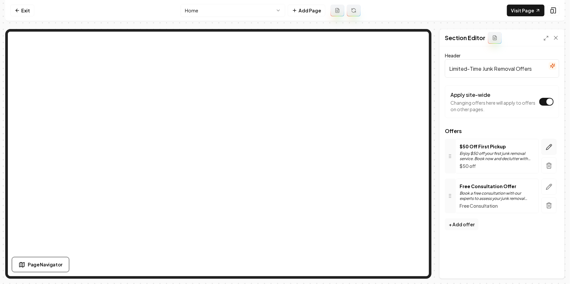
click at [549, 145] on icon "button" at bounding box center [549, 147] width 7 height 7
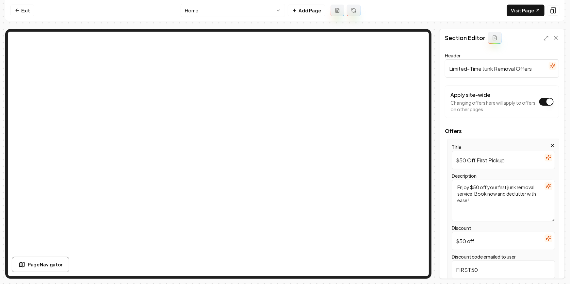
click at [465, 163] on input "$50 Off First Pickup" at bounding box center [503, 160] width 103 height 18
type input "$25 Off First Pickup"
click at [477, 186] on textarea "Enjoy $50 off your first junk removal service. Book now and declutter with ease!" at bounding box center [503, 201] width 103 height 42
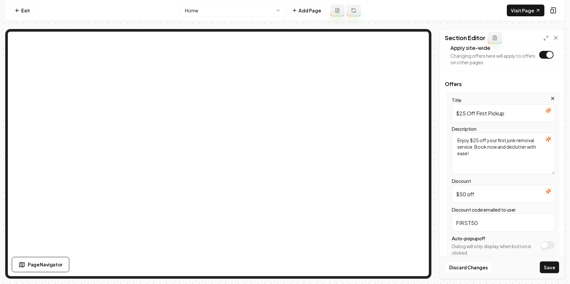
type textarea "Enjoy $25 off your first junk removal service. Book now and declutter with ease!"
click at [462, 196] on input "$50 off" at bounding box center [503, 194] width 103 height 18
type input "$25 off"
click at [473, 221] on input "FIRST50" at bounding box center [503, 223] width 103 height 18
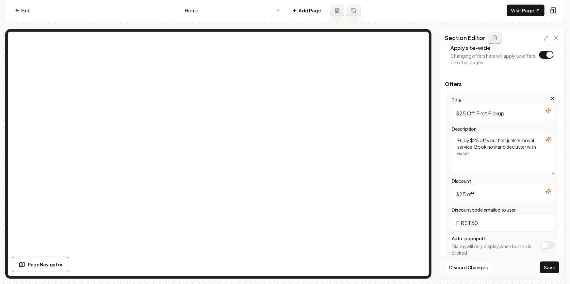
click at [473, 221] on input "FIRST50" at bounding box center [503, 223] width 103 height 18
type input "FIRST25"
click at [556, 263] on button "Save" at bounding box center [549, 268] width 19 height 12
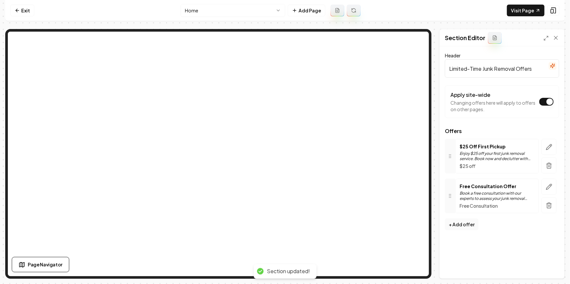
scroll to position [0, 0]
click at [549, 147] on icon "button" at bounding box center [549, 147] width 7 height 7
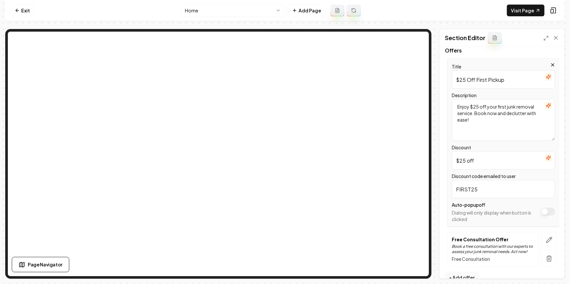
scroll to position [93, 0]
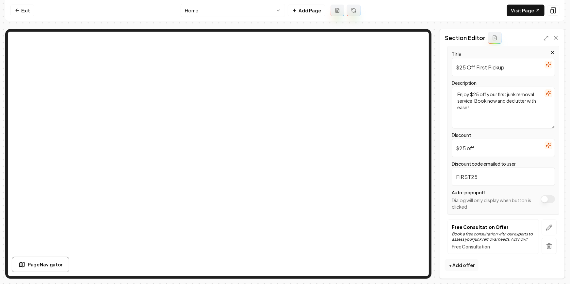
click at [545, 200] on button "Apply site-wide" at bounding box center [548, 200] width 14 height 8
click at [548, 266] on button "Save" at bounding box center [549, 268] width 19 height 12
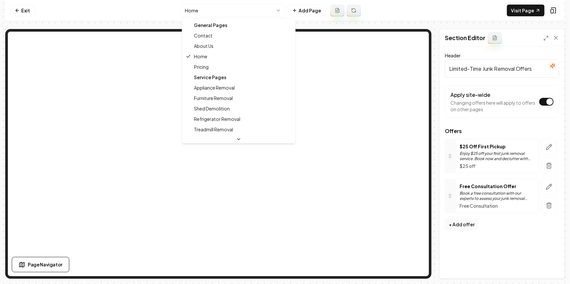
click at [228, 12] on html "Computer Required This feature is only available on a computer. Please switch t…" at bounding box center [285, 142] width 570 height 284
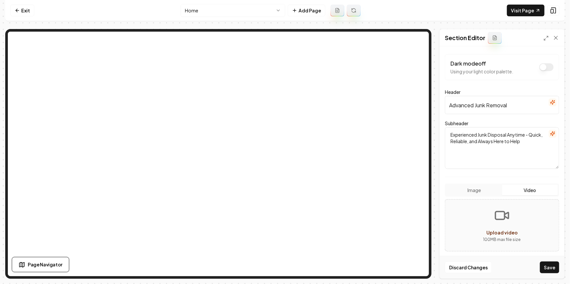
click at [537, 192] on button "Video" at bounding box center [530, 190] width 56 height 10
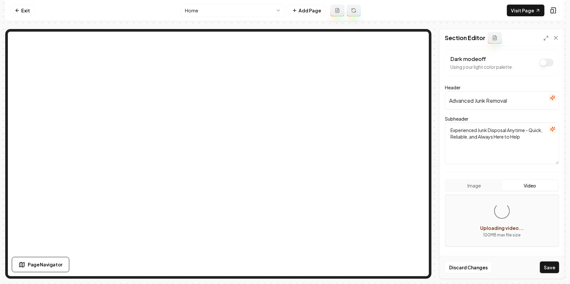
scroll to position [36, 0]
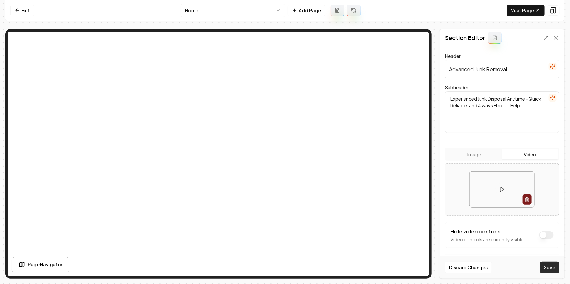
click at [554, 268] on button "Save" at bounding box center [549, 268] width 19 height 12
click at [501, 191] on icon at bounding box center [502, 189] width 7 height 7
click at [531, 16] on link "Visit Page" at bounding box center [526, 11] width 38 height 12
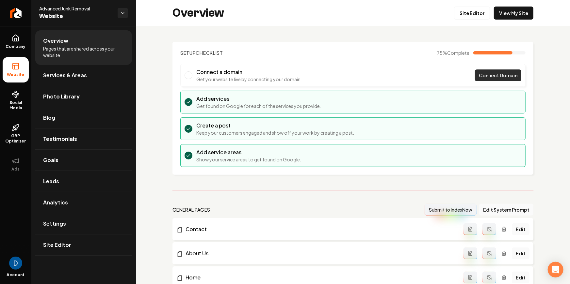
click at [505, 78] on span "Connect Domain" at bounding box center [498, 75] width 39 height 7
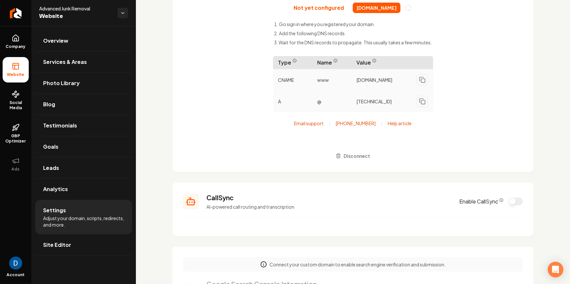
scroll to position [100, 0]
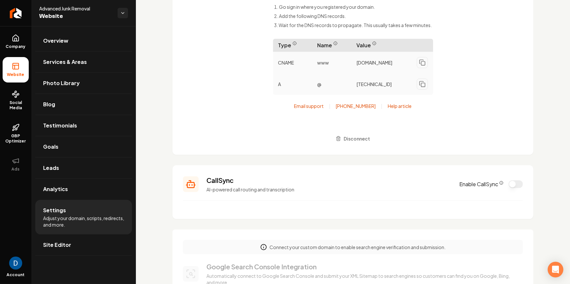
click at [223, 82] on div "Not yet configured advancedjunkremovals.site Go sign in where you registered yo…" at bounding box center [353, 64] width 340 height 159
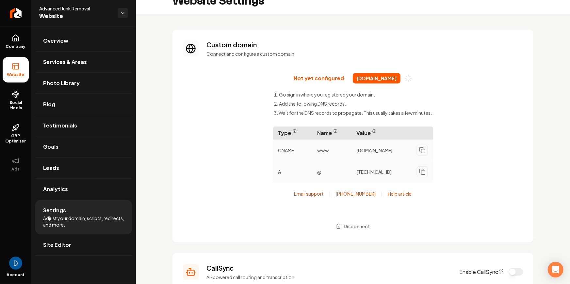
scroll to position [0, 0]
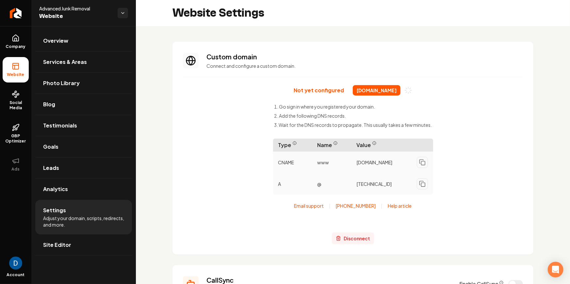
click at [347, 242] on span "Disconnect" at bounding box center [357, 238] width 26 height 7
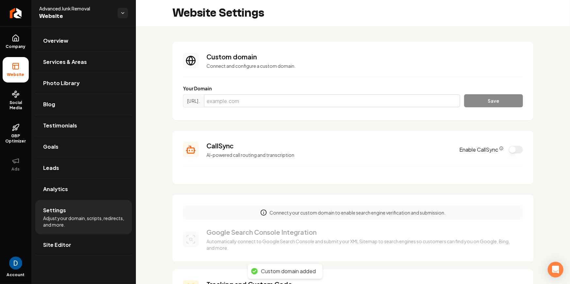
click at [350, 100] on input "Main content area" at bounding box center [332, 100] width 256 height 13
paste input "advancedjunkremovals.com"
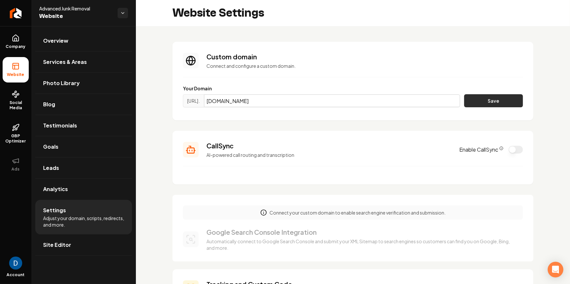
type input "advancedjunkremovals.com"
click at [490, 104] on button "Save" at bounding box center [493, 100] width 59 height 13
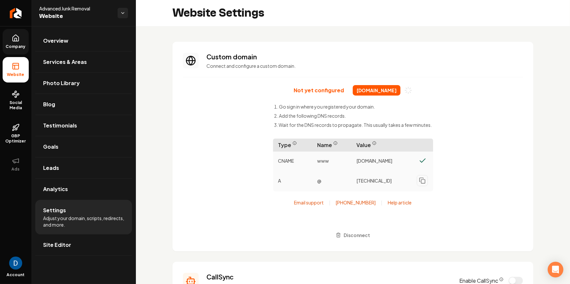
click at [20, 39] on link "Company" at bounding box center [16, 41] width 26 height 25
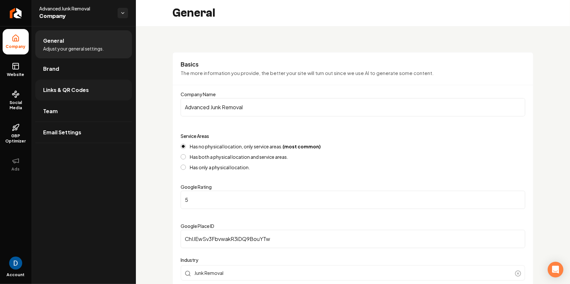
click at [72, 90] on span "Links & QR Codes" at bounding box center [66, 90] width 46 height 8
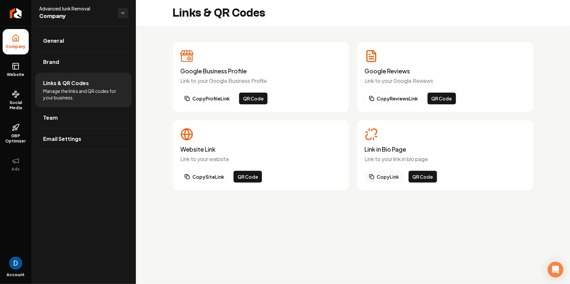
click at [390, 176] on button "Copy Link" at bounding box center [384, 177] width 39 height 12
click at [395, 175] on button "Copy Link" at bounding box center [384, 177] width 39 height 12
click at [26, 74] on link "Website" at bounding box center [16, 69] width 26 height 25
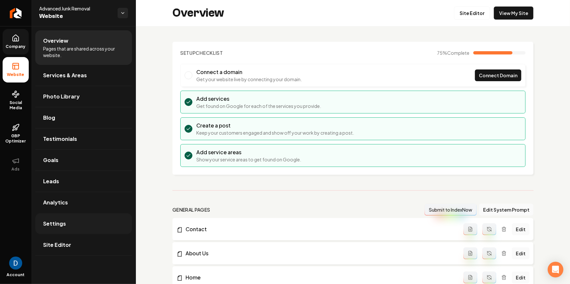
click at [102, 228] on link "Settings" at bounding box center [83, 224] width 97 height 21
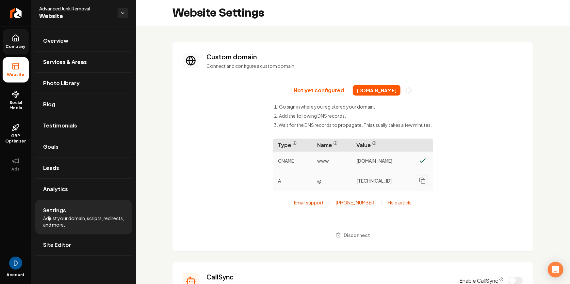
click at [346, 66] on p "Connect and configure a custom domain." at bounding box center [364, 66] width 316 height 7
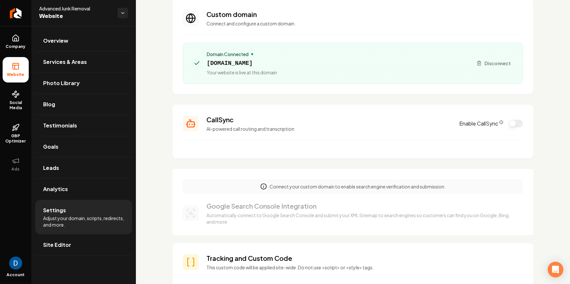
scroll to position [43, 0]
click at [250, 64] on span "[DOMAIN_NAME]" at bounding box center [242, 62] width 70 height 9
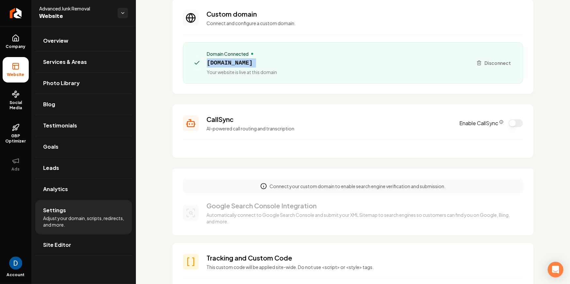
copy span "[DOMAIN_NAME]"
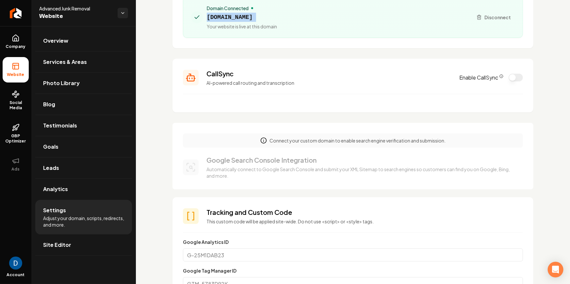
scroll to position [169, 0]
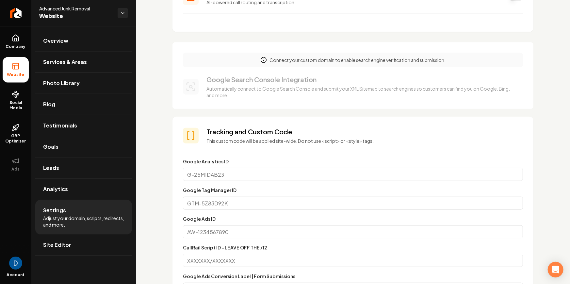
click at [381, 63] on p "Connect your custom domain to enable search engine verification and submission." at bounding box center [357, 60] width 176 height 7
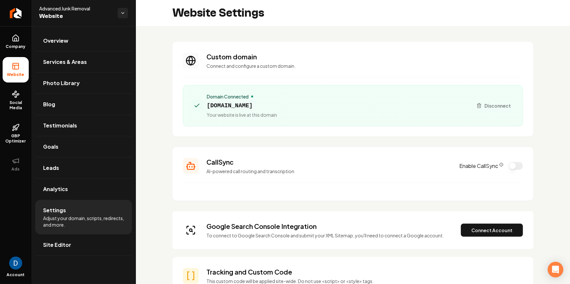
click at [233, 105] on span "[DOMAIN_NAME]" at bounding box center [242, 105] width 70 height 9
copy span "[DOMAIN_NAME]"
click at [21, 47] on span "Company" at bounding box center [15, 46] width 25 height 5
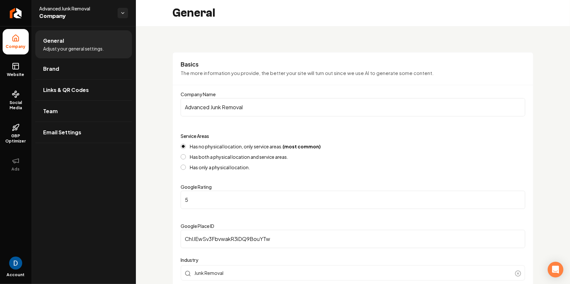
click at [14, 83] on ul "Company Website Social Media GBP Optimizer Ads" at bounding box center [15, 103] width 31 height 154
click at [16, 65] on icon at bounding box center [16, 65] width 6 height 0
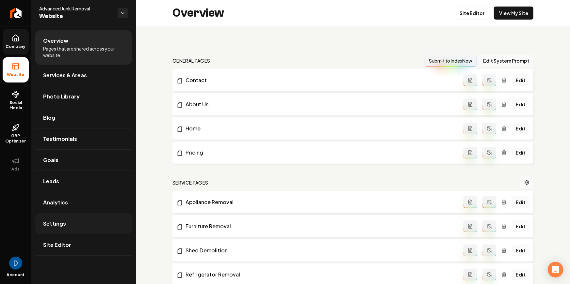
click at [97, 218] on link "Settings" at bounding box center [83, 224] width 97 height 21
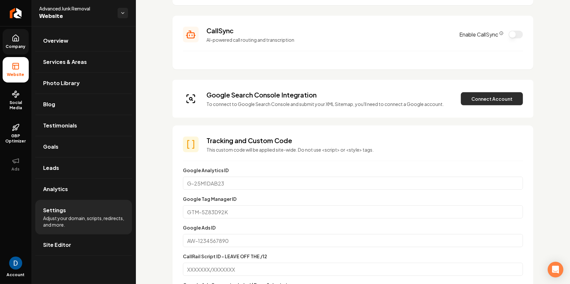
scroll to position [108, 0]
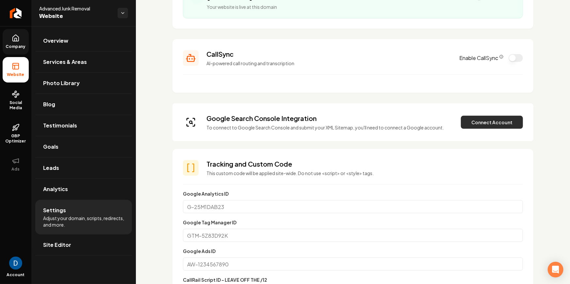
click at [491, 128] on button "Connect Account" at bounding box center [492, 122] width 62 height 13
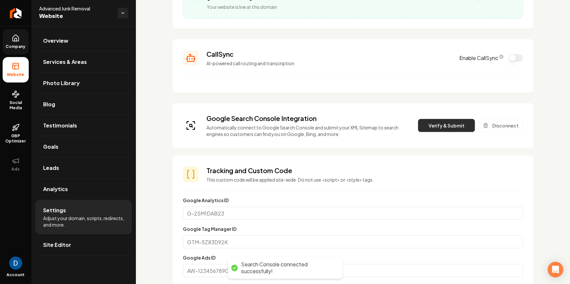
click at [458, 121] on button "Verify & Submit" at bounding box center [446, 125] width 57 height 13
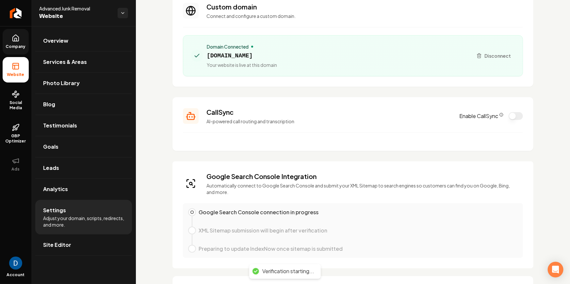
scroll to position [0, 0]
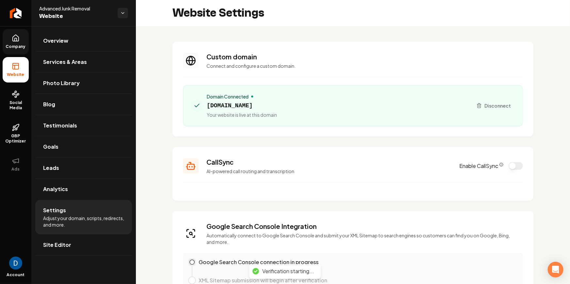
click at [248, 105] on span "[DOMAIN_NAME]" at bounding box center [242, 105] width 70 height 9
copy span "[DOMAIN_NAME]"
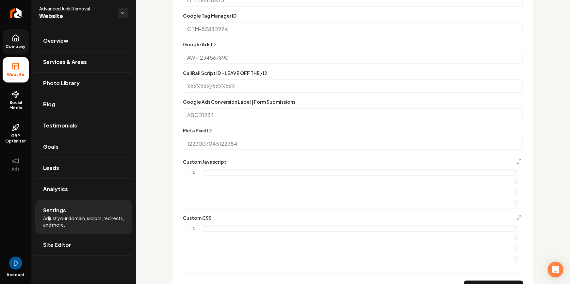
scroll to position [582, 0]
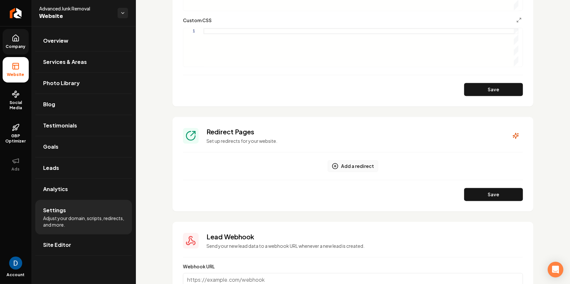
click at [352, 164] on button "Add a redirect" at bounding box center [353, 167] width 51 height 12
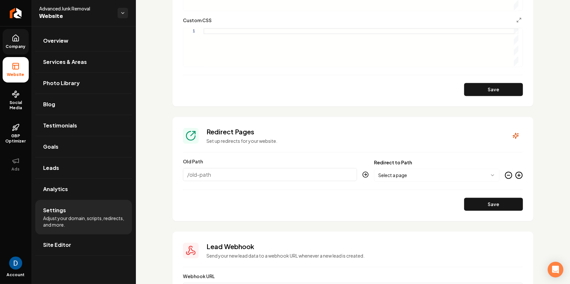
click at [506, 177] on icon "Main content area" at bounding box center [509, 176] width 8 height 8
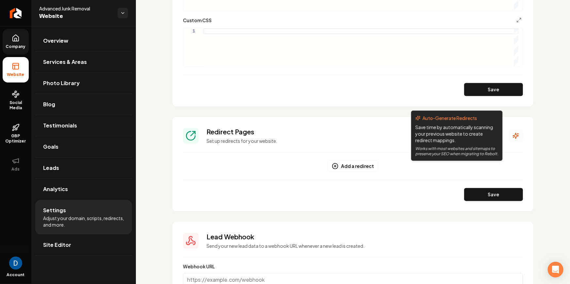
click at [512, 135] on icon "Main content area" at bounding box center [515, 136] width 7 height 7
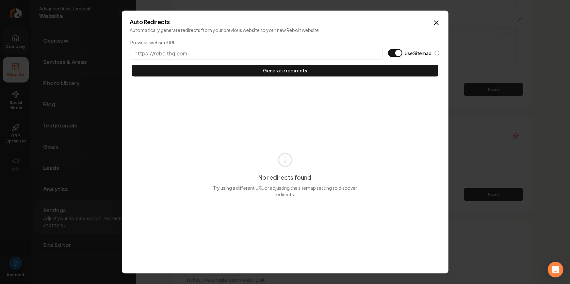
click at [398, 48] on div "Previous website URL Use Sitemap" at bounding box center [285, 49] width 309 height 21
click at [395, 55] on button "Use Sitemap" at bounding box center [395, 53] width 14 height 8
click at [287, 54] on input "Previous website URL" at bounding box center [257, 53] width 252 height 13
paste input "[DOMAIN_NAME]"
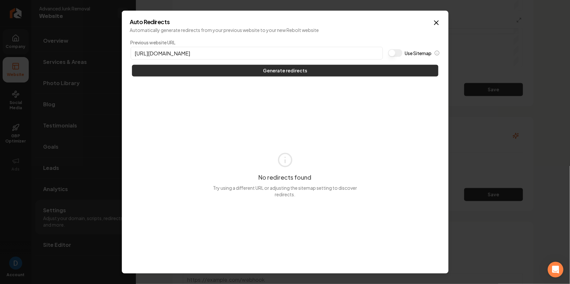
type input "[URL][DOMAIN_NAME]"
click at [242, 73] on button "Generate redirects" at bounding box center [285, 71] width 306 height 12
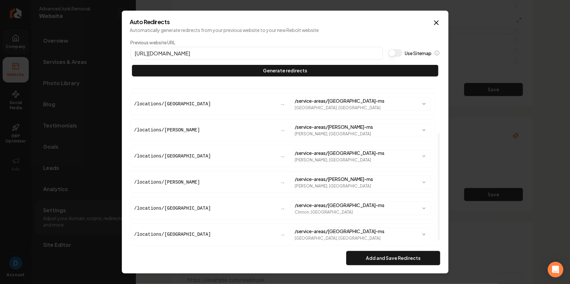
scroll to position [69, 0]
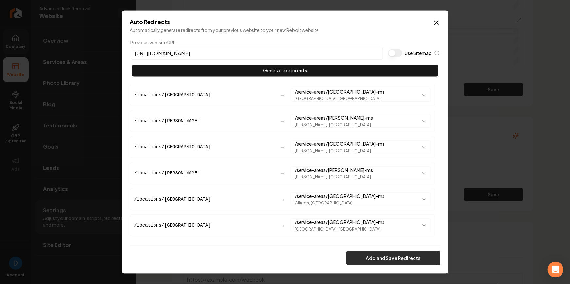
click at [389, 255] on button "Add and Save Redirects" at bounding box center [393, 258] width 94 height 14
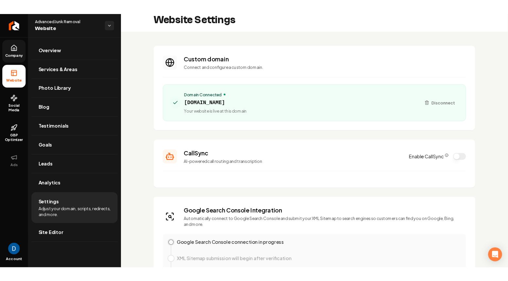
scroll to position [0, 0]
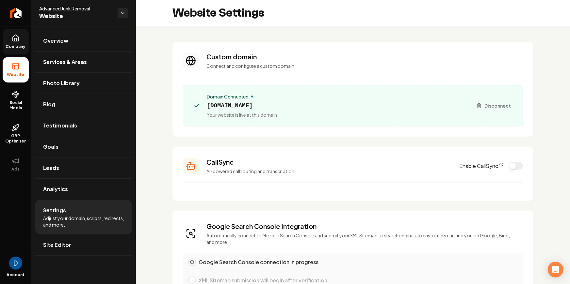
click at [256, 104] on span "[DOMAIN_NAME]" at bounding box center [242, 105] width 70 height 9
copy span "[DOMAIN_NAME]"
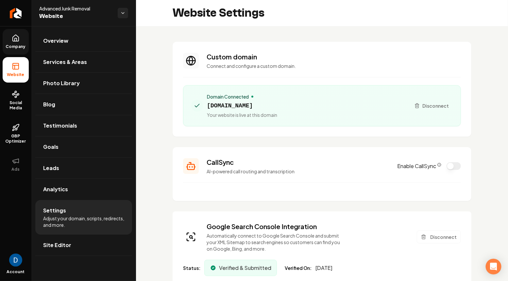
click at [217, 104] on span "[DOMAIN_NAME]" at bounding box center [242, 105] width 70 height 9
copy span "[DOMAIN_NAME]"
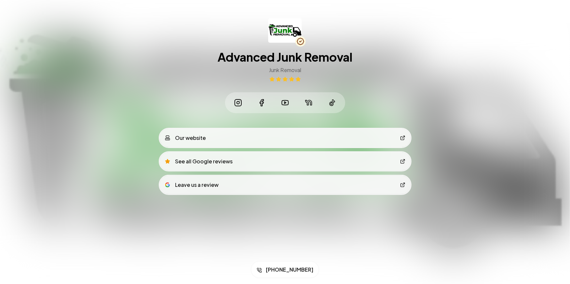
click at [245, 57] on h1 "Advanced Junk Removal" at bounding box center [285, 57] width 135 height 13
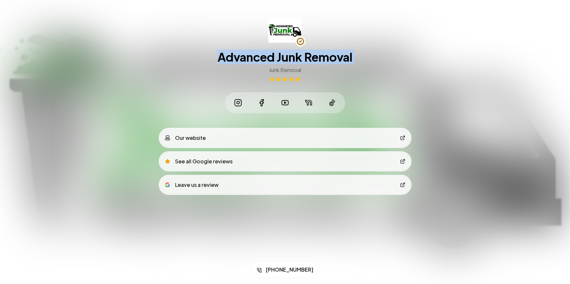
click at [245, 57] on h1 "Advanced Junk Removal" at bounding box center [285, 57] width 135 height 13
copy h1 "Advanced Junk Removal"
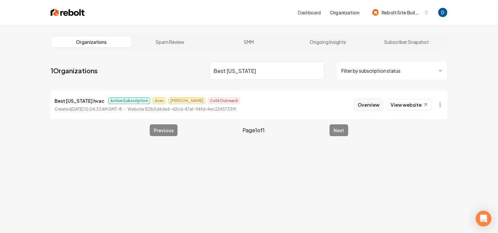
type input "Best [US_STATE]"
click at [377, 102] on button "Overview" at bounding box center [368, 105] width 29 height 12
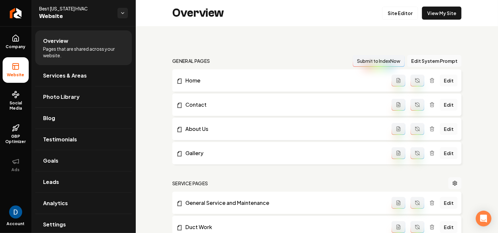
click at [59, 9] on span "Best [US_STATE] HVAC" at bounding box center [75, 8] width 73 height 7
copy span "Best [US_STATE] HVAC"
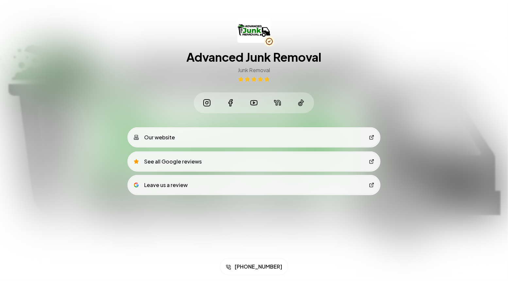
click at [201, 137] on link "Our website" at bounding box center [253, 137] width 251 height 18
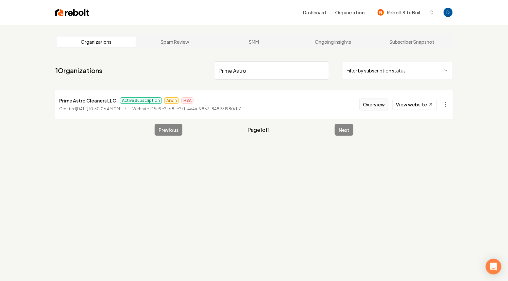
type input "Prime Astro"
click at [386, 107] on button "Overview" at bounding box center [373, 105] width 29 height 12
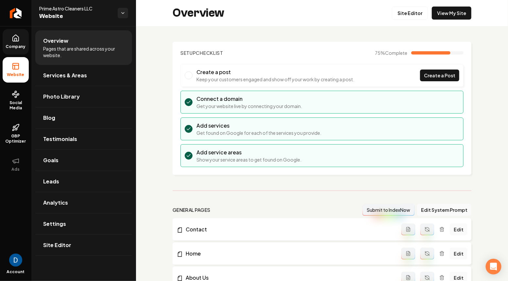
click at [12, 45] on span "Company" at bounding box center [15, 46] width 25 height 5
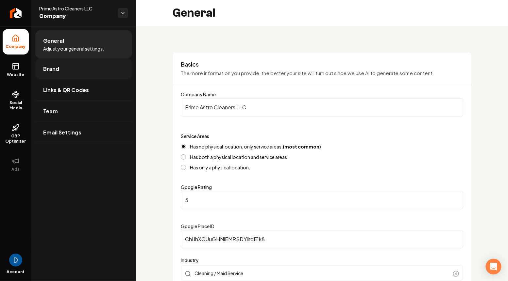
click at [97, 74] on link "Brand" at bounding box center [83, 68] width 97 height 21
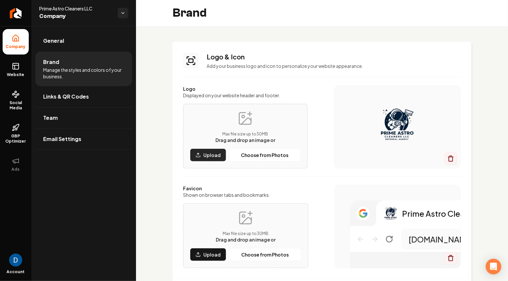
click at [209, 154] on p "Upload" at bounding box center [211, 155] width 17 height 7
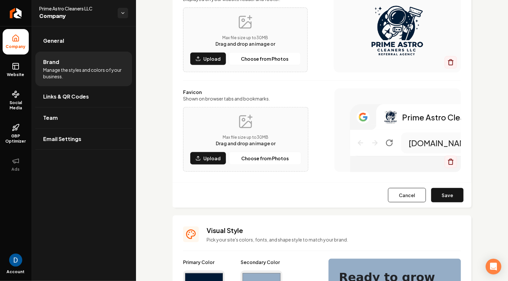
scroll to position [106, 0]
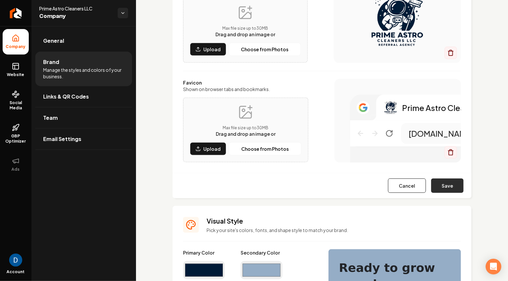
click at [445, 192] on button "Save" at bounding box center [447, 186] width 32 height 14
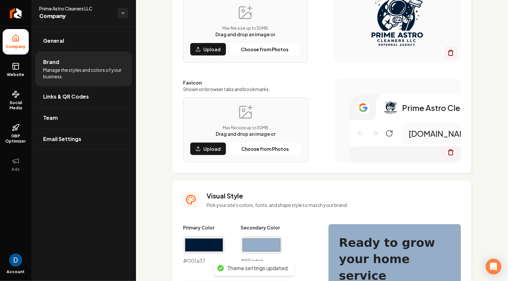
scroll to position [43, 0]
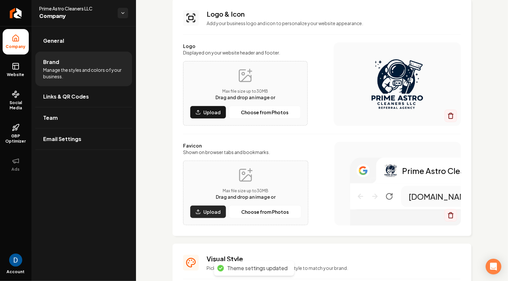
click at [208, 211] on p "Upload" at bounding box center [211, 212] width 17 height 7
click at [267, 213] on p "Choose from Photos" at bounding box center [264, 212] width 47 height 7
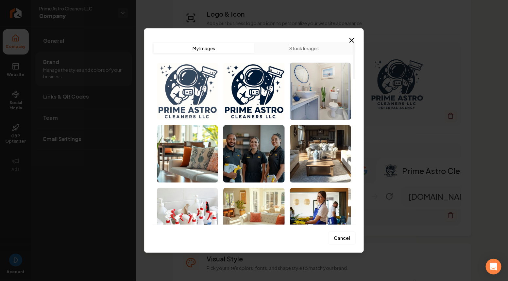
click at [197, 88] on img "Select image image_686fe5595c7cd75eb877c64d.png" at bounding box center [187, 90] width 61 height 57
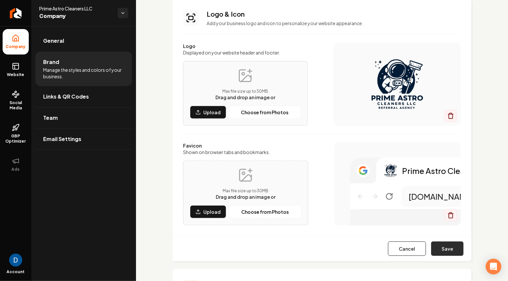
click at [453, 246] on button "Save" at bounding box center [447, 249] width 32 height 14
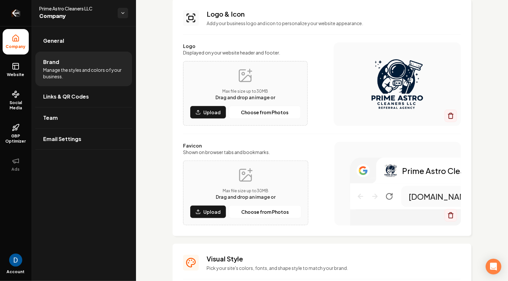
click at [16, 16] on icon "Return to dashboard" at bounding box center [14, 13] width 3 height 6
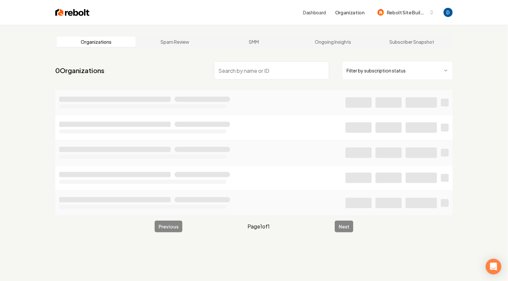
type input "d"
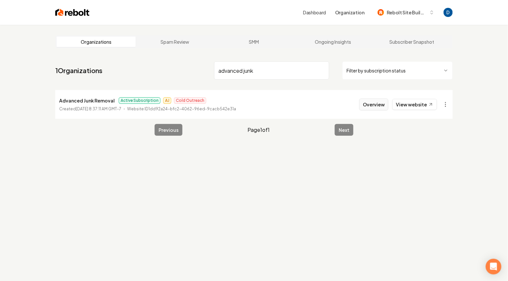
type input "advanced junk"
click at [381, 105] on button "Overview" at bounding box center [373, 105] width 29 height 12
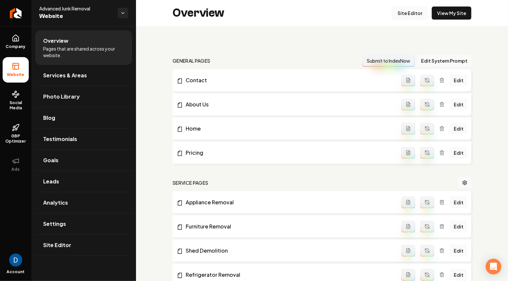
click at [417, 13] on link "Site Editor" at bounding box center [410, 13] width 36 height 13
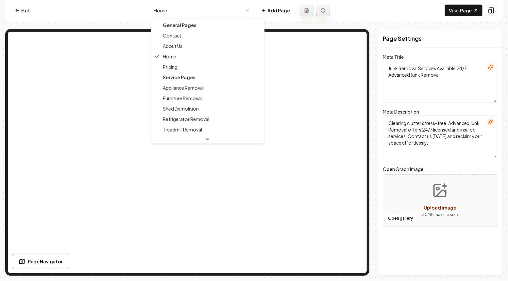
click at [224, 7] on html "Computer Required This feature is only available on a computer. Please switch t…" at bounding box center [254, 140] width 508 height 281
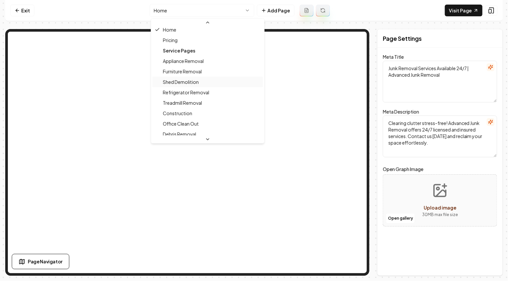
scroll to position [35, 0]
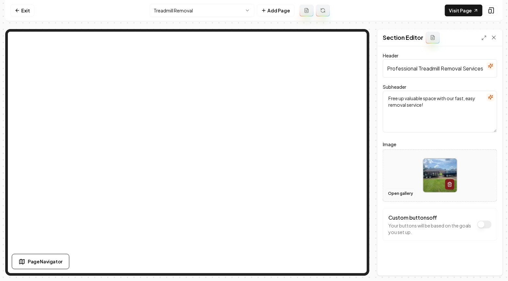
click at [401, 191] on button "Open gallery" at bounding box center [399, 193] width 29 height 10
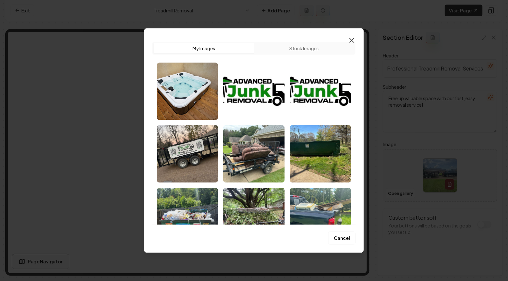
click at [353, 38] on icon "button" at bounding box center [351, 40] width 4 height 4
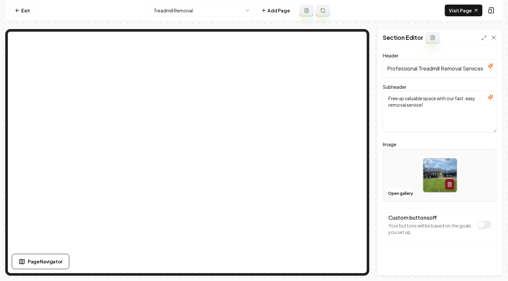
click at [237, 9] on html "Computer Required This feature is only available on a computer. Please switch t…" at bounding box center [254, 140] width 508 height 281
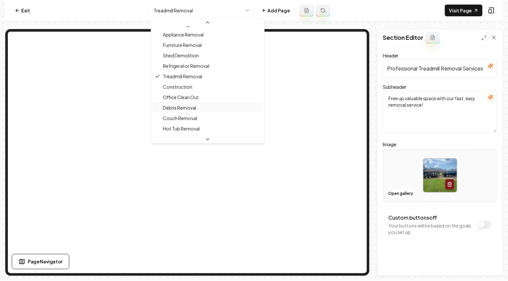
scroll to position [61, 0]
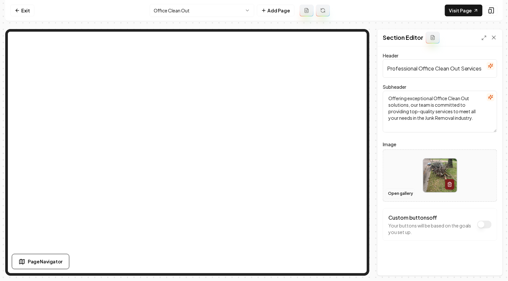
click at [406, 194] on button "Open gallery" at bounding box center [399, 193] width 29 height 10
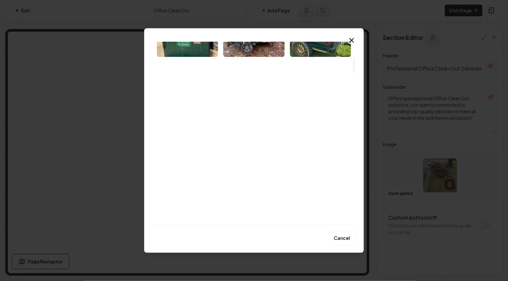
scroll to position [189, 0]
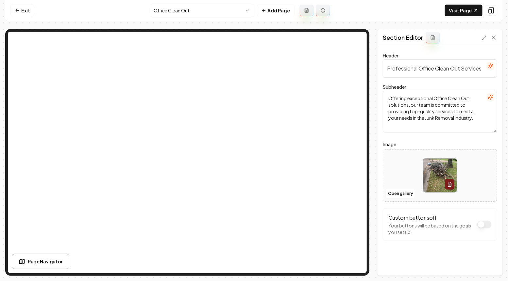
click at [212, 12] on html "Computer Required This feature is only available on a computer. Please switch t…" at bounding box center [254, 140] width 508 height 281
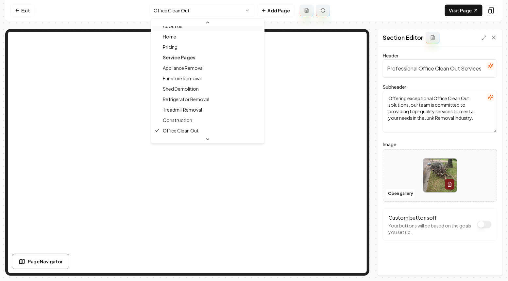
scroll to position [17, 0]
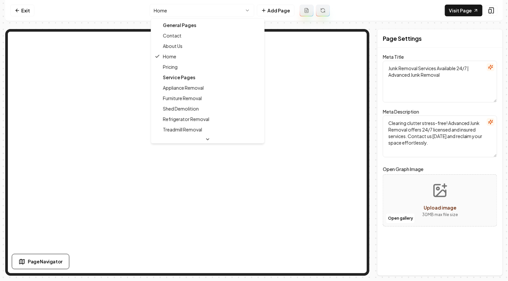
click at [204, 7] on html "Computer Required This feature is only available on a computer. Please switch t…" at bounding box center [254, 140] width 508 height 281
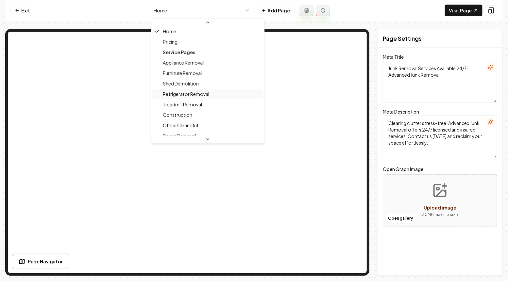
scroll to position [38, 0]
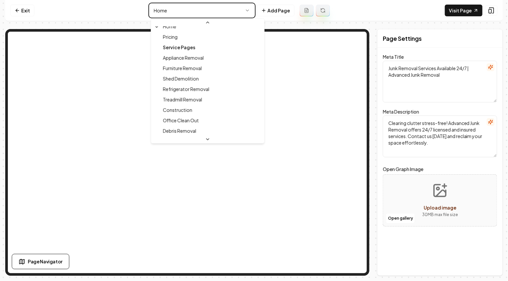
type textarea "Office Clean Out Services - Advanced Junk Removal"
type textarea "Reclaim your office space today with Advanced Junk Removal's expert Office Clea…"
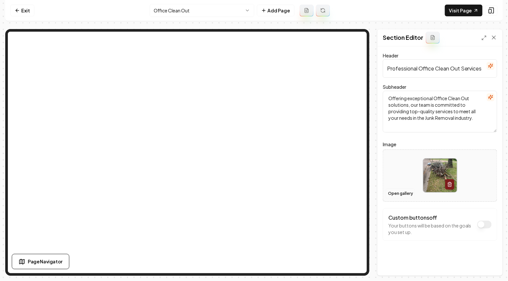
click at [404, 194] on button "Open gallery" at bounding box center [399, 193] width 29 height 10
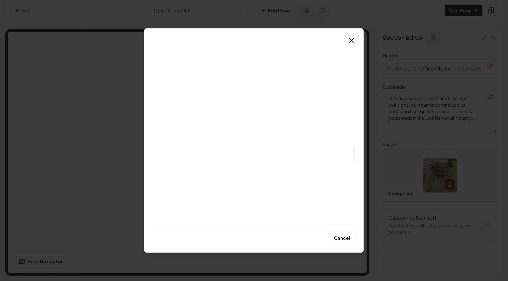
scroll to position [1255, 0]
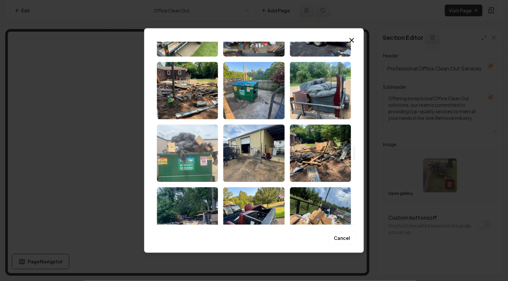
click at [200, 147] on img "Select image image_68c4a42b5c7cd75eb82d6f71.jpeg" at bounding box center [187, 152] width 61 height 57
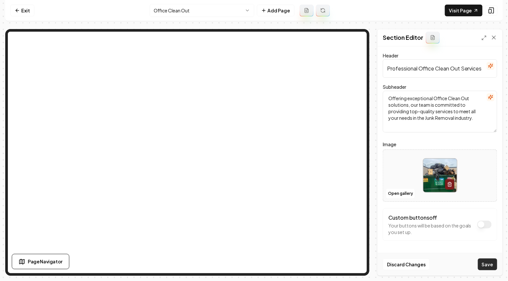
click at [487, 261] on button "Save" at bounding box center [486, 265] width 19 height 12
click at [207, 10] on html "Computer Required This feature is only available on a computer. Please switch t…" at bounding box center [254, 140] width 508 height 281
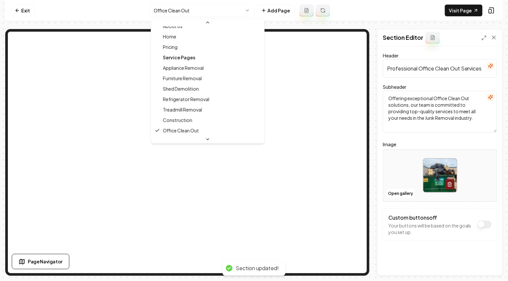
scroll to position [7, 0]
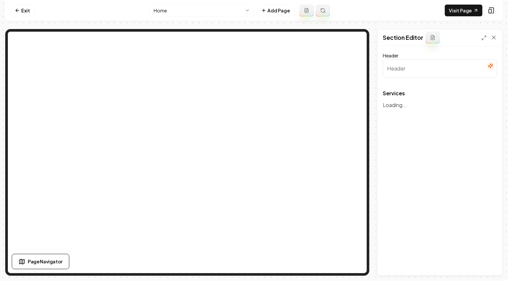
type input "Our Expert Junk Removal Services"
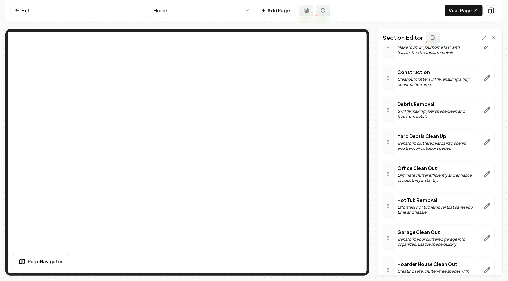
scroll to position [233, 0]
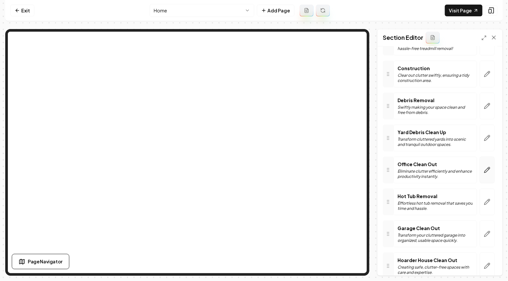
click at [484, 170] on icon "button" at bounding box center [486, 170] width 7 height 7
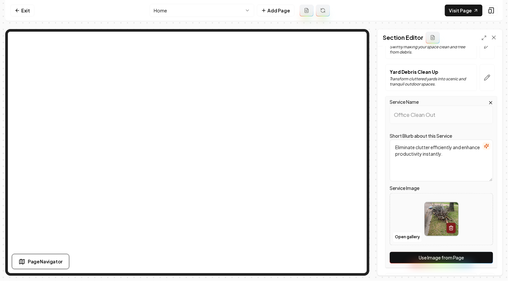
scroll to position [373, 0]
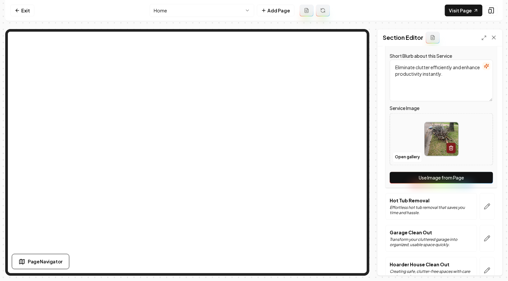
click at [448, 179] on button "Use Image from Page" at bounding box center [440, 178] width 103 height 12
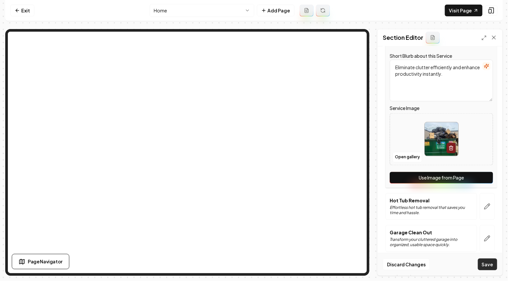
click at [487, 261] on button "Save" at bounding box center [486, 265] width 19 height 12
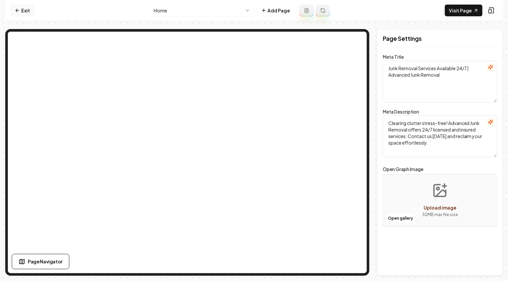
click at [17, 9] on icon at bounding box center [17, 10] width 5 height 5
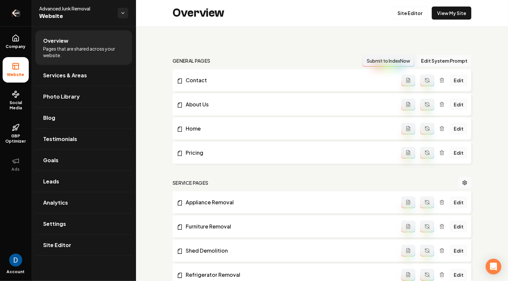
click at [24, 11] on link "Return to dashboard" at bounding box center [15, 13] width 31 height 26
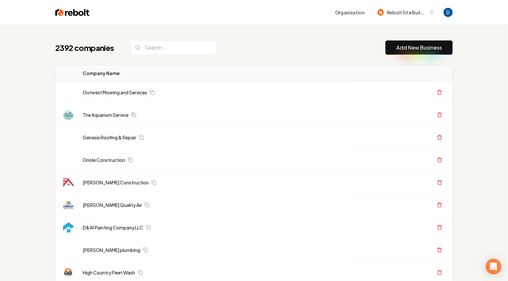
click at [142, 20] on div "Organization Rebolt Site Builder" at bounding box center [254, 12] width 418 height 25
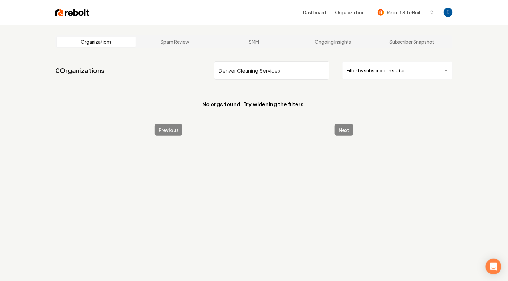
click at [236, 70] on input "Denver Cleaning Services" at bounding box center [271, 70] width 115 height 18
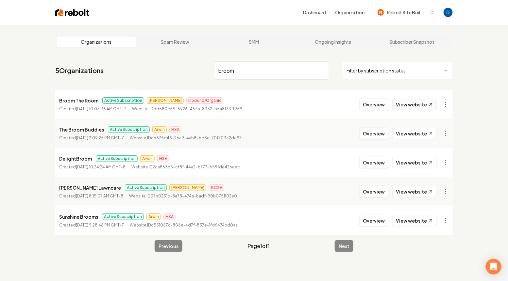
click at [421, 103] on link "View website" at bounding box center [414, 104] width 45 height 11
click at [86, 98] on p "Broom The Room" at bounding box center [78, 101] width 39 height 8
copy p "Broom The Room"
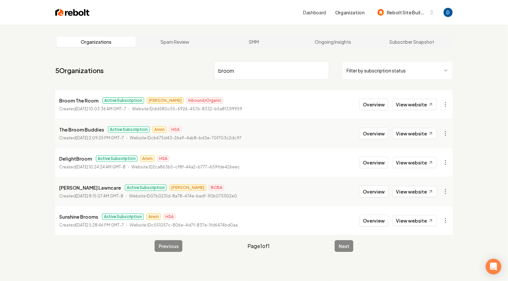
click at [234, 69] on input "broom" at bounding box center [271, 70] width 115 height 18
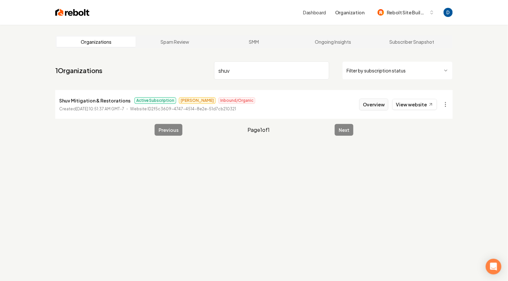
type input "shuv"
click at [374, 104] on button "Overview" at bounding box center [373, 105] width 29 height 12
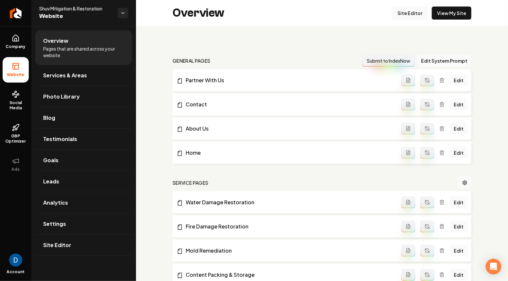
click at [415, 8] on link "Site Editor" at bounding box center [410, 13] width 36 height 13
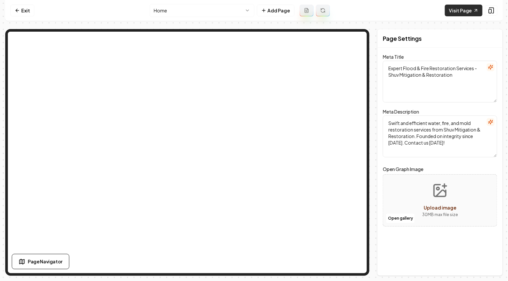
click at [461, 11] on link "Visit Page" at bounding box center [464, 11] width 38 height 12
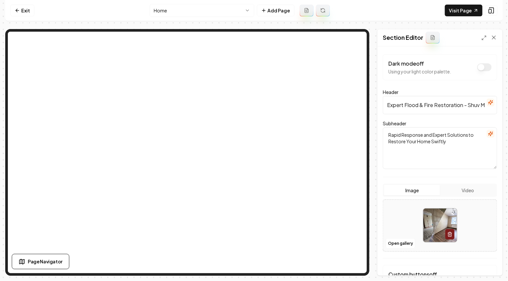
click at [416, 108] on input "Expert Flood & Fire Restoration - Shuv Mitigation & Restoration" at bounding box center [439, 105] width 114 height 18
paste input "Utah County Water, Fire & Mold"
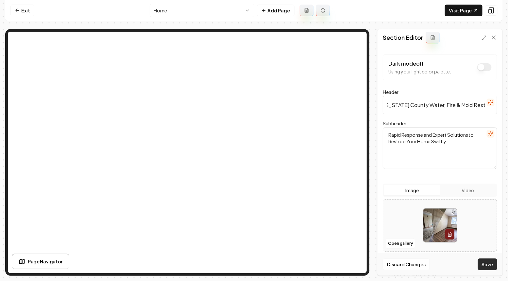
type input "Utah County Water, Fire & Mold Restoration"
click at [489, 266] on button "Save" at bounding box center [486, 265] width 19 height 12
click at [418, 150] on textarea "Rapid Response and Expert Solutions to Restore Your Home Swiftly" at bounding box center [439, 148] width 114 height 42
click at [394, 132] on textarea "Rapid Response and Expert Solutions to Restore Your Home Swiftly" at bounding box center [439, 148] width 114 height 42
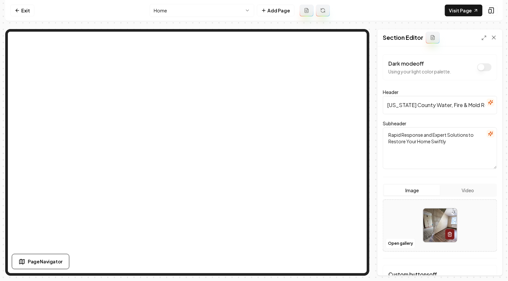
click at [394, 132] on textarea "Rapid Response and Expert Solutions to Restore Your Home Swiftly" at bounding box center [439, 148] width 114 height 42
paste textarea "24/7 Emergency Response"
click at [455, 136] on textarea "24/7 Emergency Response Response and Expert Solutions to Restore Your Home Swif…" at bounding box center [439, 148] width 114 height 42
type textarea "24/7 Emergency Response and Expert Solutions to Restore Your Home Swiftly"
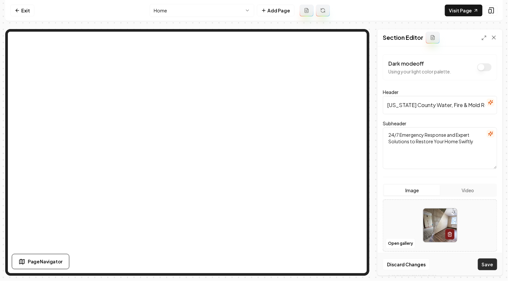
click at [484, 268] on button "Save" at bounding box center [486, 265] width 19 height 12
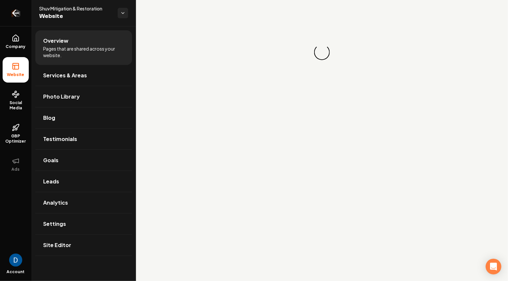
click at [13, 12] on icon "Return to dashboard" at bounding box center [14, 13] width 3 height 6
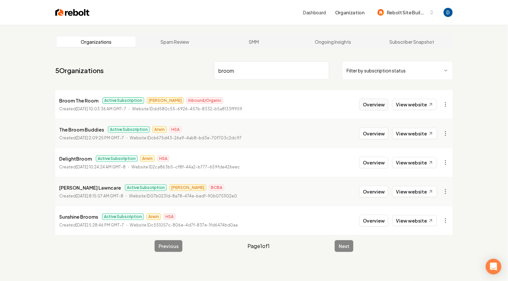
type input "broom"
click at [375, 106] on button "Overview" at bounding box center [373, 105] width 29 height 12
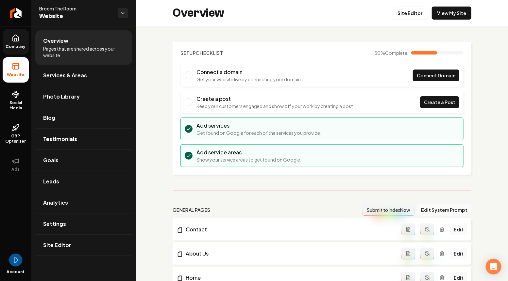
click at [18, 41] on icon at bounding box center [16, 38] width 6 height 6
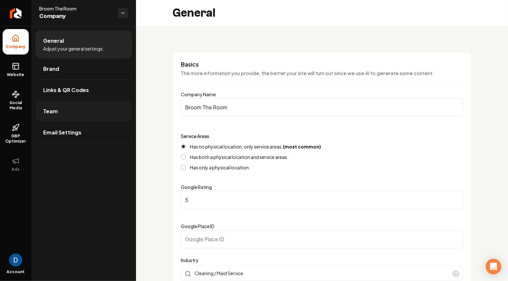
click at [57, 114] on link "Team" at bounding box center [83, 111] width 97 height 21
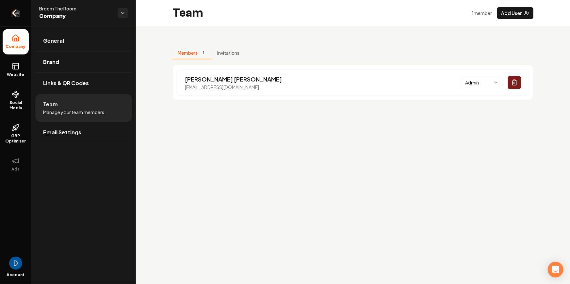
click at [11, 12] on icon "Return to dashboard" at bounding box center [15, 13] width 10 height 10
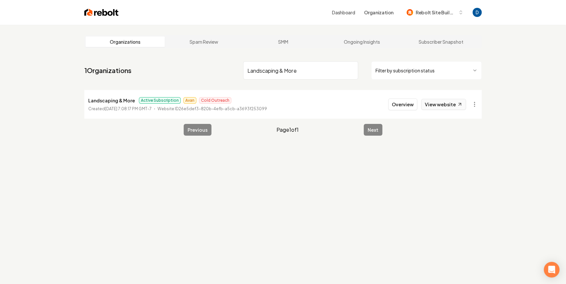
type input "Landscaping & More"
click at [459, 104] on icon at bounding box center [460, 105] width 2 height 2
click at [397, 105] on button "Overview" at bounding box center [402, 105] width 29 height 12
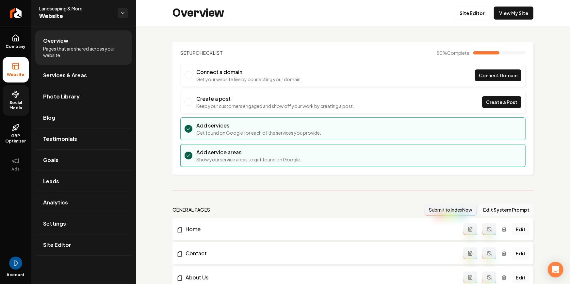
click at [18, 99] on link "Social Media" at bounding box center [16, 100] width 26 height 31
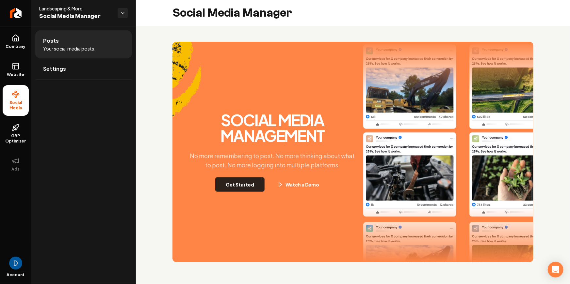
click at [244, 190] on button "Get Started" at bounding box center [239, 185] width 49 height 14
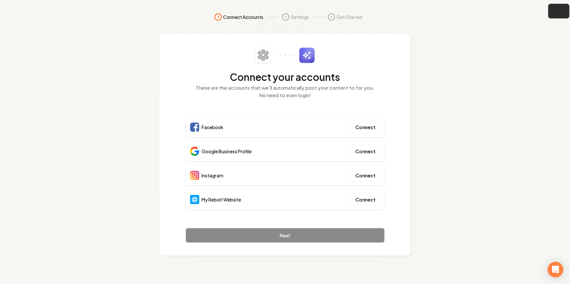
click at [507, 10] on icon "button" at bounding box center [557, 11] width 8 height 8
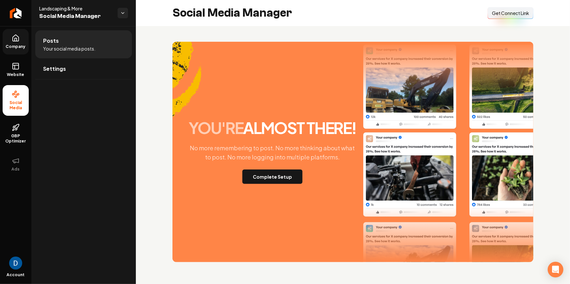
click at [16, 42] on icon at bounding box center [16, 38] width 8 height 8
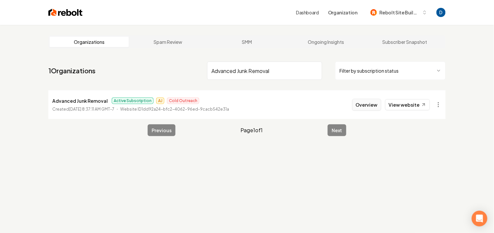
type input "Advanced Junk Removal"
click at [376, 101] on button "Overview" at bounding box center [366, 105] width 29 height 12
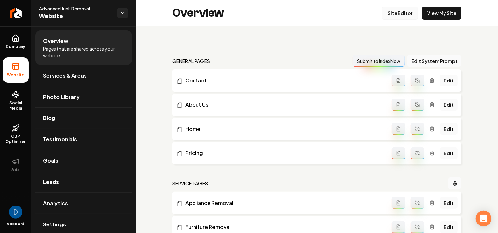
click at [390, 10] on link "Site Editor" at bounding box center [400, 13] width 36 height 13
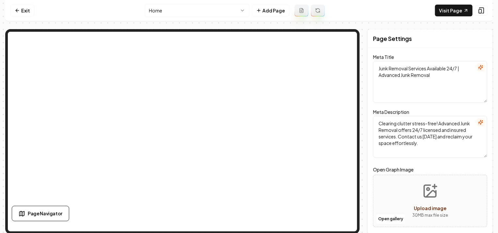
click at [216, 8] on html "Computer Required This feature is only available on a computer. Please switch t…" at bounding box center [249, 116] width 498 height 233
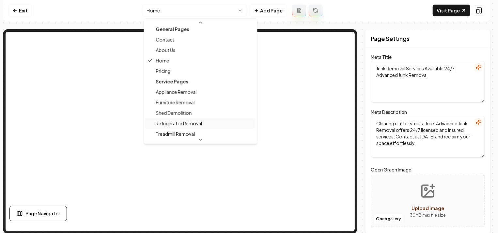
scroll to position [5, 0]
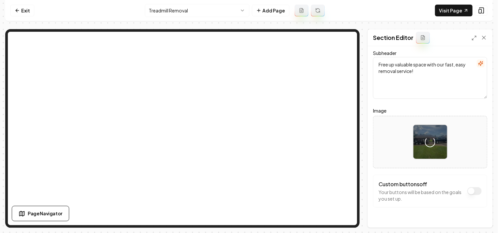
scroll to position [47, 0]
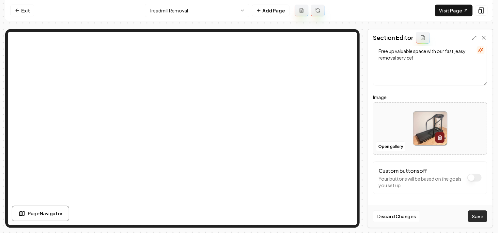
click at [486, 213] on button "Save" at bounding box center [477, 216] width 19 height 12
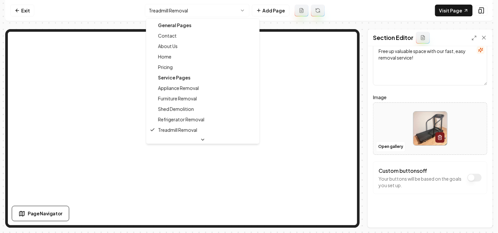
click at [215, 10] on html "Computer Required This feature is only available on a computer. Please switch t…" at bounding box center [249, 116] width 498 height 233
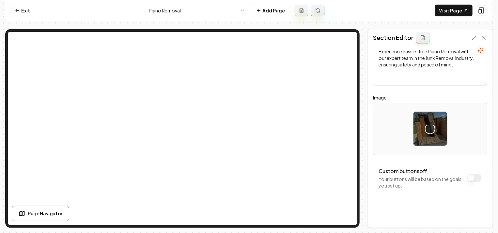
scroll to position [47, 0]
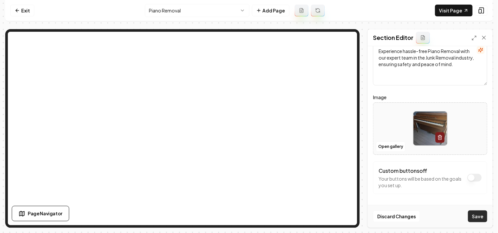
click at [474, 219] on button "Save" at bounding box center [477, 216] width 19 height 12
click at [222, 8] on html "Computer Required This feature is only available on a computer. Please switch t…" at bounding box center [249, 116] width 498 height 233
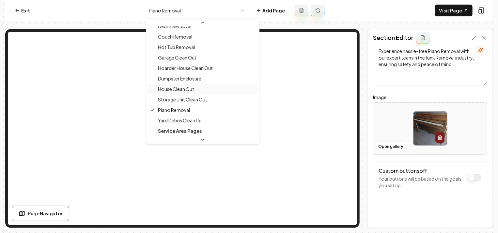
scroll to position [119, 0]
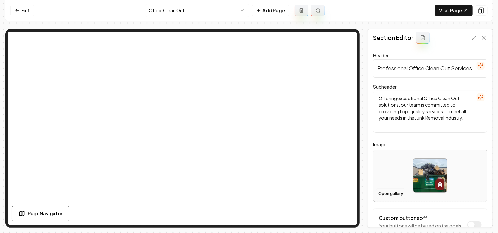
click at [384, 194] on button "Open gallery" at bounding box center [390, 193] width 29 height 10
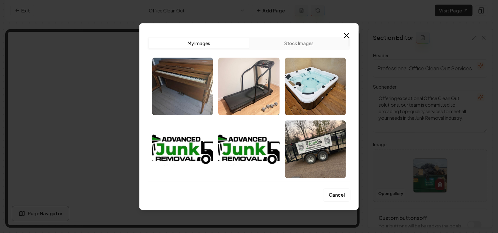
click at [339, 193] on button "Cancel" at bounding box center [336, 194] width 27 height 13
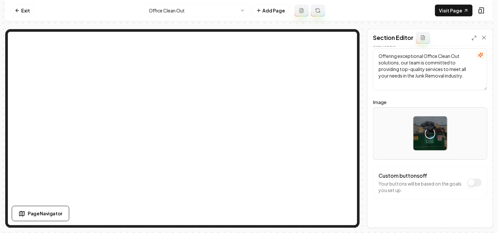
scroll to position [47, 0]
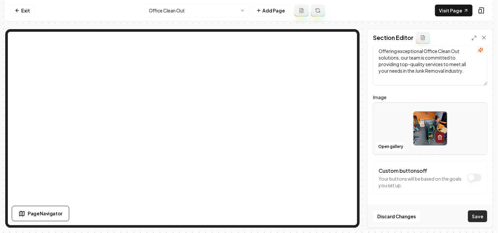
click at [476, 214] on button "Save" at bounding box center [477, 216] width 19 height 12
click at [167, 12] on html "Computer Required This feature is only available on a computer. Please switch t…" at bounding box center [249, 116] width 498 height 233
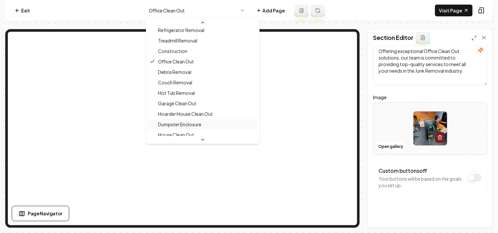
scroll to position [97, 0]
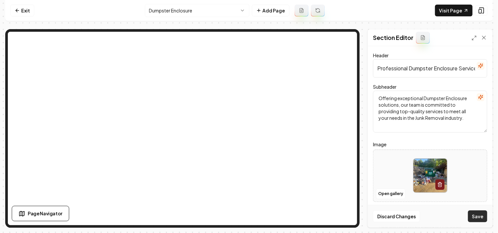
click at [478, 216] on button "Save" at bounding box center [477, 216] width 19 height 12
click at [231, 9] on html "Computer Required This feature is only available on a computer. Please switch t…" at bounding box center [249, 116] width 498 height 233
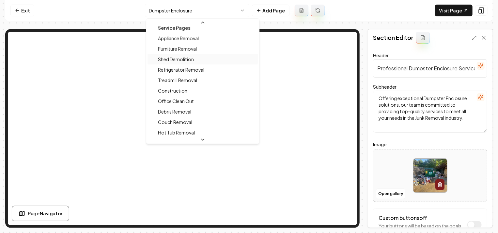
scroll to position [57, 0]
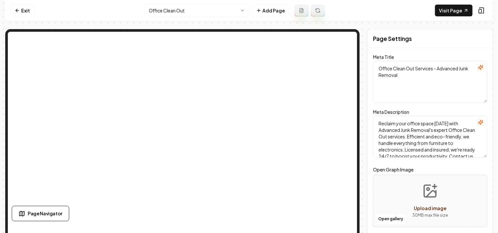
click at [202, 8] on html "Computer Required This feature is only available on a computer. Please switch t…" at bounding box center [249, 116] width 498 height 233
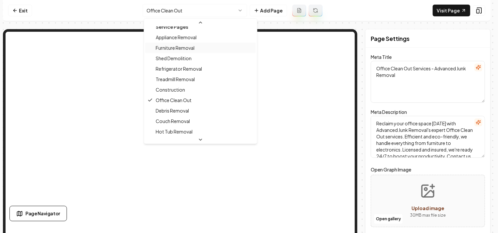
scroll to position [86, 0]
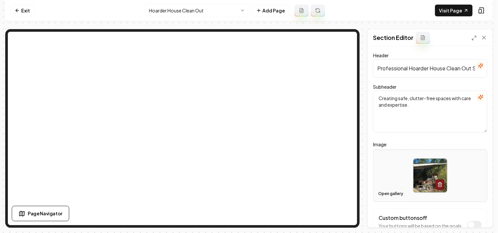
click at [396, 192] on button "Open gallery" at bounding box center [390, 193] width 29 height 10
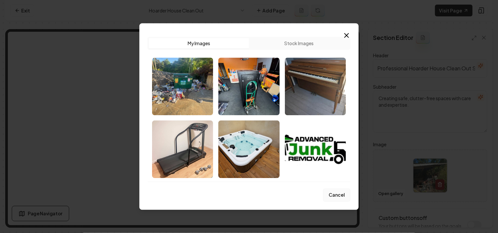
click at [332, 195] on button "Cancel" at bounding box center [336, 194] width 27 height 13
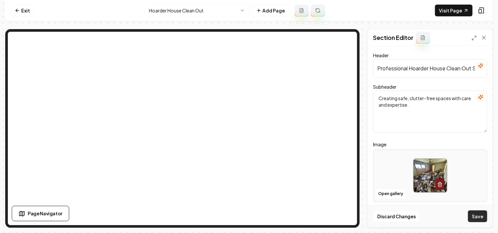
click at [479, 218] on button "Save" at bounding box center [477, 216] width 19 height 12
click at [195, 9] on html "Computer Required This feature is only available on a computer. Please switch t…" at bounding box center [249, 116] width 498 height 233
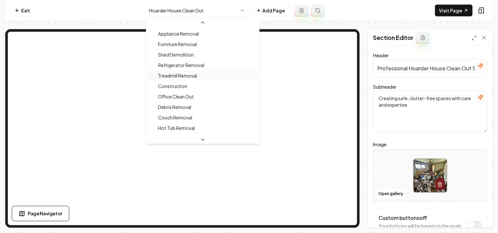
scroll to position [57, 0]
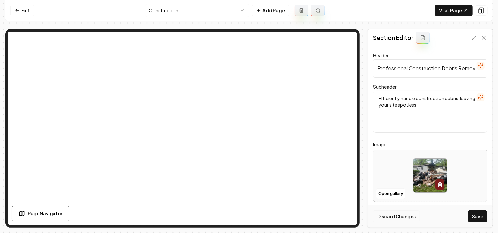
click at [391, 215] on button "Discard Changes" at bounding box center [396, 216] width 47 height 12
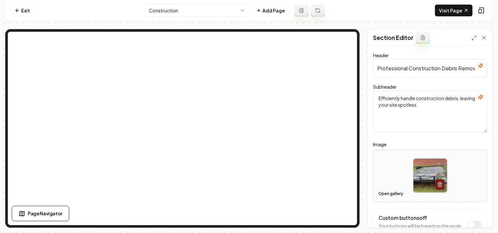
click at [381, 191] on button "Open gallery" at bounding box center [390, 193] width 29 height 10
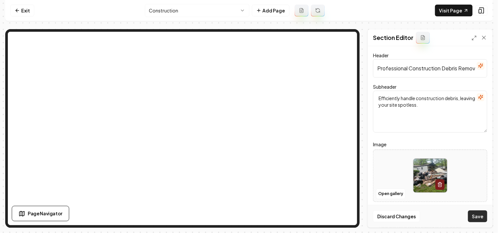
click at [474, 214] on button "Save" at bounding box center [477, 216] width 19 height 12
click at [180, 10] on html "Computer Required This feature is only available on a computer. Please switch t…" at bounding box center [249, 116] width 498 height 233
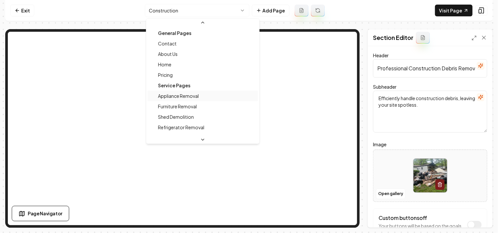
scroll to position [17, 0]
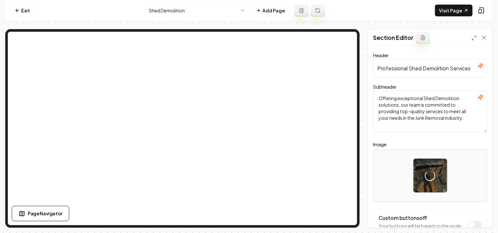
scroll to position [10, 0]
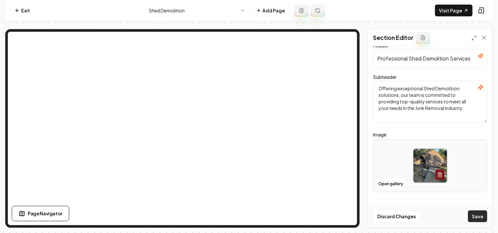
click at [477, 218] on button "Save" at bounding box center [477, 216] width 19 height 12
click at [230, 7] on html "Computer Required This feature is only available on a computer. Please switch t…" at bounding box center [249, 116] width 498 height 233
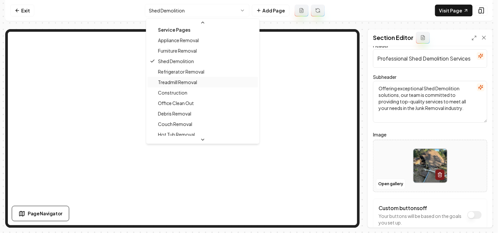
scroll to position [62, 0]
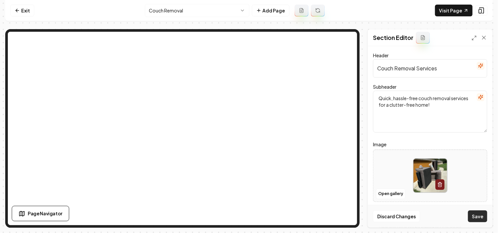
click at [482, 218] on button "Save" at bounding box center [477, 216] width 19 height 12
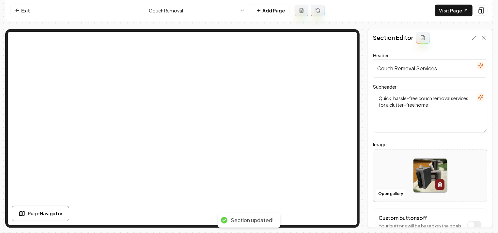
click at [214, 11] on html "Computer Required This feature is only available on a computer. Please switch t…" at bounding box center [249, 116] width 498 height 233
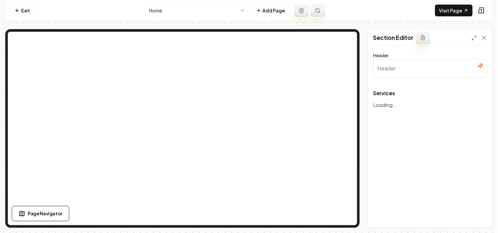
type input "Our Expert Junk Removal Services"
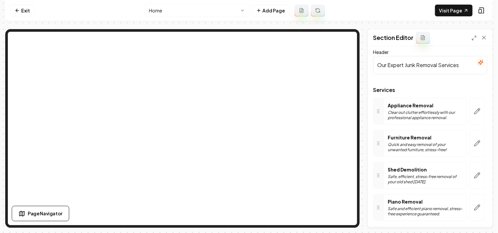
scroll to position [7, 0]
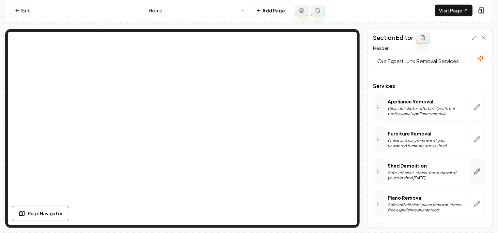
click at [476, 171] on icon "button" at bounding box center [477, 171] width 7 height 7
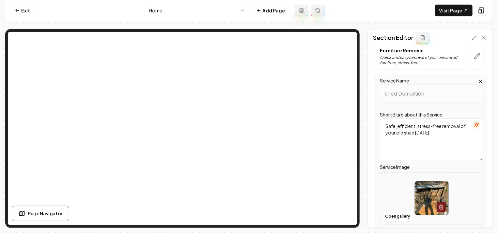
scroll to position [122, 0]
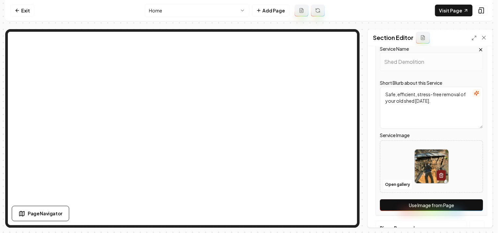
click at [427, 205] on button "Use Image from Page" at bounding box center [431, 205] width 103 height 12
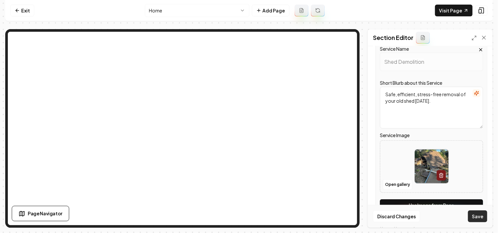
click at [480, 218] on button "Save" at bounding box center [477, 216] width 19 height 12
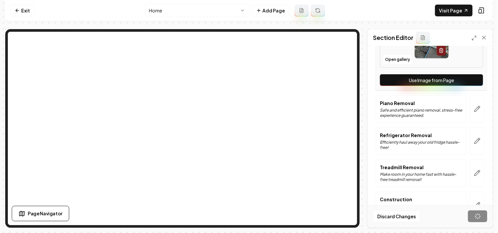
scroll to position [253, 0]
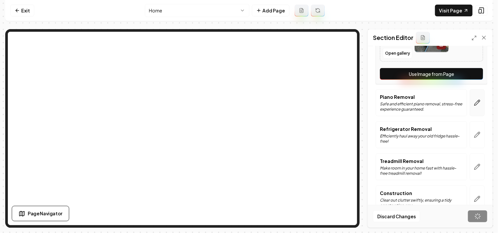
click at [474, 105] on icon "button" at bounding box center [477, 102] width 7 height 7
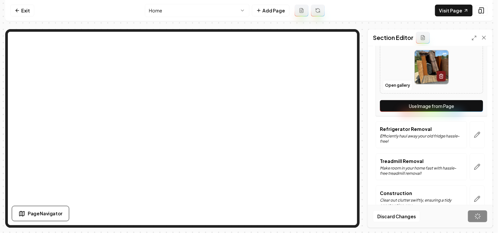
click at [448, 106] on button "Use Image from Page" at bounding box center [431, 106] width 103 height 12
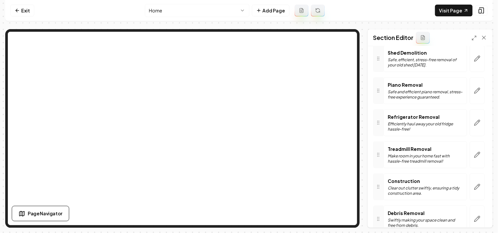
scroll to position [119, 0]
click at [470, 96] on button "button" at bounding box center [477, 91] width 15 height 27
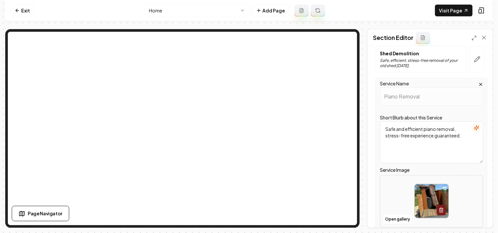
scroll to position [241, 0]
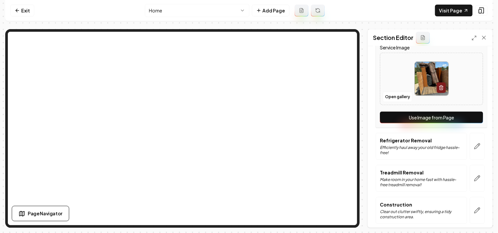
click at [423, 117] on button "Use Image from Page" at bounding box center [431, 117] width 103 height 12
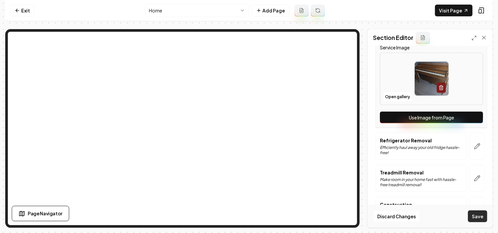
click at [474, 213] on button "Save" at bounding box center [477, 216] width 19 height 12
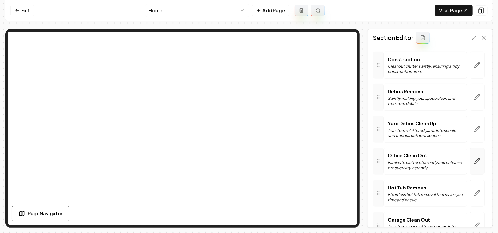
click at [474, 161] on icon "button" at bounding box center [477, 161] width 7 height 7
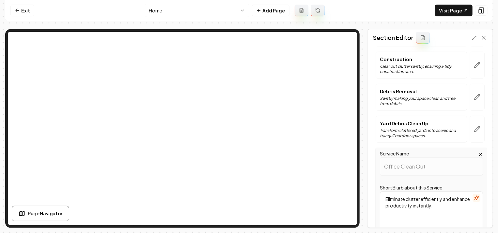
scroll to position [366, 0]
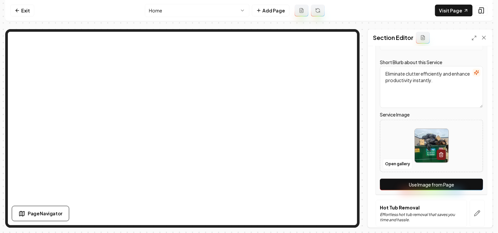
click at [425, 182] on button "Use Image from Page" at bounding box center [431, 184] width 103 height 12
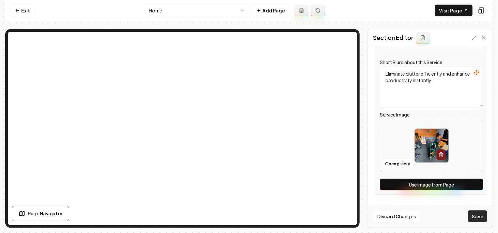
click at [473, 213] on button "Save" at bounding box center [477, 216] width 19 height 12
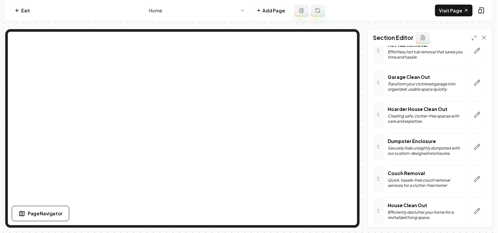
scroll to position [411, 0]
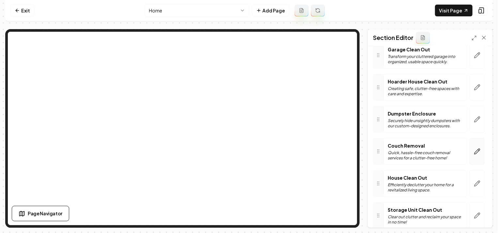
click at [474, 148] on icon "button" at bounding box center [477, 151] width 7 height 7
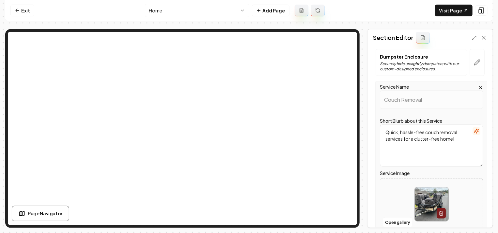
scroll to position [500, 0]
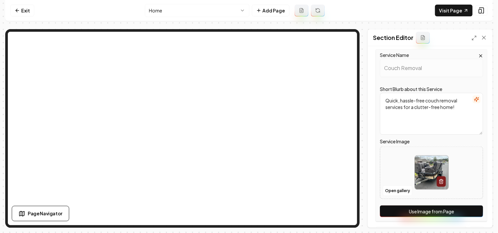
click at [432, 206] on button "Use Image from Page" at bounding box center [431, 211] width 103 height 12
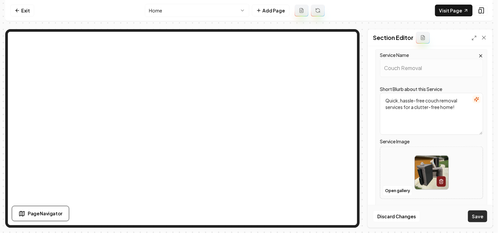
click at [485, 217] on button "Save" at bounding box center [477, 216] width 19 height 12
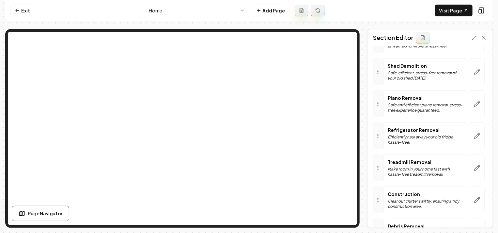
scroll to position [75, 0]
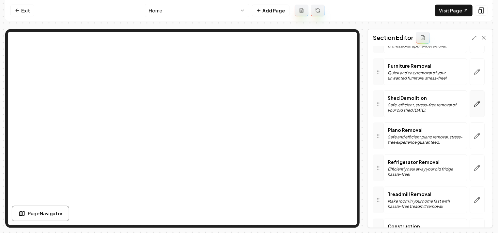
click at [474, 102] on icon "button" at bounding box center [477, 103] width 7 height 7
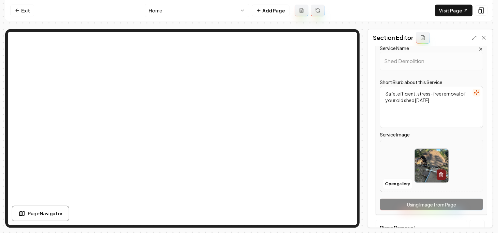
scroll to position [80, 0]
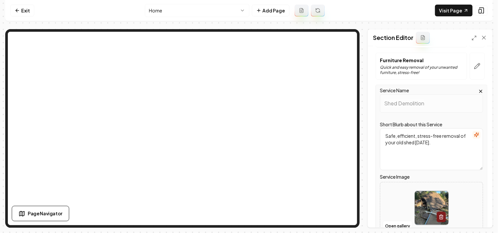
click at [450, 75] on div "Furniture Removal Quick and easy removal of your unwanted furniture, stress-fre…" at bounding box center [421, 66] width 91 height 27
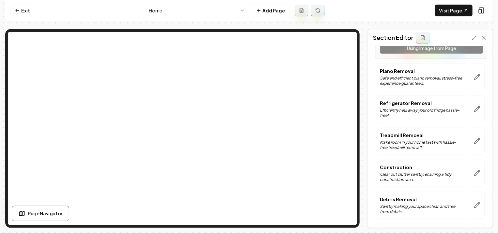
scroll to position [281, 0]
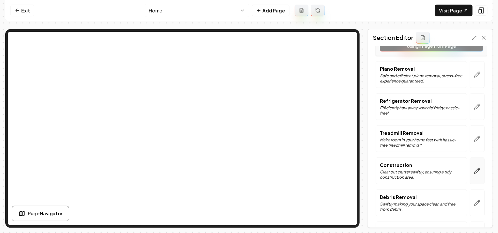
click at [474, 170] on icon "button" at bounding box center [477, 170] width 7 height 7
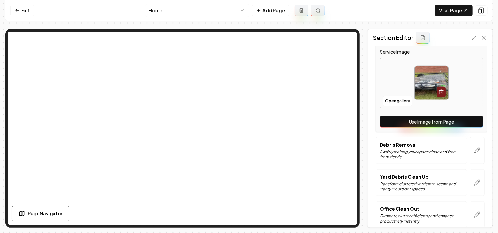
scroll to position [333, 0]
click at [428, 122] on button "Use Image from Page" at bounding box center [431, 121] width 103 height 12
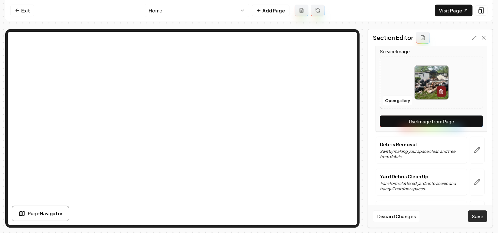
click at [475, 213] on button "Save" at bounding box center [477, 216] width 19 height 12
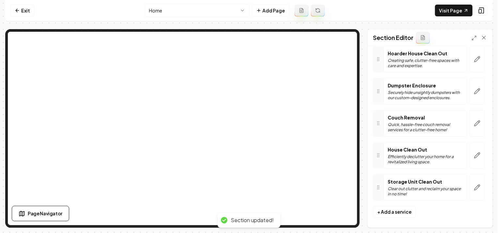
scroll to position [441, 0]
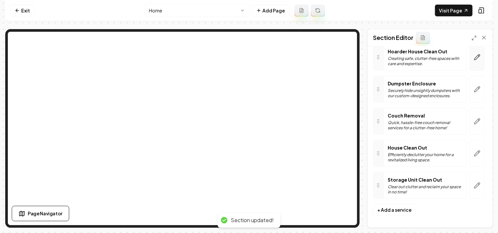
click at [472, 64] on button "button" at bounding box center [477, 57] width 15 height 27
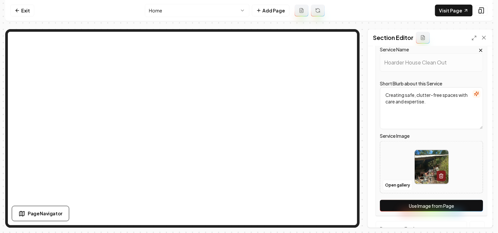
click at [442, 205] on button "Use Image from Page" at bounding box center [431, 206] width 103 height 12
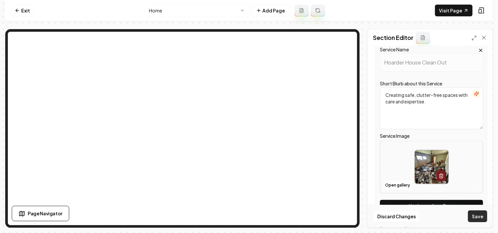
click at [479, 216] on button "Save" at bounding box center [477, 216] width 19 height 12
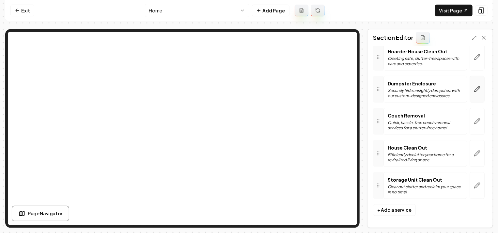
click at [474, 92] on button "button" at bounding box center [477, 89] width 15 height 27
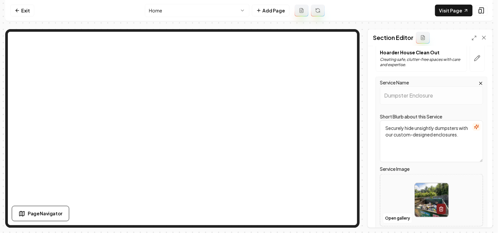
scroll to position [562, 0]
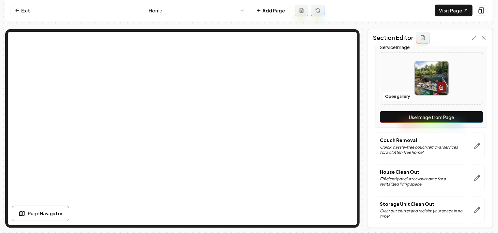
click at [458, 112] on button "Use Image from Page" at bounding box center [431, 117] width 103 height 12
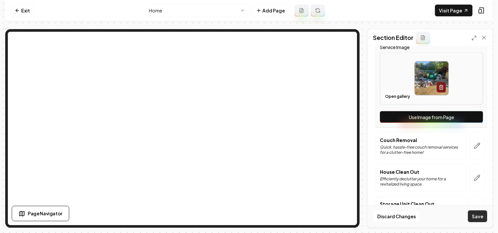
click at [476, 214] on button "Save" at bounding box center [477, 216] width 19 height 12
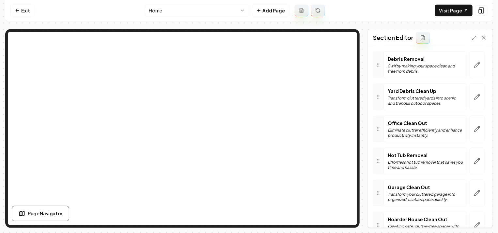
scroll to position [280, 0]
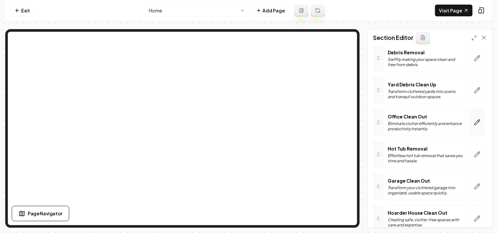
click at [470, 122] on button "button" at bounding box center [477, 122] width 15 height 27
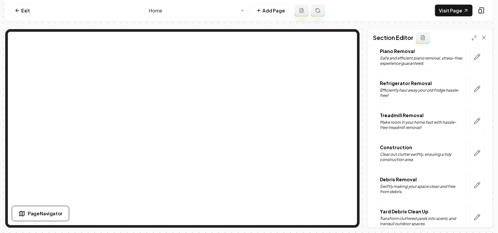
scroll to position [152, 0]
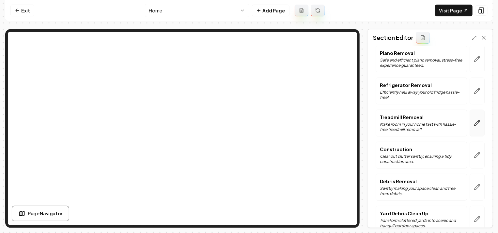
click at [470, 118] on button "button" at bounding box center [477, 122] width 15 height 27
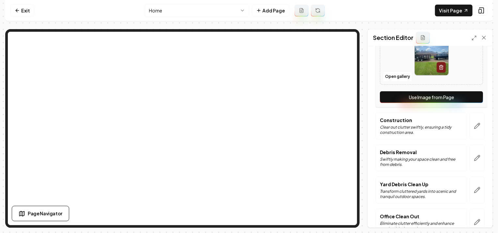
scroll to position [247, 0]
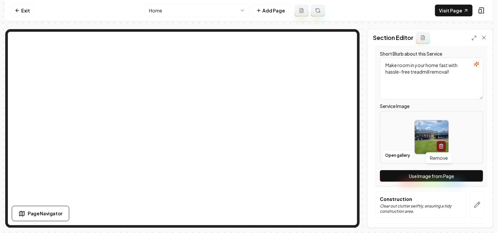
click at [441, 173] on button "Use Image from Page" at bounding box center [431, 176] width 103 height 12
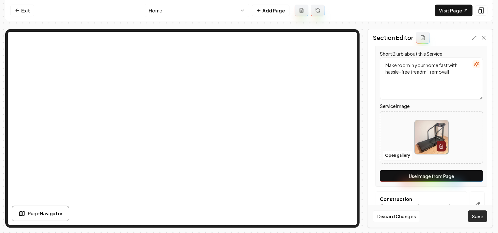
click at [477, 219] on button "Save" at bounding box center [477, 216] width 19 height 12
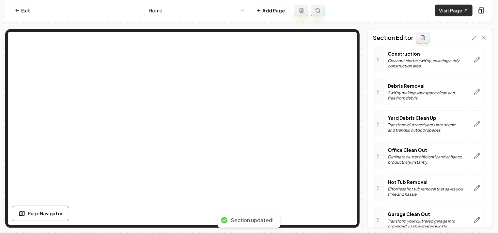
click at [464, 13] on link "Visit Page" at bounding box center [454, 11] width 38 height 12
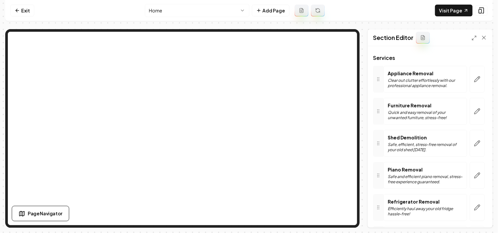
scroll to position [0, 0]
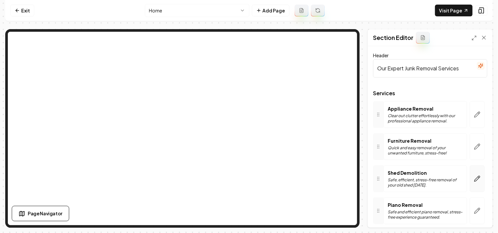
click at [475, 179] on icon "button" at bounding box center [477, 178] width 7 height 7
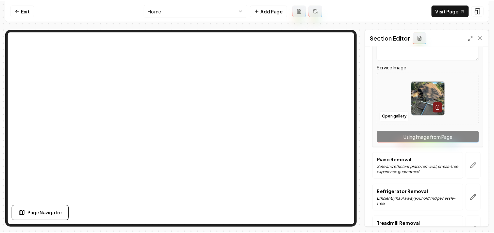
scroll to position [201, 0]
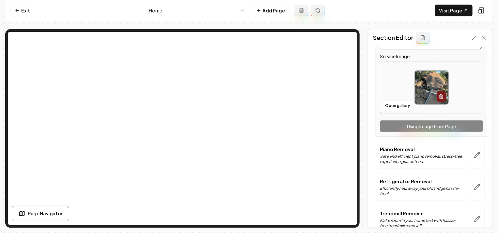
click at [194, 11] on html "Computer Required This feature is only available on a computer. Please switch t…" at bounding box center [249, 116] width 498 height 233
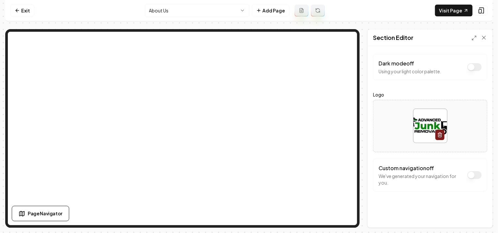
click at [227, 8] on html "Computer Required This feature is only available on a computer. Please switch t…" at bounding box center [249, 116] width 498 height 233
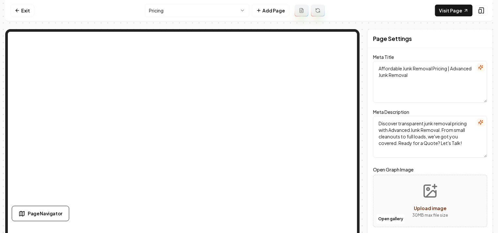
click at [164, 16] on html "Computer Required This feature is only available on a computer. Please switch t…" at bounding box center [249, 116] width 498 height 233
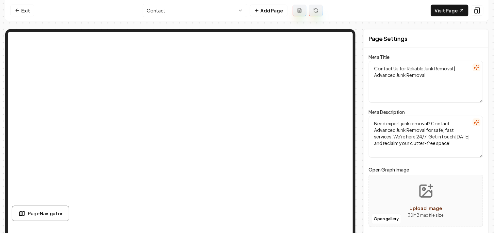
click at [174, 10] on html "Computer Required This feature is only available on a computer. Please switch t…" at bounding box center [247, 116] width 494 height 233
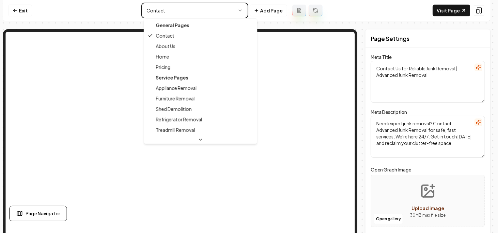
type textarea "Junk Removal Services Available 24/7 | Advanced Junk Removal"
type textarea "Clearing clutter stress-free! Advanced Junk Removal offers 24/7 licensed and in…"
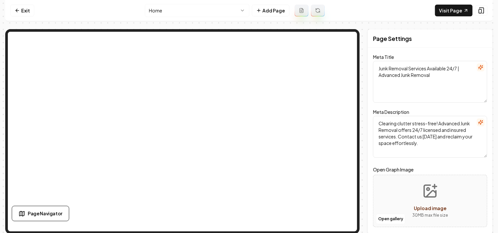
click at [197, 12] on html "Computer Required This feature is only available on a computer. Please switch t…" at bounding box center [249, 116] width 498 height 233
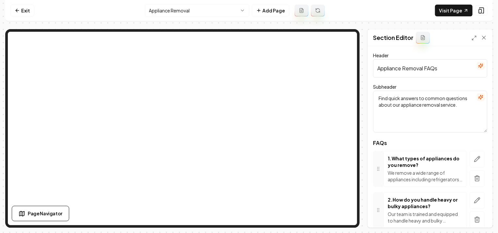
click at [196, 4] on html "Computer Required This feature is only available on a computer. Please switch t…" at bounding box center [249, 116] width 498 height 233
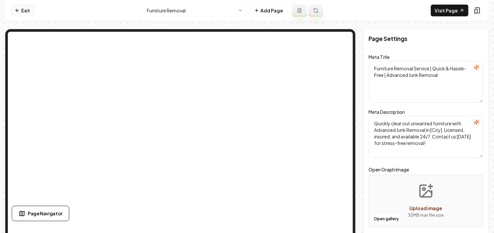
click at [16, 12] on icon at bounding box center [17, 10] width 5 height 5
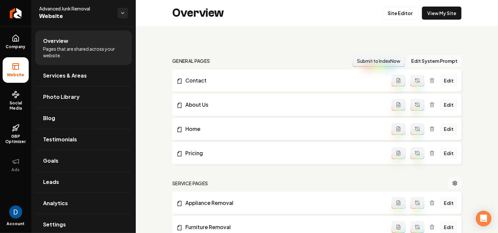
click at [57, 5] on span "Advanced Junk Removal" at bounding box center [75, 8] width 73 height 7
copy span "Advanced Junk Removal"
click at [22, 13] on link "Return to dashboard" at bounding box center [15, 13] width 31 height 26
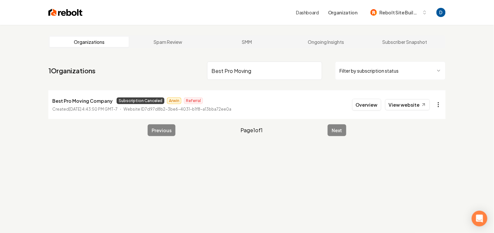
type input "Best Pro Moving"
click at [440, 101] on html "Dashboard Organization Rebolt Site Builder Organizations Spam Review SMM Ongoin…" at bounding box center [249, 116] width 498 height 233
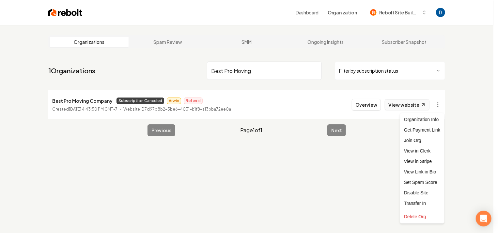
click at [419, 105] on html "Dashboard Organization Rebolt Site Builder Organizations Spam Review SMM Ongoin…" at bounding box center [249, 116] width 498 height 233
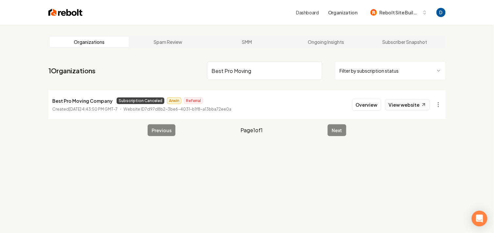
click at [416, 105] on link "View website" at bounding box center [407, 104] width 45 height 11
click at [439, 104] on html "Dashboard Organization Rebolt Site Builder Organizations Spam Review SMM Ongoin…" at bounding box center [247, 116] width 494 height 233
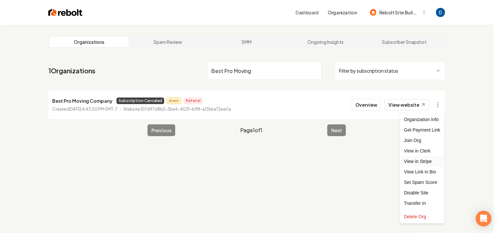
click at [422, 160] on link "View in Stripe" at bounding box center [422, 161] width 41 height 10
click at [434, 108] on html "Dashboard Organization Rebolt Site Builder Organizations Spam Review SMM Ongoin…" at bounding box center [247, 116] width 494 height 233
click at [366, 103] on html "Dashboard Organization Rebolt Site Builder Organizations Spam Review SMM Ongoin…" at bounding box center [249, 116] width 498 height 233
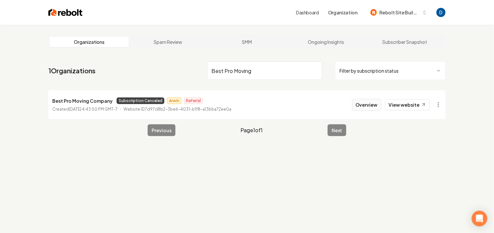
click at [366, 105] on button "Overview" at bounding box center [366, 105] width 29 height 12
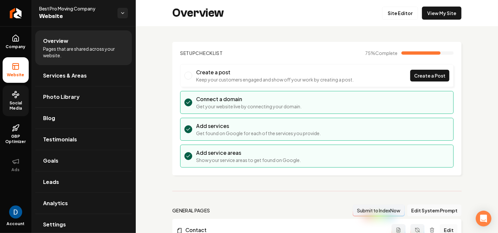
click at [23, 105] on span "Social Media" at bounding box center [16, 105] width 26 height 10
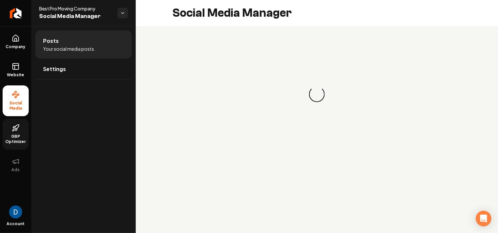
click at [22, 126] on link "GBP Optimizer" at bounding box center [16, 134] width 26 height 31
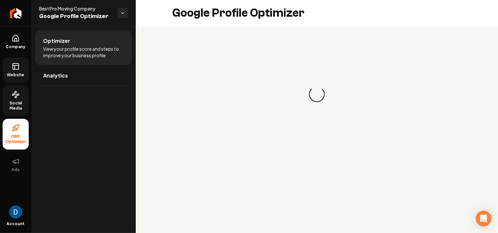
click at [19, 72] on span "Website" at bounding box center [16, 74] width 23 height 5
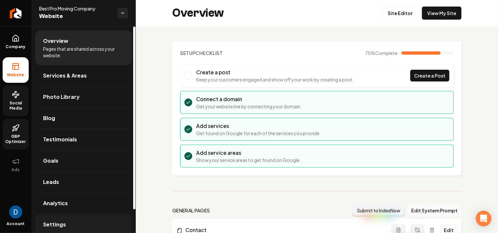
click at [70, 223] on link "Settings" at bounding box center [83, 224] width 97 height 21
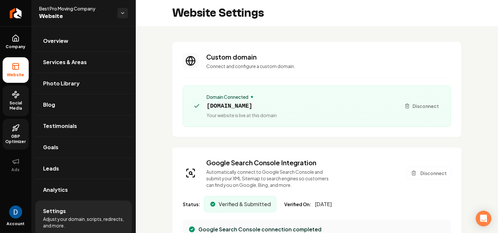
click at [270, 107] on span "bestpromovingcompany.com" at bounding box center [242, 105] width 70 height 9
copy span "bestpromovingcompany.com"
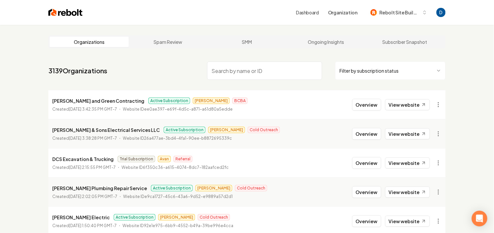
click at [255, 65] on input "search" at bounding box center [264, 70] width 115 height 18
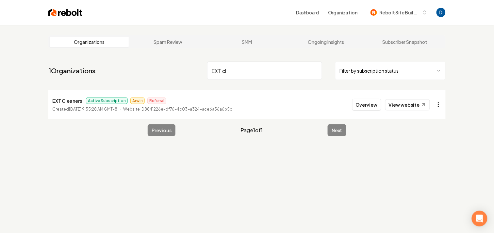
type input "EXT cl"
click at [438, 104] on html "Dashboard Organization Rebolt Site Builder Organizations Spam Review SMM Ongoin…" at bounding box center [249, 116] width 498 height 233
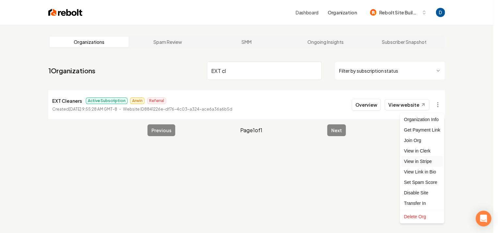
click at [411, 162] on link "View in Stripe" at bounding box center [422, 161] width 41 height 10
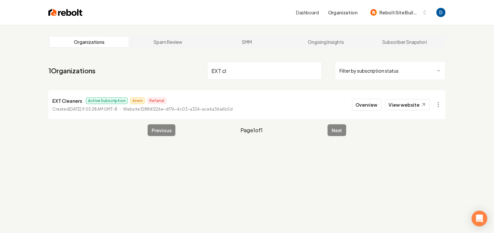
click at [253, 73] on input "EXT cl" at bounding box center [264, 70] width 115 height 18
type input "Best Pro"
click at [154, 97] on span "Subscription Canceled" at bounding box center [141, 100] width 48 height 7
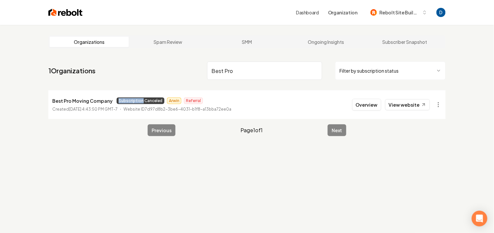
click at [154, 97] on span "Subscription Canceled" at bounding box center [141, 100] width 48 height 7
click at [154, 98] on span "Subscription Canceled" at bounding box center [141, 100] width 48 height 7
click at [109, 101] on p "Best Pro Moving Company" at bounding box center [82, 101] width 60 height 8
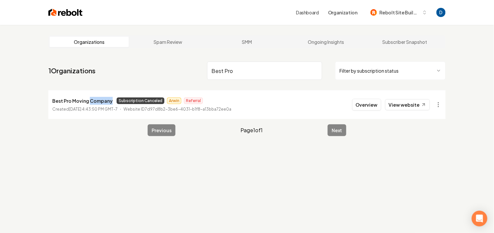
click at [109, 101] on p "Best Pro Moving Company" at bounding box center [82, 101] width 60 height 8
copy p "Best Pro Moving Company"
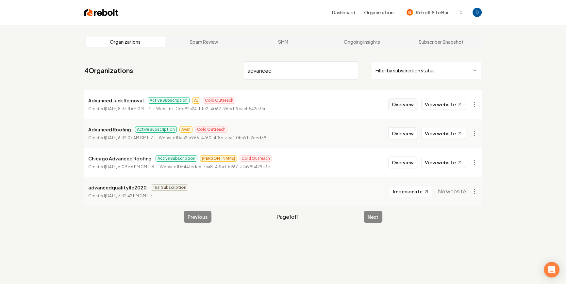
type input "advanced"
click at [397, 105] on button "Overview" at bounding box center [402, 105] width 29 height 12
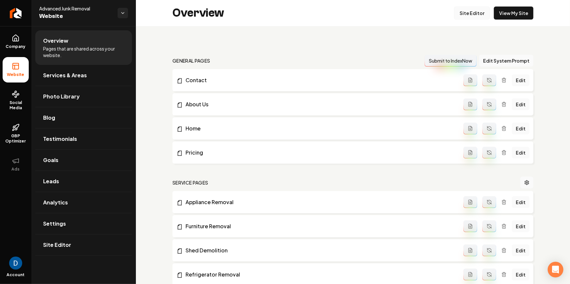
click at [478, 14] on link "Site Editor" at bounding box center [472, 13] width 36 height 13
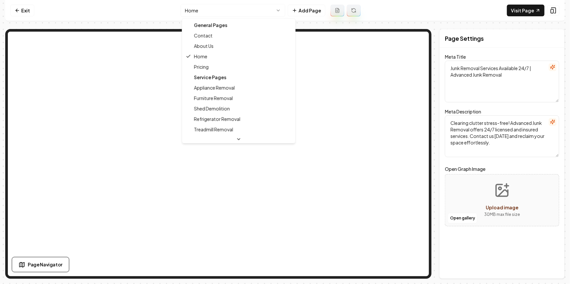
click at [226, 13] on html "Computer Required This feature is only available on a computer. Please switch t…" at bounding box center [285, 142] width 570 height 284
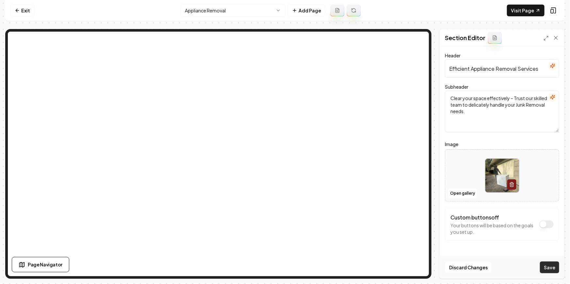
click at [554, 270] on button "Save" at bounding box center [549, 268] width 19 height 12
click at [234, 16] on html "Computer Required This feature is only available on a computer. Please switch t…" at bounding box center [285, 142] width 570 height 284
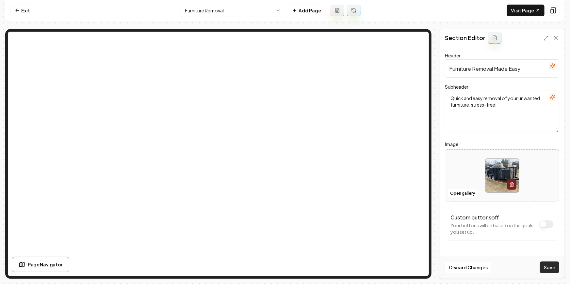
click at [547, 273] on button "Save" at bounding box center [549, 268] width 19 height 12
click at [226, 9] on html "Computer Required This feature is only available on a computer. Please switch t…" at bounding box center [285, 142] width 570 height 284
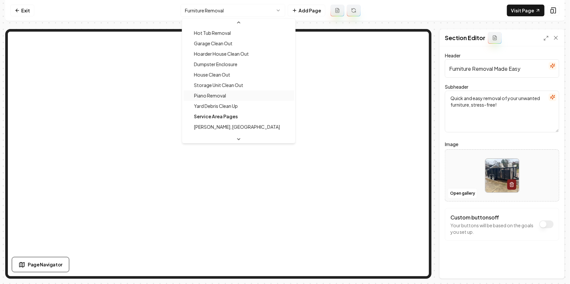
scroll to position [157, 0]
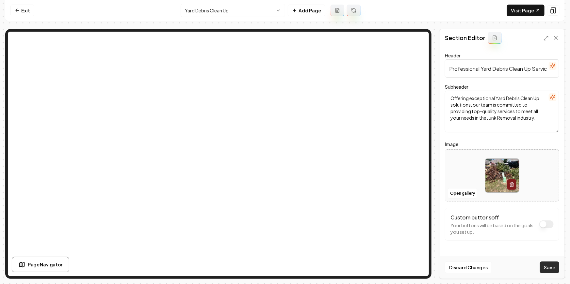
click at [554, 268] on button "Save" at bounding box center [549, 268] width 19 height 12
click at [213, 12] on html "Computer Required This feature is only available on a computer. Please switch t…" at bounding box center [285, 142] width 570 height 284
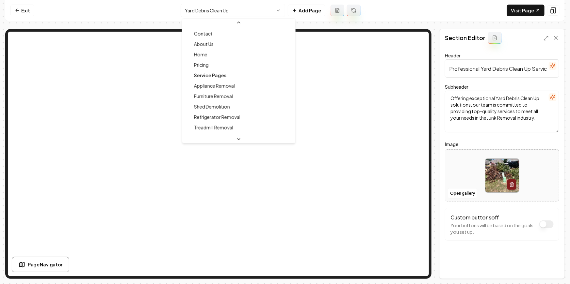
scroll to position [9, 0]
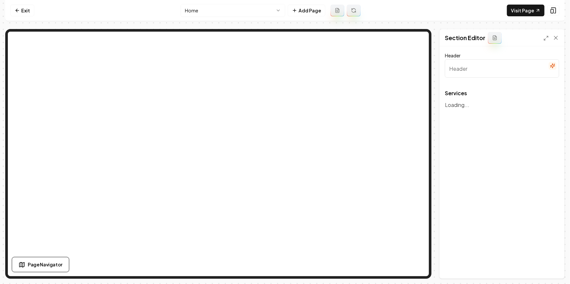
type input "Our Expert Junk Removal Services"
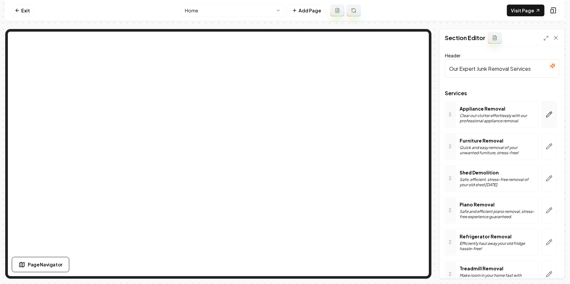
click at [543, 119] on button "button" at bounding box center [549, 114] width 15 height 27
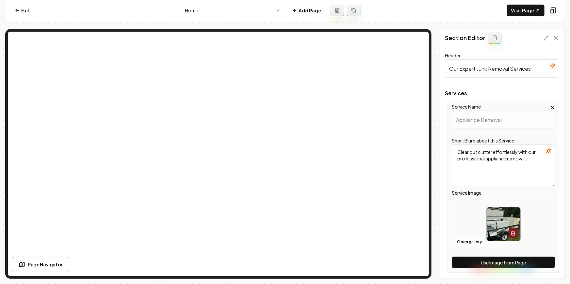
click at [509, 268] on button "Use Image from Page" at bounding box center [503, 263] width 103 height 12
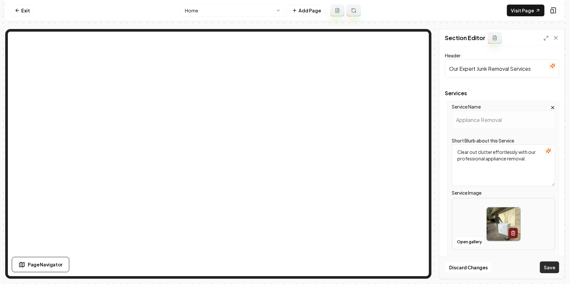
click at [556, 266] on button "Save" at bounding box center [549, 268] width 19 height 12
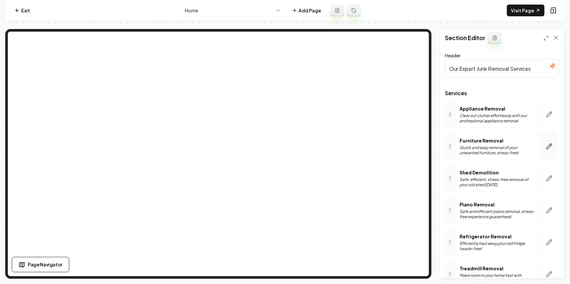
click at [546, 151] on button "button" at bounding box center [549, 146] width 15 height 27
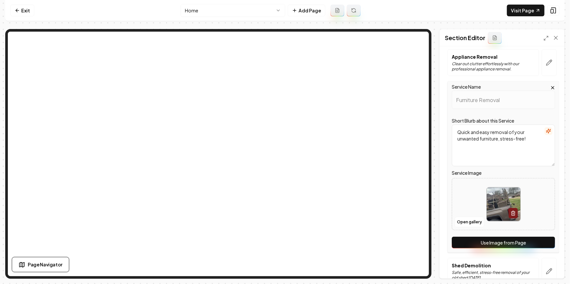
scroll to position [55, 0]
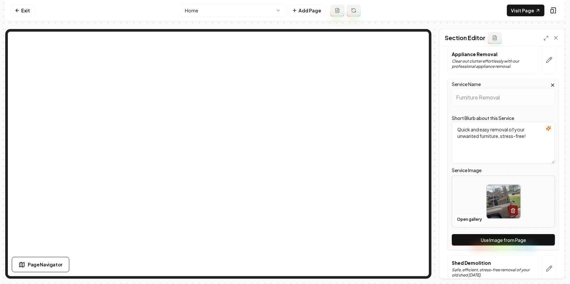
click at [485, 237] on button "Use Image from Page" at bounding box center [503, 240] width 103 height 12
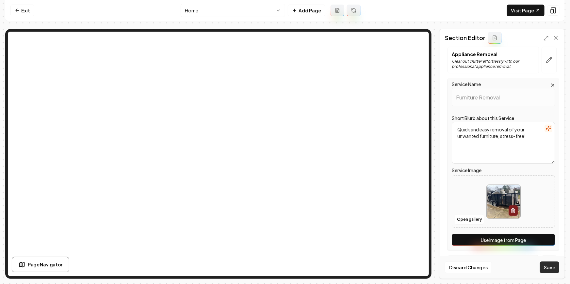
click at [551, 268] on button "Save" at bounding box center [549, 268] width 19 height 12
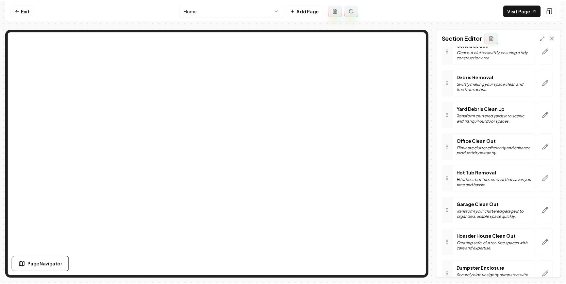
scroll to position [251, 0]
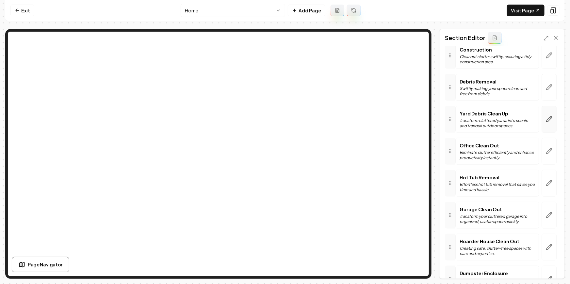
click at [549, 124] on button "button" at bounding box center [549, 119] width 15 height 27
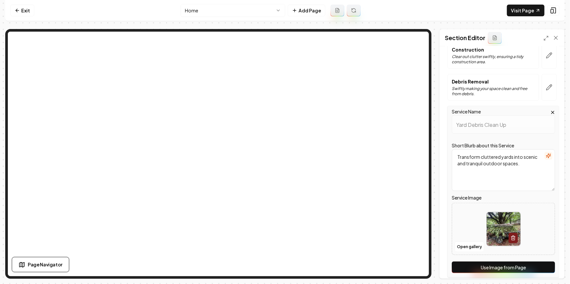
click at [522, 262] on button "Use Image from Page" at bounding box center [503, 268] width 103 height 12
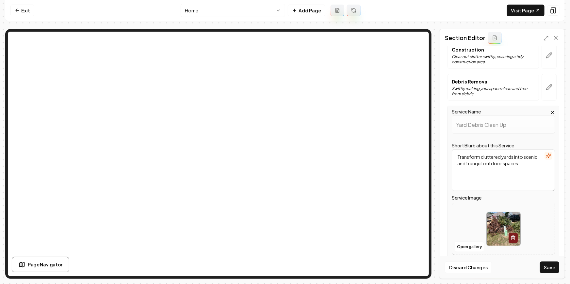
click at [551, 266] on button "Save" at bounding box center [549, 268] width 19 height 12
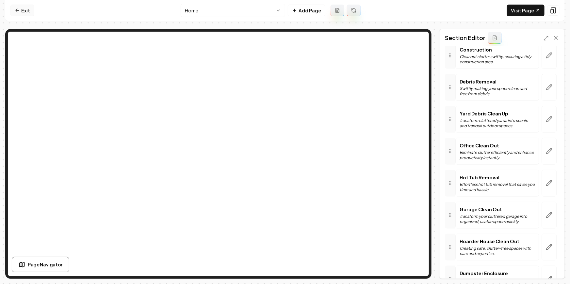
click at [24, 12] on link "Exit" at bounding box center [22, 11] width 24 height 12
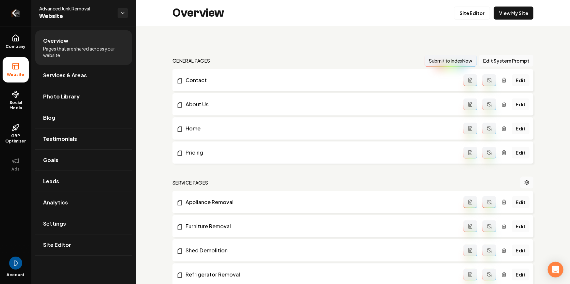
click at [21, 10] on link "Return to dashboard" at bounding box center [15, 13] width 31 height 26
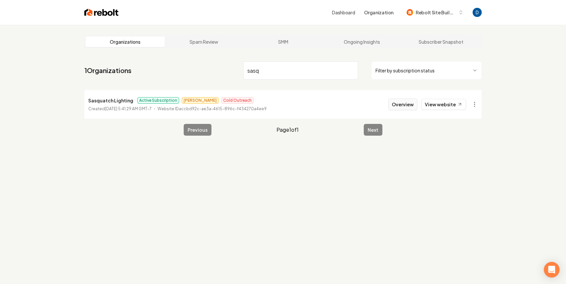
type input "sasq"
click at [401, 105] on button "Overview" at bounding box center [402, 105] width 29 height 12
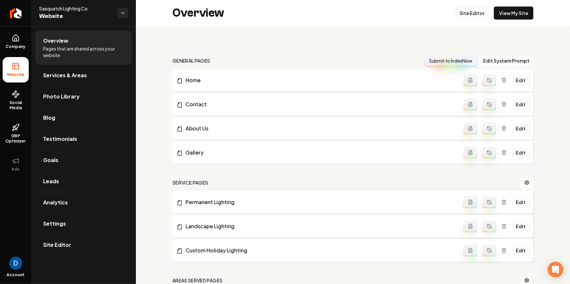
click at [472, 12] on link "Site Editor" at bounding box center [472, 13] width 36 height 13
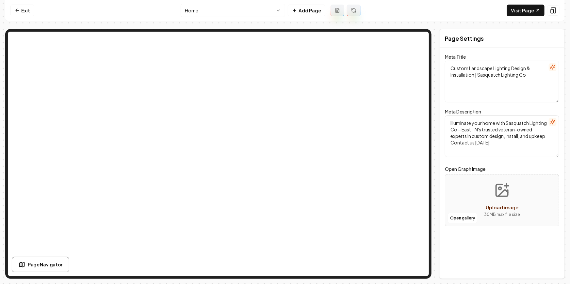
click at [241, 11] on html "Computer Required This feature is only available on a computer. Please switch t…" at bounding box center [285, 142] width 570 height 284
click at [216, 11] on html "Computer Required This feature is only available on a computer. Please switch t…" at bounding box center [285, 142] width 570 height 284
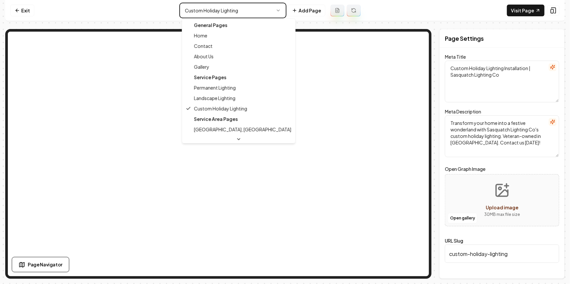
type textarea "Custom Landscape Lighting Design & Installation | Sasquatch Lighting Co"
type textarea "Illuminate your home with Sasquatch Lighting Co—East TN's trusted veteran-owned…"
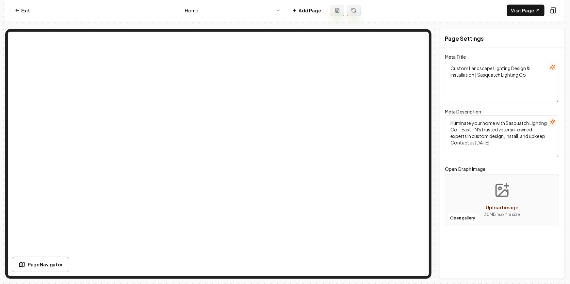
click at [239, 13] on html "Computer Required This feature is only available on a computer. Please switch t…" at bounding box center [285, 142] width 570 height 284
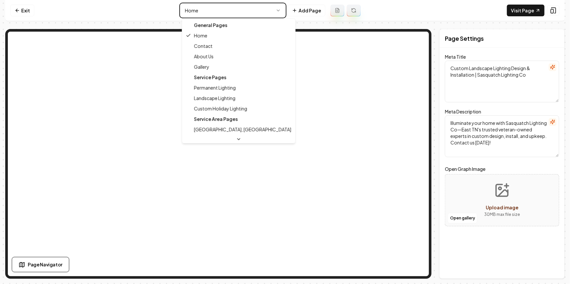
type textarea "Custom Holiday Lighting Installation | Sasquatch Lighting Co"
type textarea "Transform your home into a festive wonderland with Sasquatch Lighting Co's cust…"
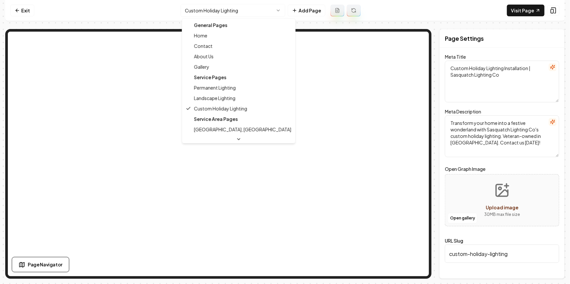
click at [213, 8] on html "Computer Required This feature is only available on a computer. Please switch t…" at bounding box center [285, 142] width 570 height 284
type textarea "Custom Landscape Lighting Design & Installation | Sasquatch Lighting Co"
type textarea "Illuminate your home with Sasquatch Lighting Co—East TN's trusted veteran-owned…"
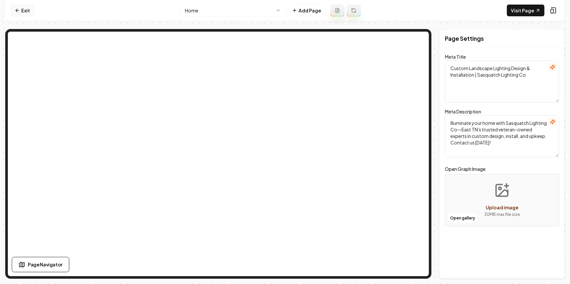
click at [19, 10] on icon at bounding box center [17, 10] width 5 height 5
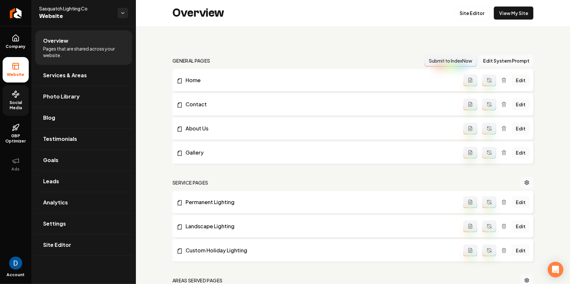
click at [15, 112] on link "Social Media" at bounding box center [16, 100] width 26 height 31
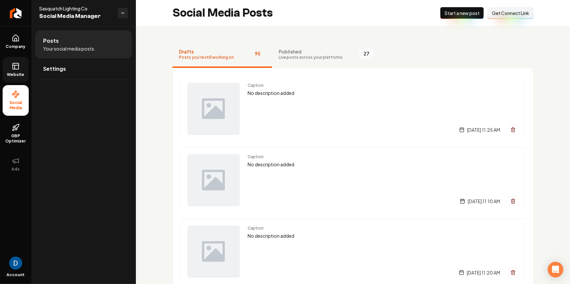
click at [9, 68] on link "Website" at bounding box center [16, 69] width 26 height 25
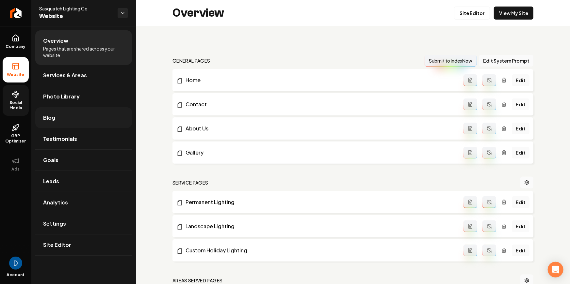
click at [57, 121] on link "Blog" at bounding box center [83, 117] width 97 height 21
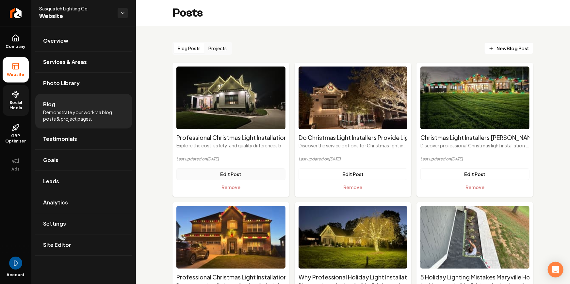
click at [224, 176] on link "Edit Post" at bounding box center [230, 175] width 109 height 12
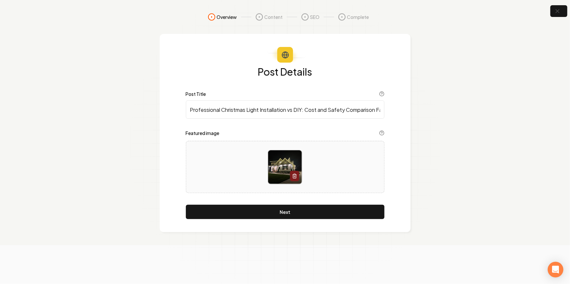
click at [260, 11] on section "Overview Content SEO Complete Post Details Post Title Professional Christmas Li…" at bounding box center [285, 123] width 570 height 246
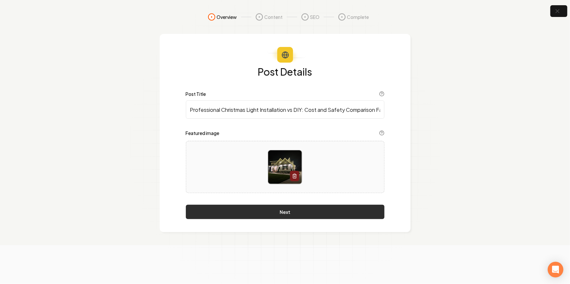
click at [255, 215] on button "Next" at bounding box center [285, 212] width 199 height 14
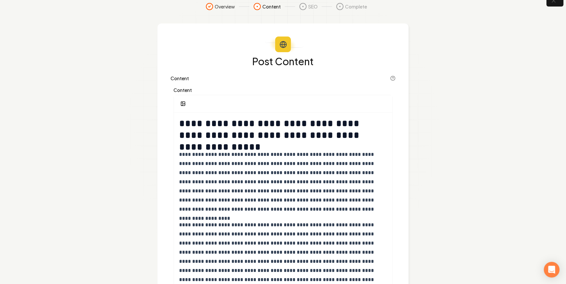
scroll to position [11, 0]
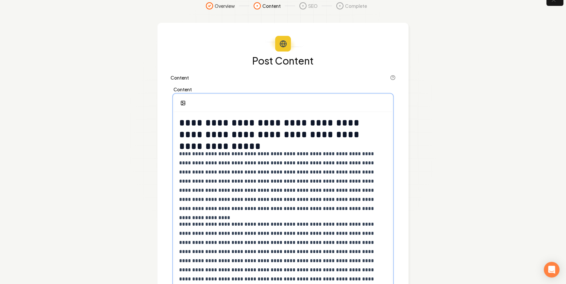
click at [227, 163] on p "**********" at bounding box center [283, 182] width 208 height 64
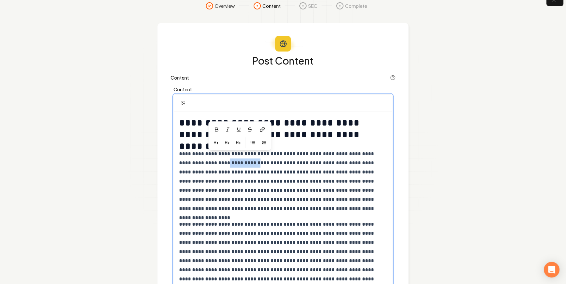
click at [231, 174] on p "**********" at bounding box center [283, 182] width 208 height 64
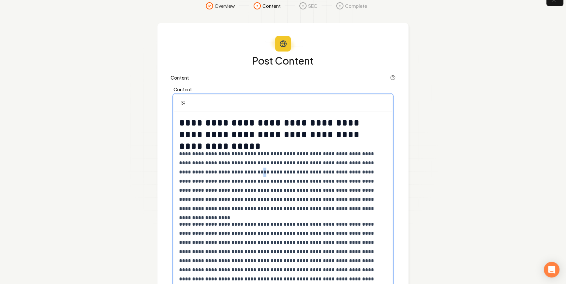
click at [224, 173] on p "**********" at bounding box center [283, 182] width 208 height 64
click at [315, 167] on p "**********" at bounding box center [283, 182] width 208 height 64
drag, startPoint x: 256, startPoint y: 172, endPoint x: 286, endPoint y: 174, distance: 30.1
click at [285, 174] on p "**********" at bounding box center [283, 182] width 208 height 64
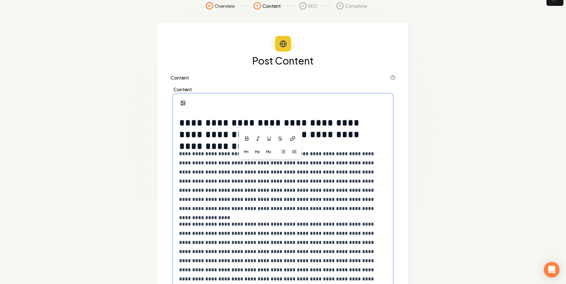
click at [296, 174] on p "**********" at bounding box center [283, 182] width 208 height 64
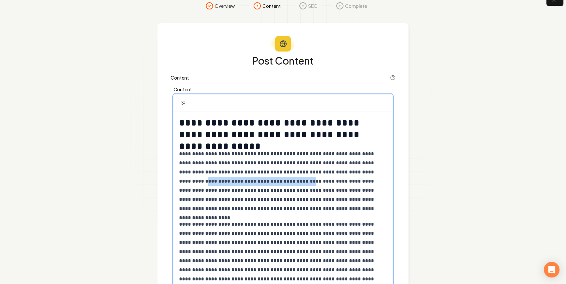
drag, startPoint x: 179, startPoint y: 182, endPoint x: 281, endPoint y: 182, distance: 102.6
click at [281, 182] on p "**********" at bounding box center [283, 182] width 208 height 64
drag, startPoint x: 338, startPoint y: 173, endPoint x: 211, endPoint y: 180, distance: 127.5
click at [211, 180] on p "**********" at bounding box center [283, 182] width 208 height 64
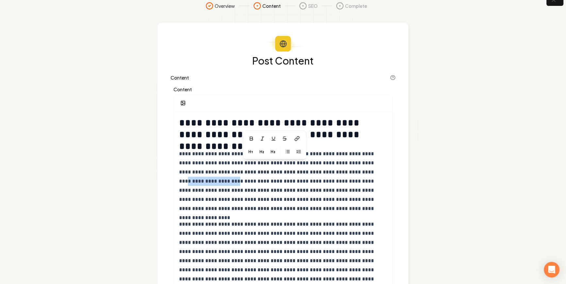
click at [234, 108] on div at bounding box center [283, 103] width 218 height 17
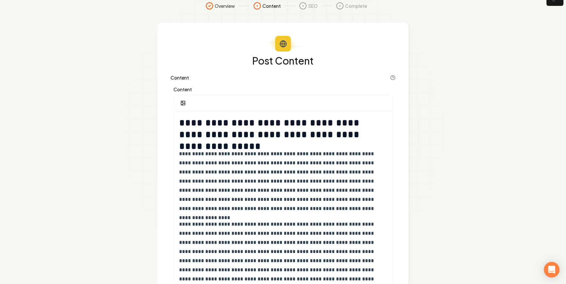
click at [553, 4] on icon "button" at bounding box center [553, 0] width 8 height 8
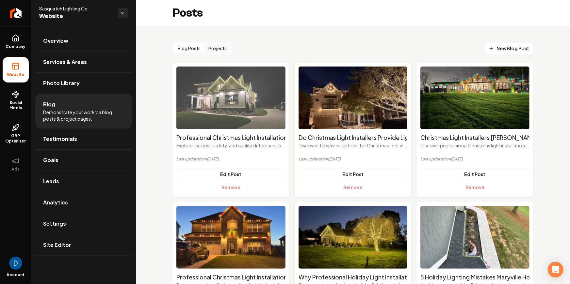
click at [228, 96] on icon "Main content area" at bounding box center [230, 97] width 9 height 9
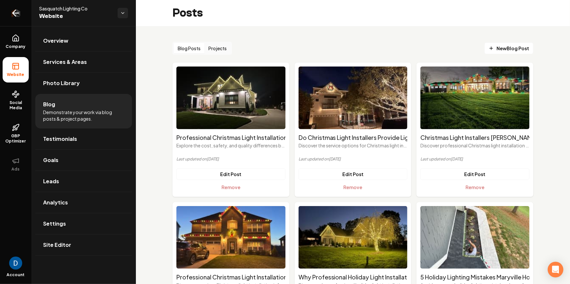
click at [13, 10] on icon "Return to dashboard" at bounding box center [15, 13] width 10 height 10
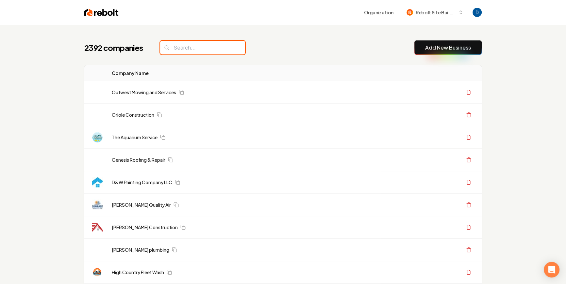
click at [163, 43] on input "search" at bounding box center [202, 48] width 85 height 14
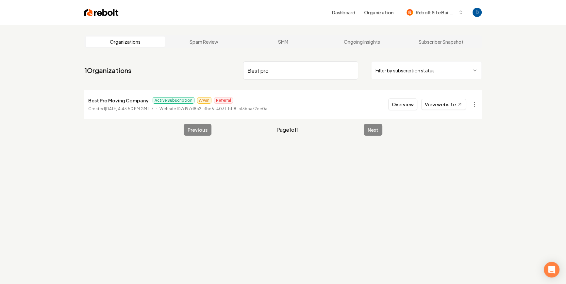
type input "Best pro"
click at [132, 100] on p "Best Pro Moving Company" at bounding box center [118, 101] width 60 height 8
copy p "Best Pro Moving Company"
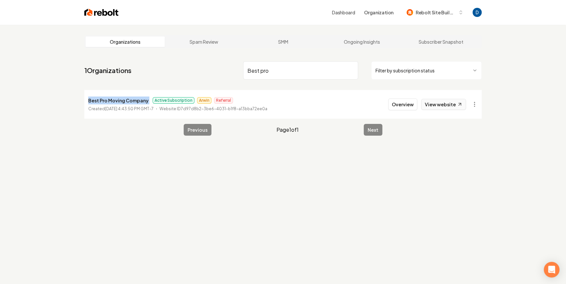
click at [448, 103] on link "View website" at bounding box center [443, 104] width 45 height 11
click at [475, 102] on html "Dashboard Organization Rebolt Site Builder Organizations Spam Review SMM Ongoin…" at bounding box center [285, 142] width 570 height 284
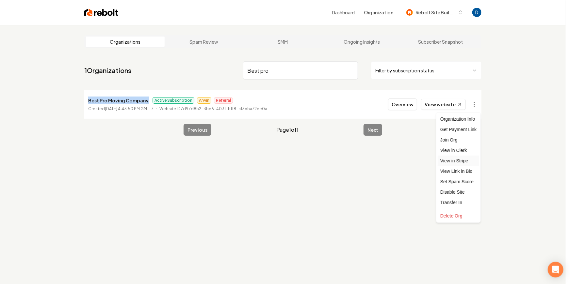
click at [453, 163] on link "View in Stripe" at bounding box center [458, 161] width 41 height 10
